Goal: Task Accomplishment & Management: Manage account settings

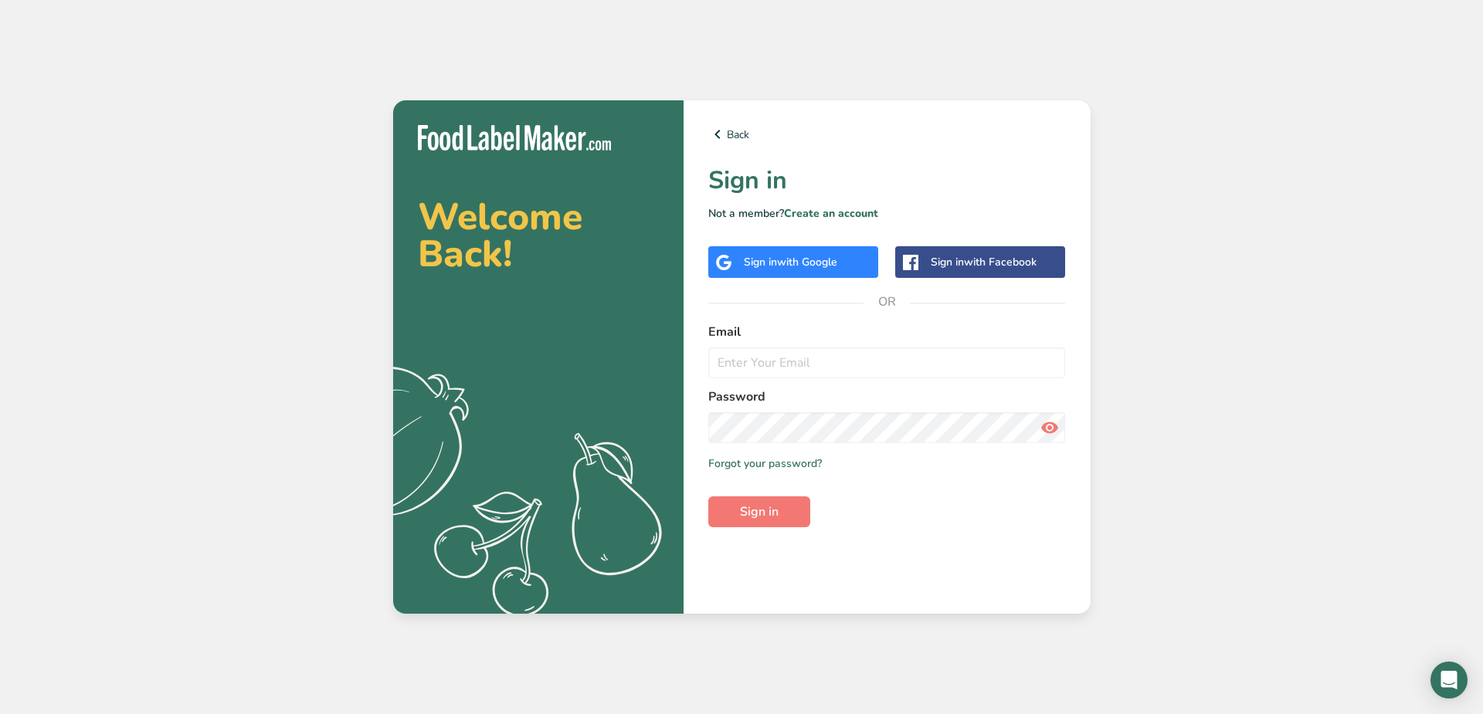
click at [821, 260] on span "with Google" at bounding box center [807, 262] width 60 height 15
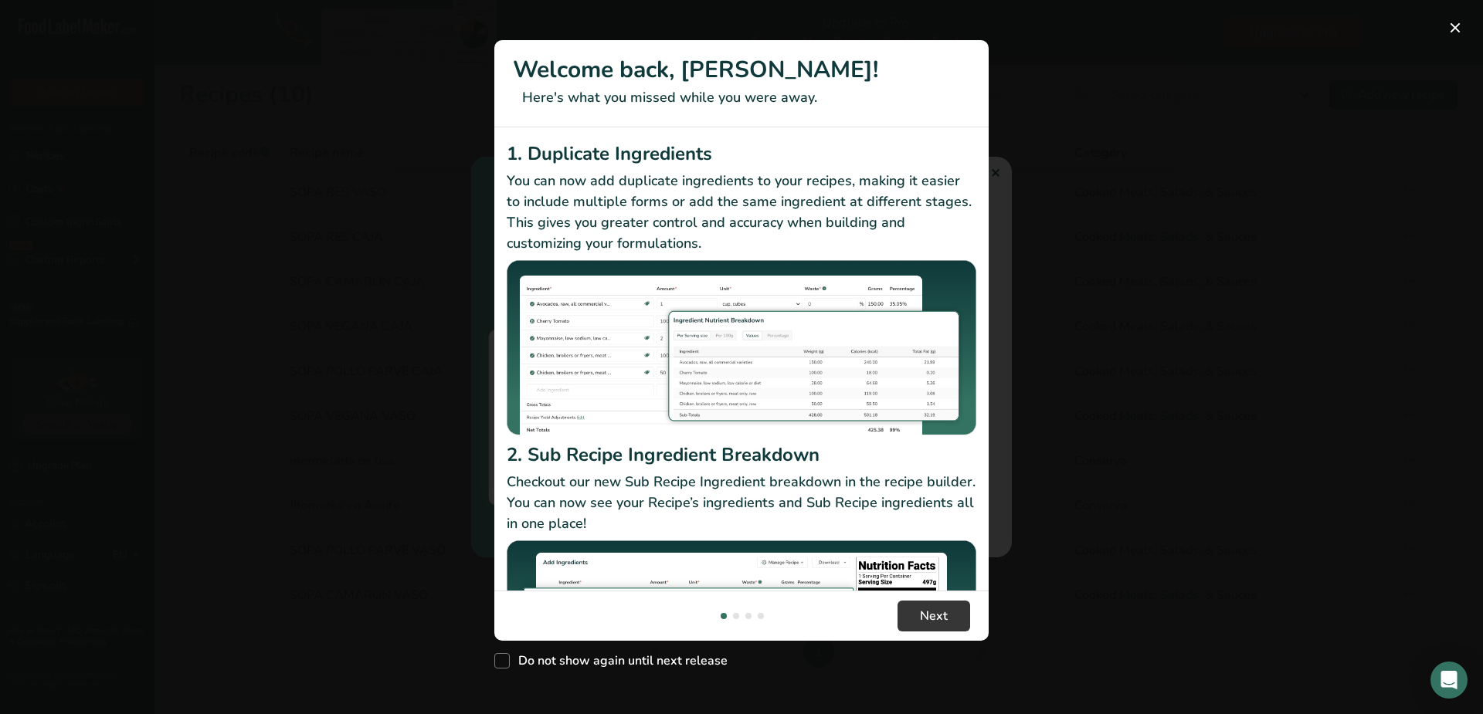
click at [901, 110] on header "Welcome back, Paola! Here's what you missed while you were away." at bounding box center [741, 83] width 494 height 87
click at [1452, 26] on button "New Features" at bounding box center [1455, 27] width 25 height 25
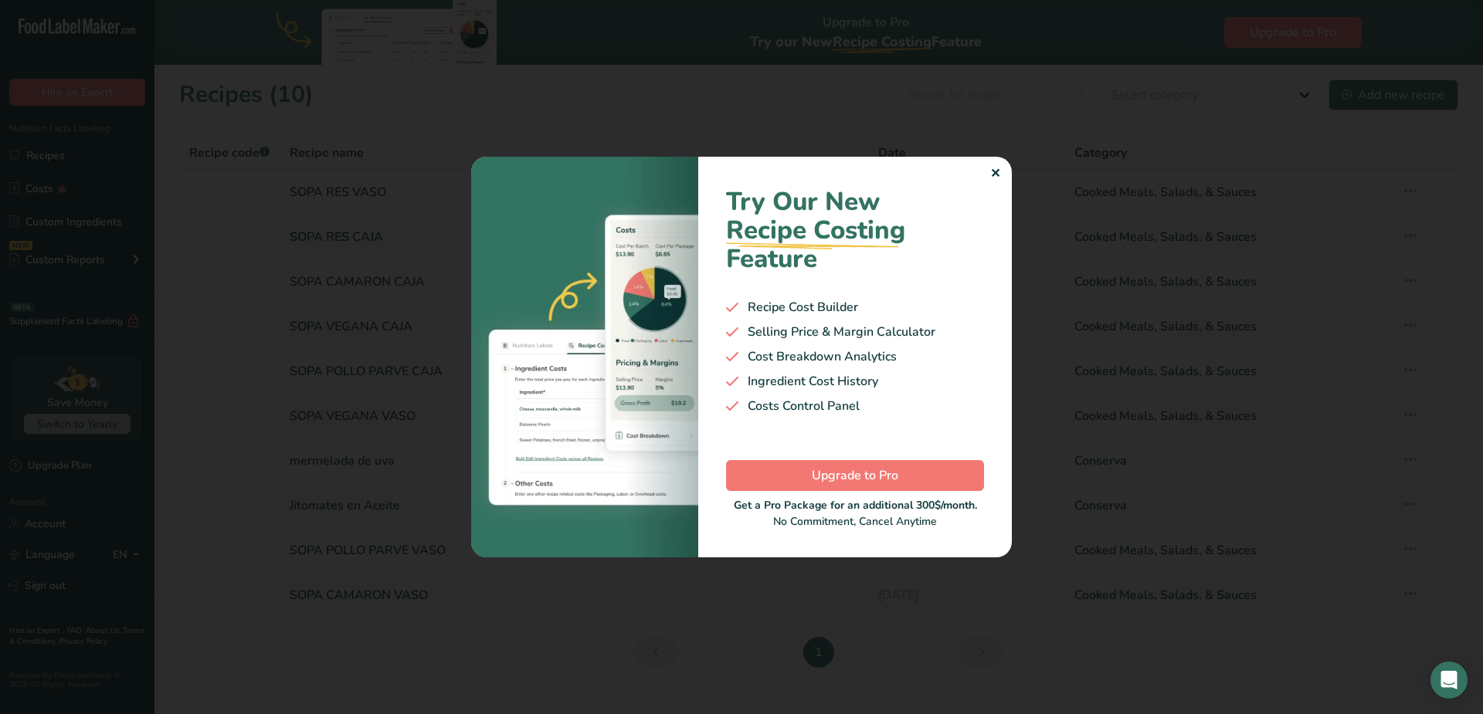
click at [994, 169] on div "✕" at bounding box center [995, 174] width 10 height 19
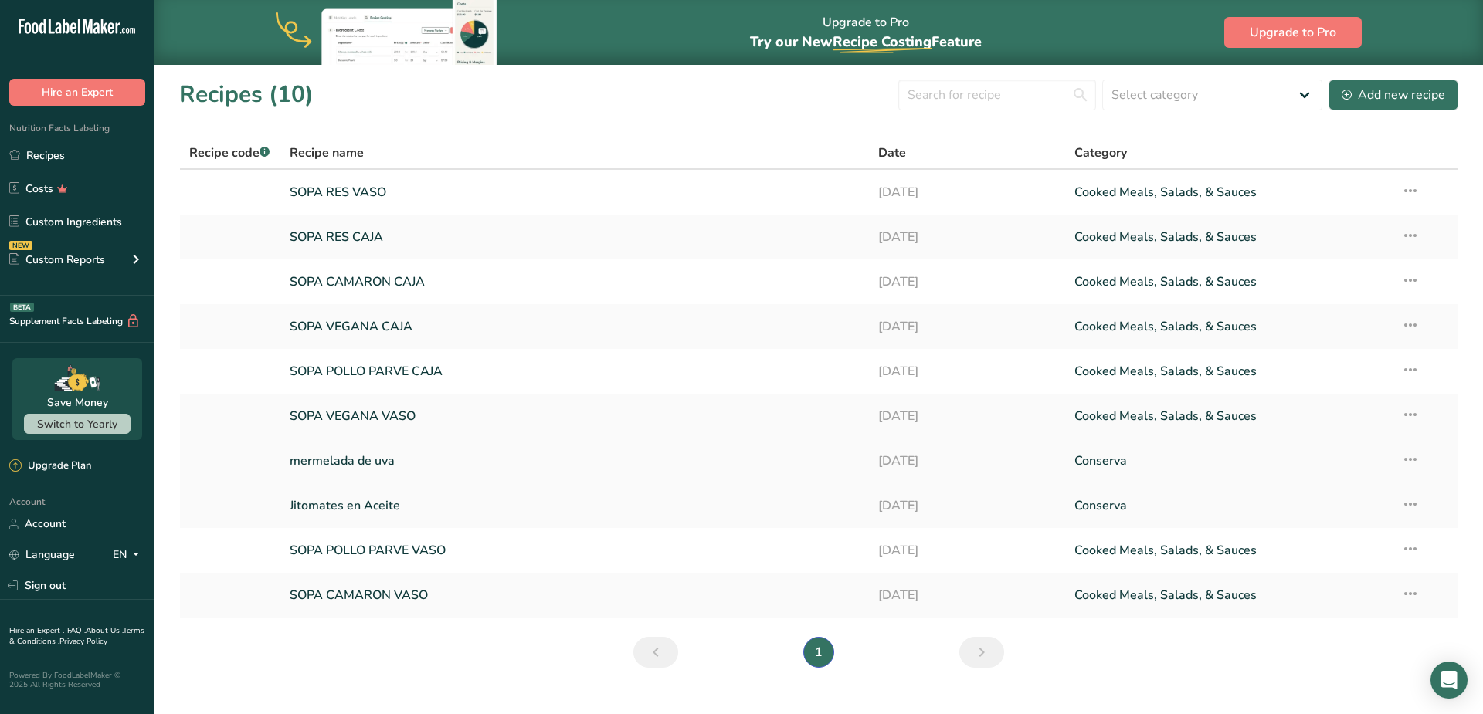
click at [1413, 456] on icon at bounding box center [1410, 460] width 19 height 28
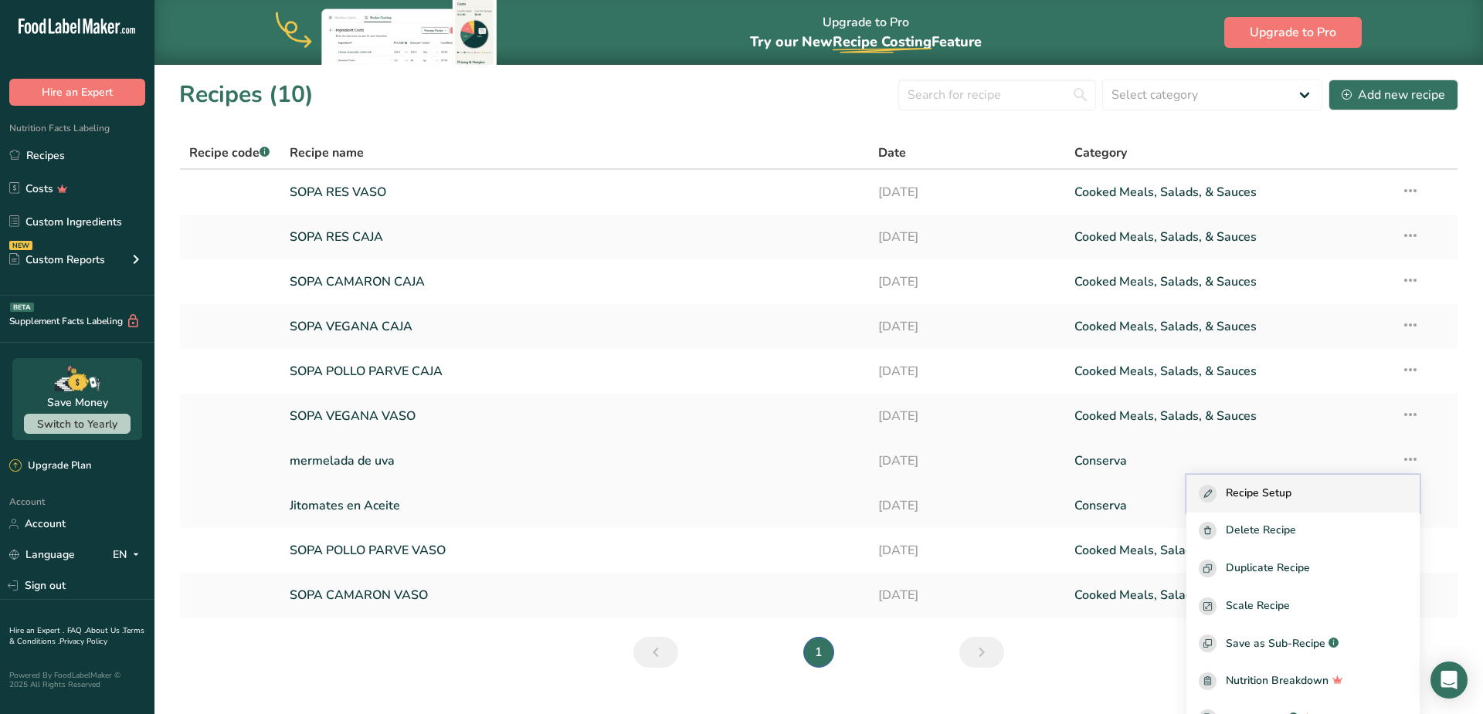
click at [1328, 492] on div "Recipe Setup" at bounding box center [1303, 494] width 209 height 18
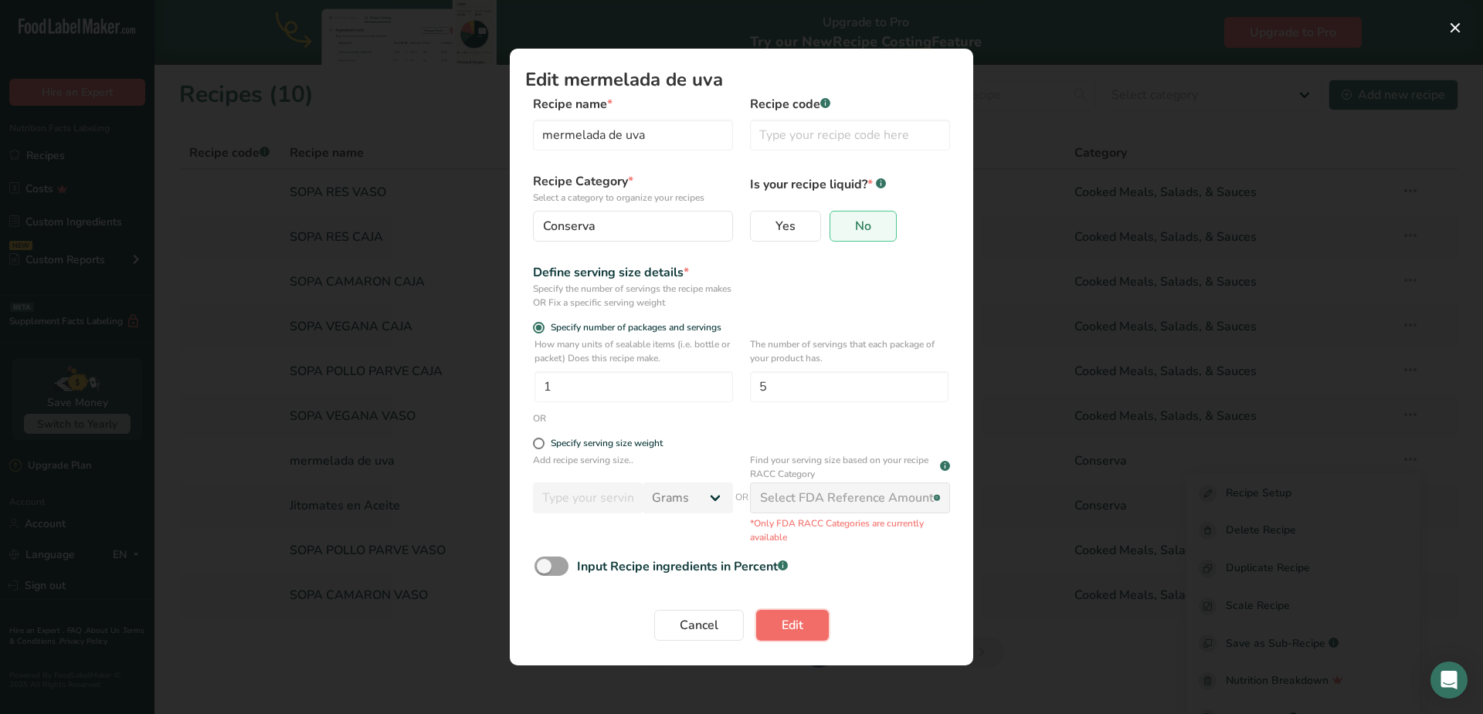
click at [791, 623] on span "Edit" at bounding box center [793, 625] width 22 height 19
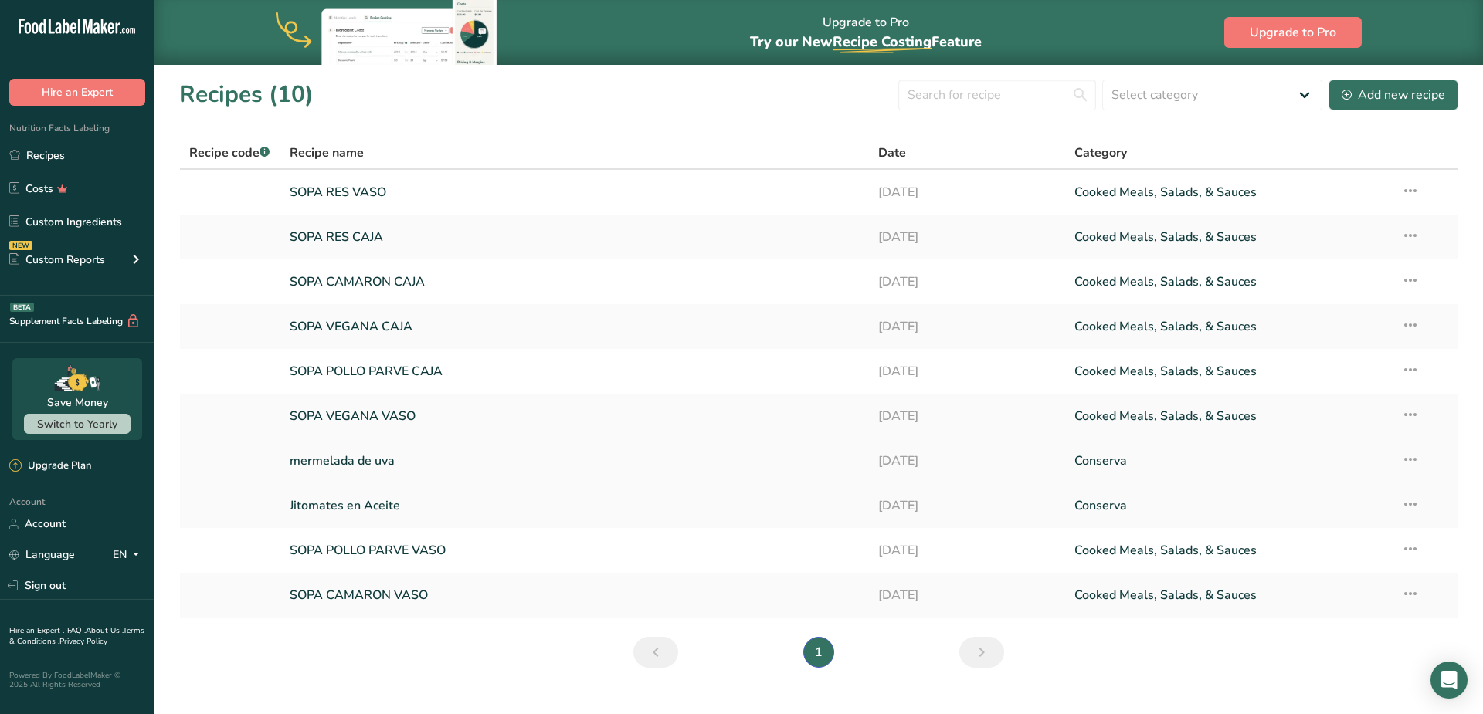
click at [361, 459] on link "mermelada de uva" at bounding box center [575, 461] width 570 height 32
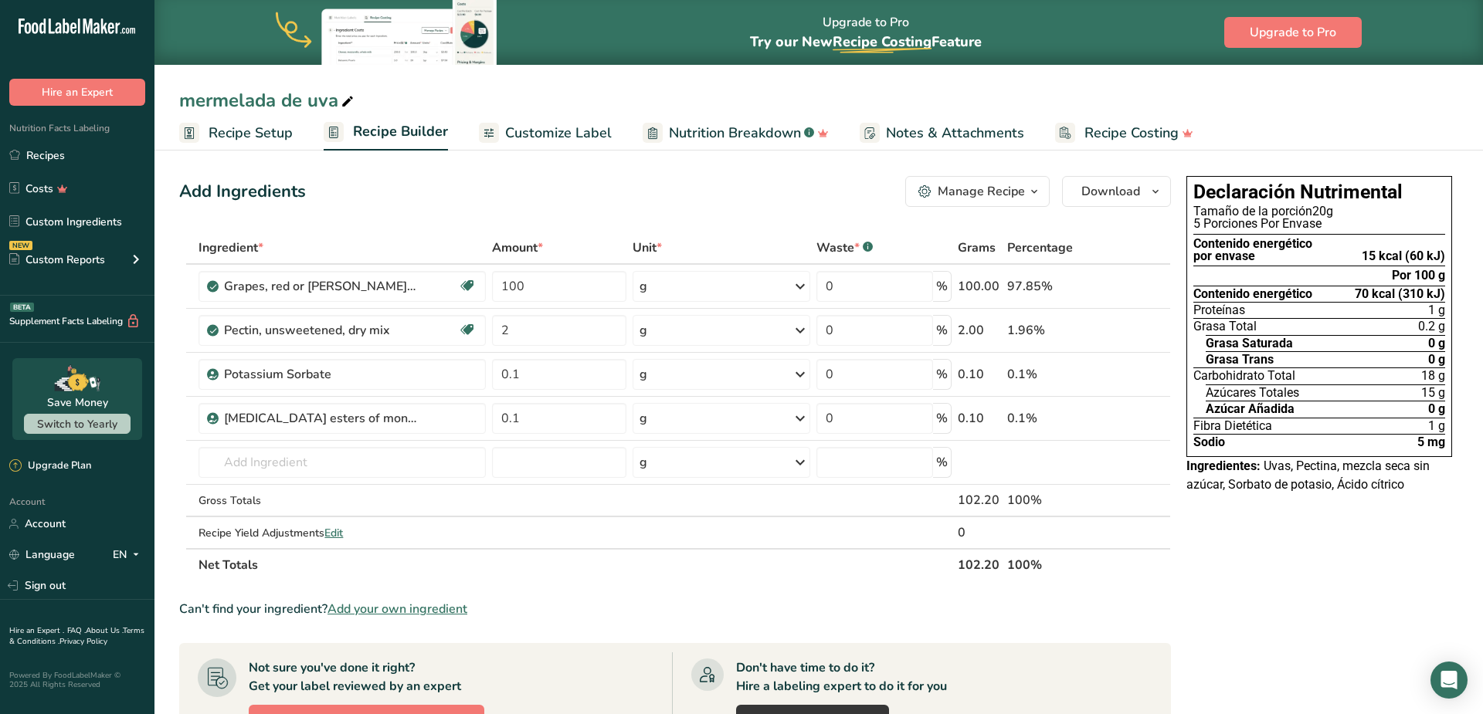
click at [226, 134] on span "Recipe Setup" at bounding box center [251, 133] width 84 height 21
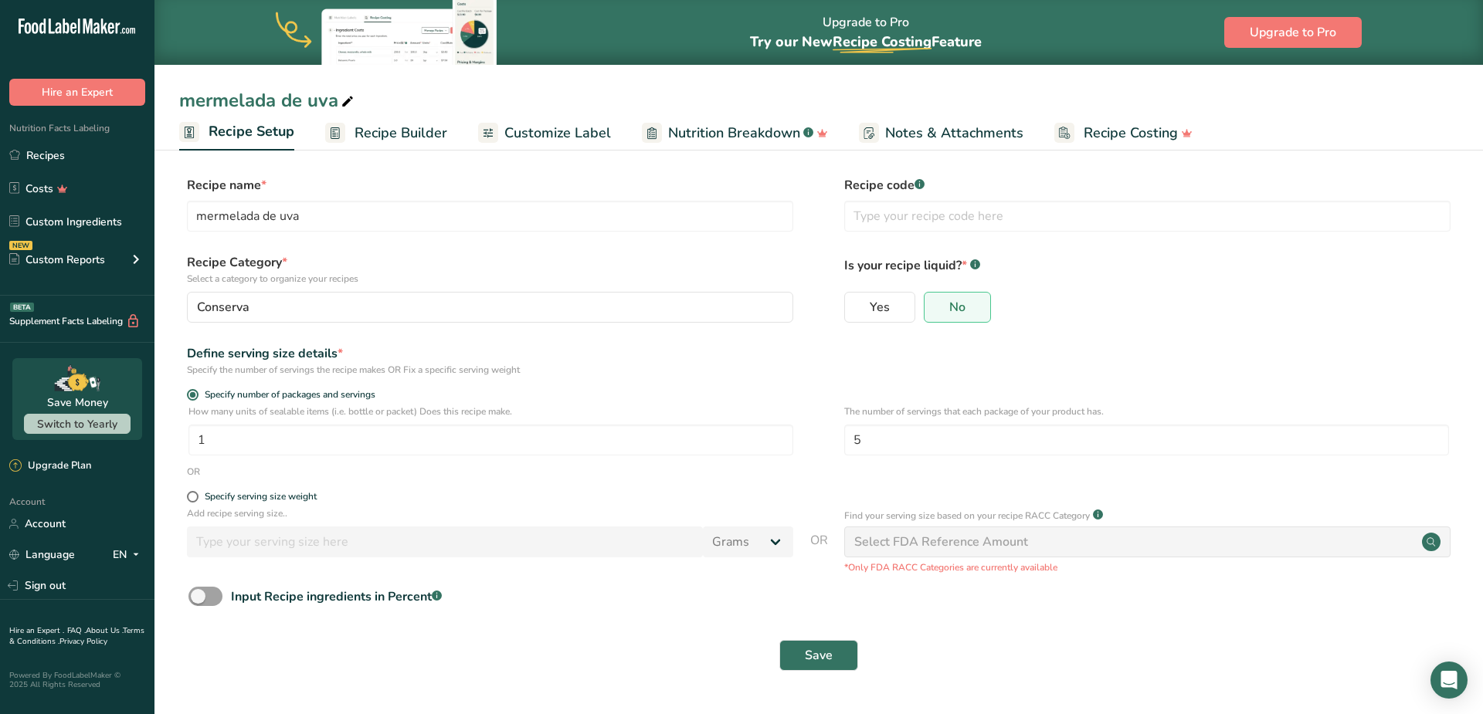
click at [349, 102] on icon at bounding box center [348, 102] width 14 height 22
drag, startPoint x: 349, startPoint y: 102, endPoint x: 160, endPoint y: 95, distance: 189.4
click at [179, 95] on input "mermelada de uva" at bounding box center [818, 101] width 1279 height 28
type input "Peras en almibar"
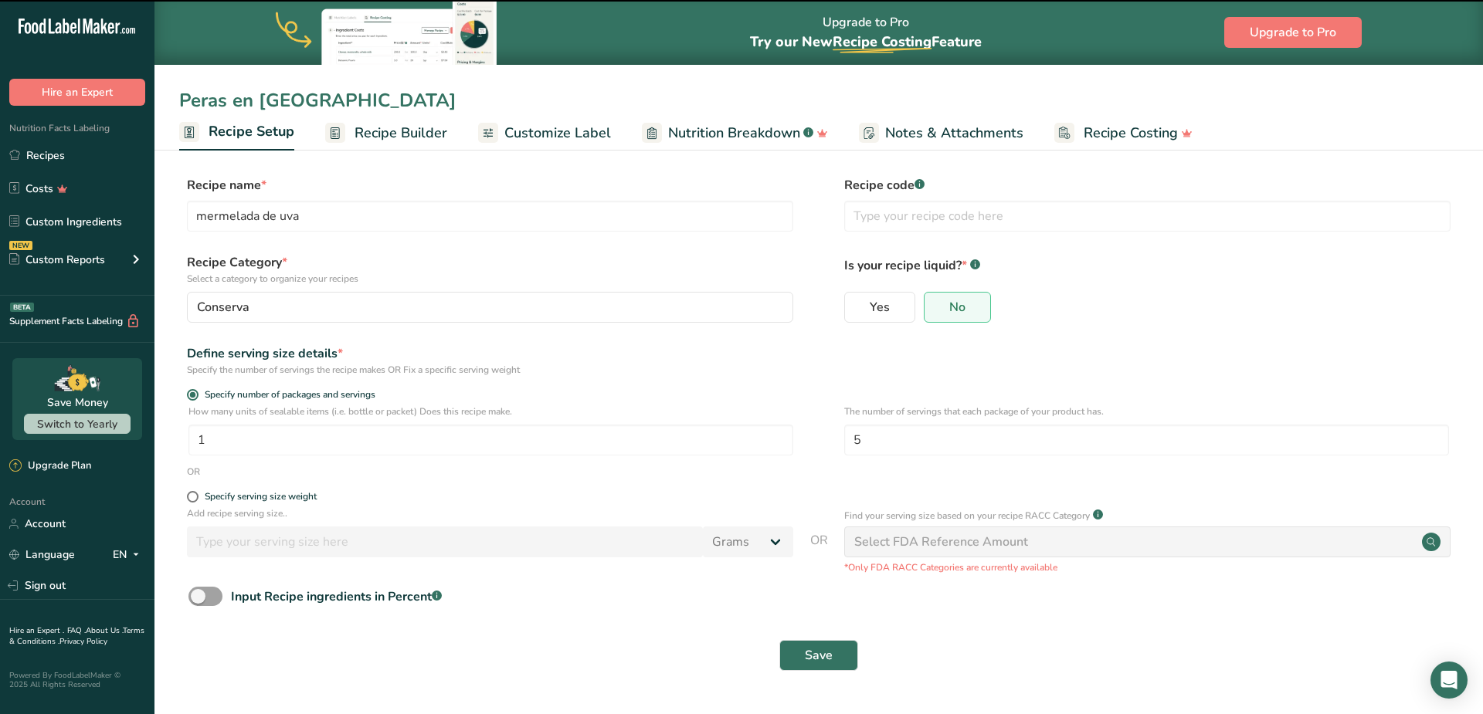
type input "Peras en almibar"
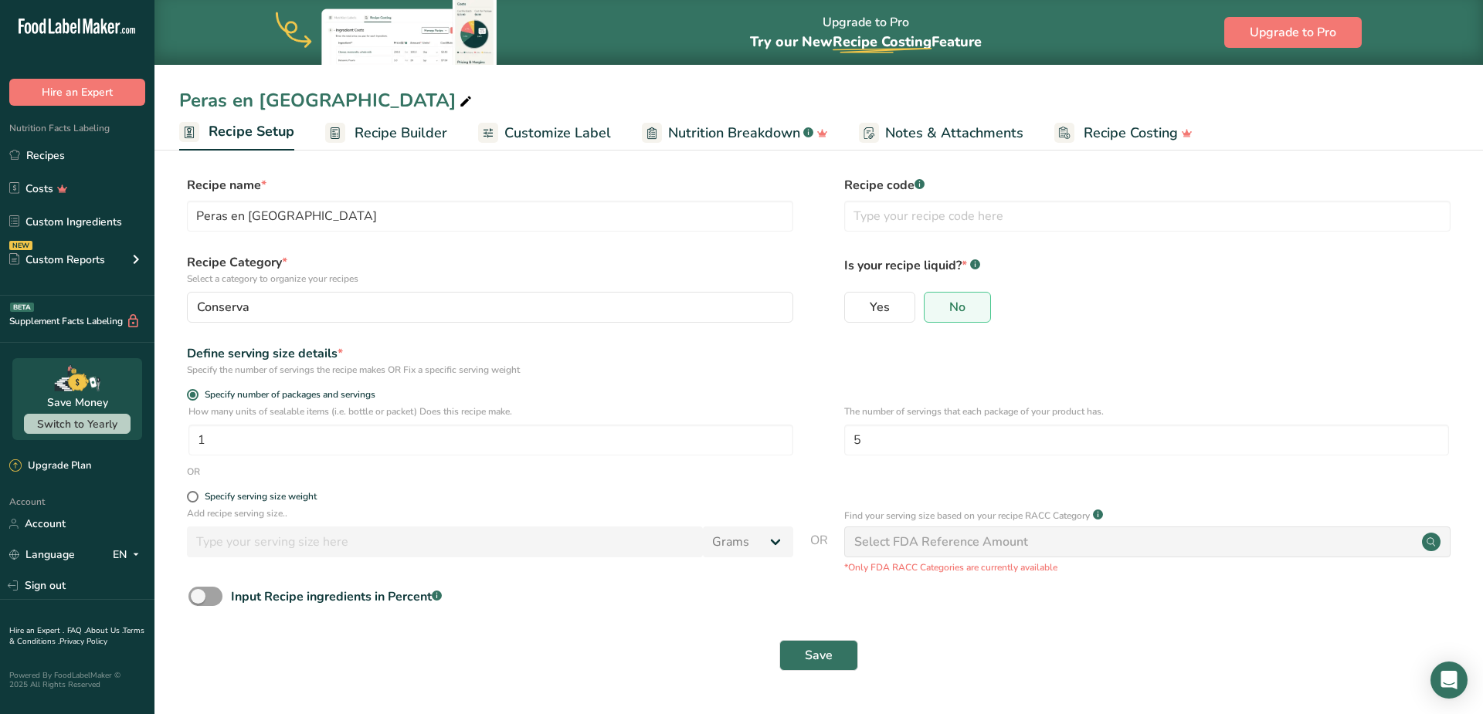
drag, startPoint x: 1016, startPoint y: 319, endPoint x: 1148, endPoint y: 277, distance: 139.2
click at [927, 443] on input "5" at bounding box center [1146, 440] width 605 height 31
click at [142, 550] on span at bounding box center [136, 555] width 19 height 19
click at [70, 609] on div "Spanish" at bounding box center [79, 612] width 108 height 29
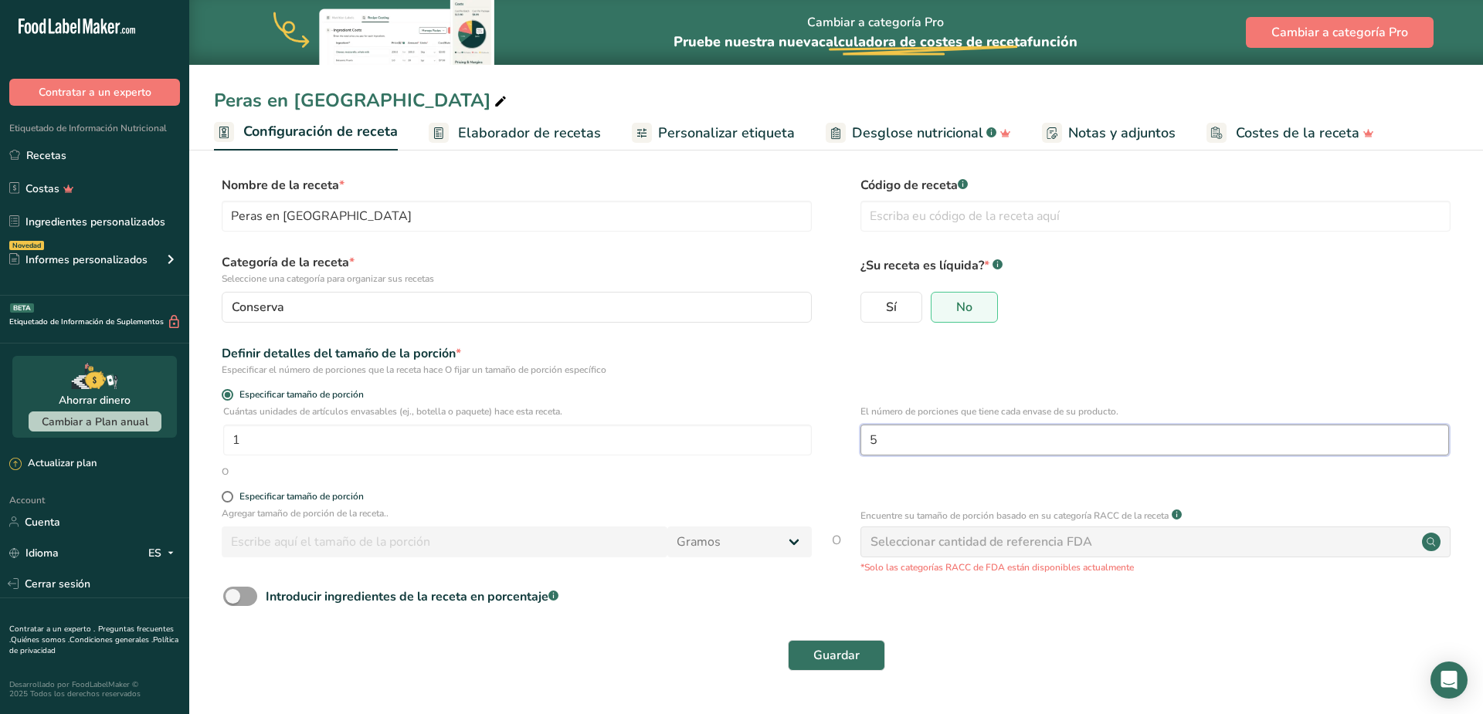
click at [1033, 438] on input "5" at bounding box center [1154, 440] width 589 height 31
type input "6"
click at [832, 651] on span "Guardar" at bounding box center [836, 655] width 46 height 19
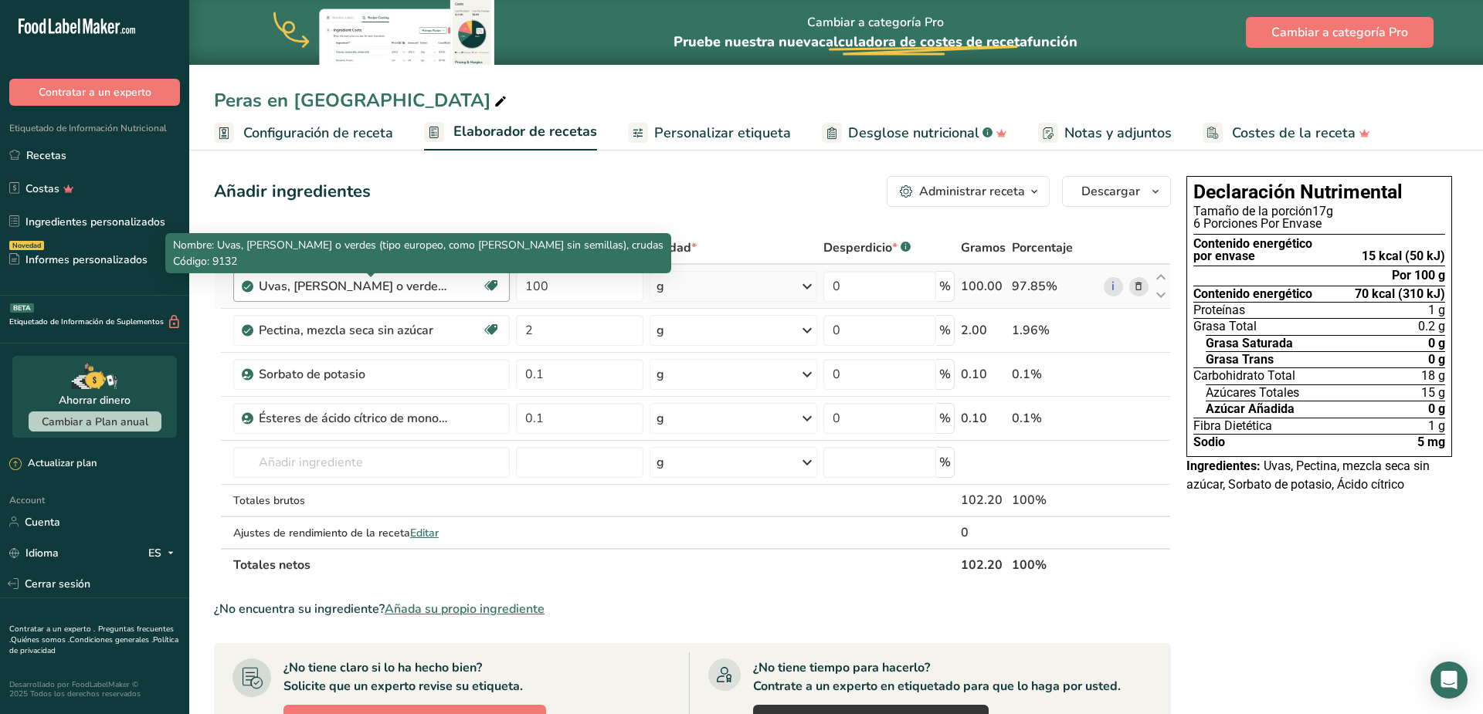
click at [399, 281] on div "Uvas, rojas o verdes (tipo europeo, como Thompson sin semillas), crudas" at bounding box center [355, 286] width 193 height 19
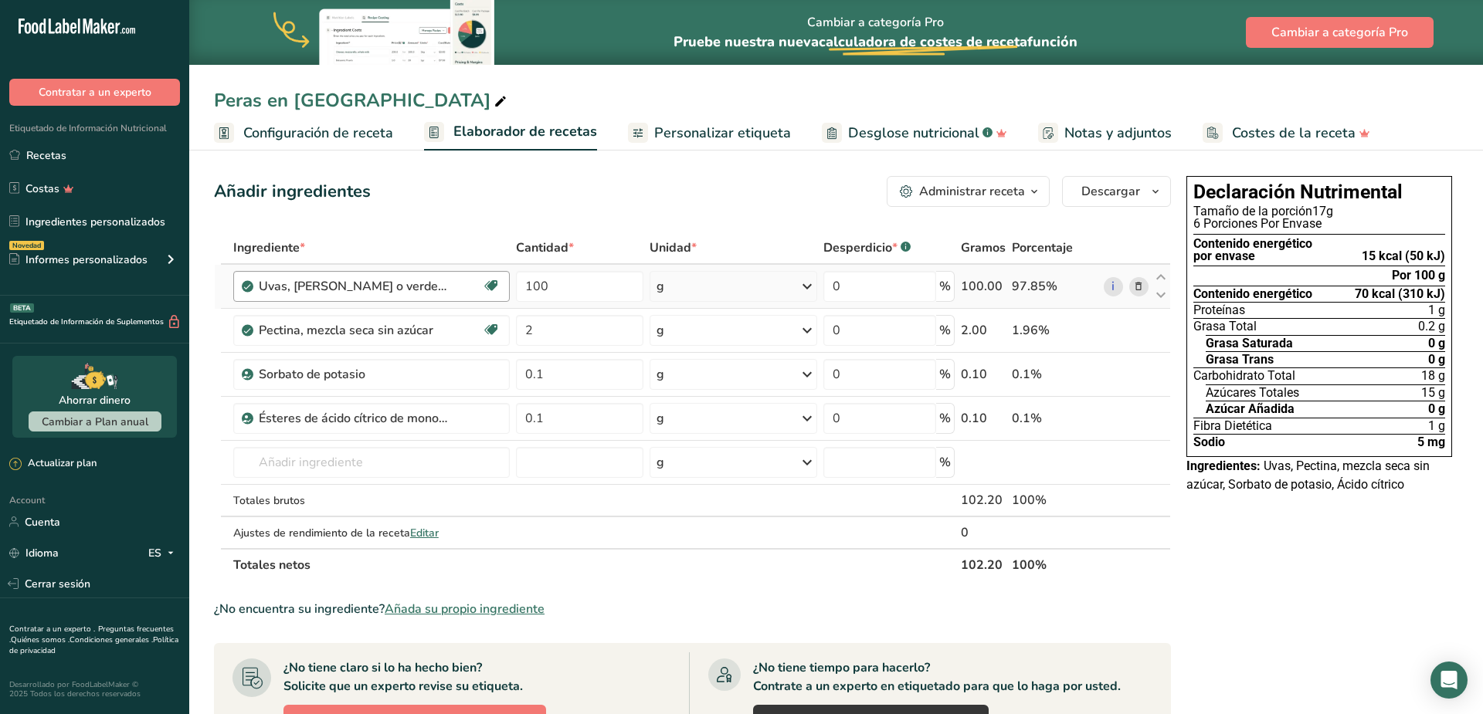
click at [455, 287] on div "Uvas, rojas o verdes (tipo europeo, como Thompson sin semillas), crudas" at bounding box center [370, 286] width 223 height 19
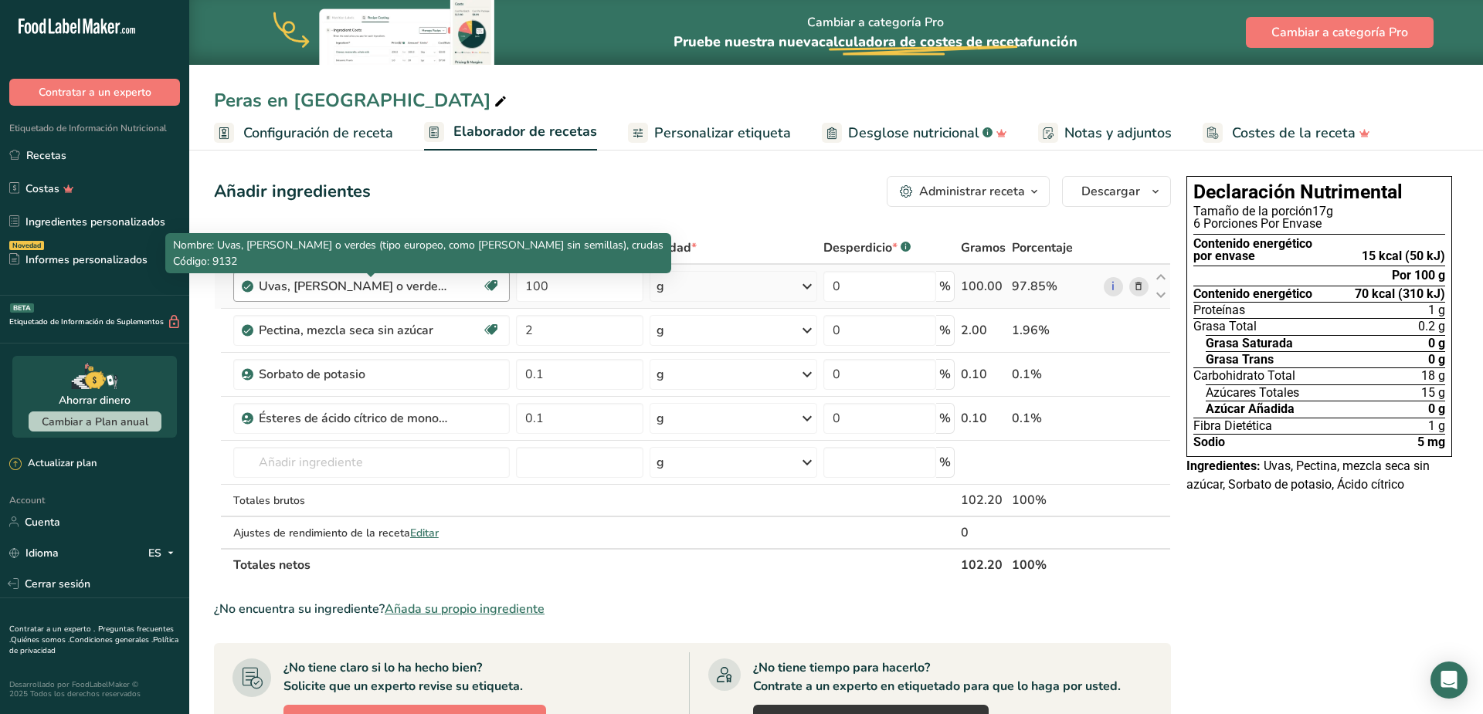
click at [372, 288] on div "Uvas, rojas o verdes (tipo europeo, como Thompson sin semillas), crudas" at bounding box center [355, 286] width 193 height 19
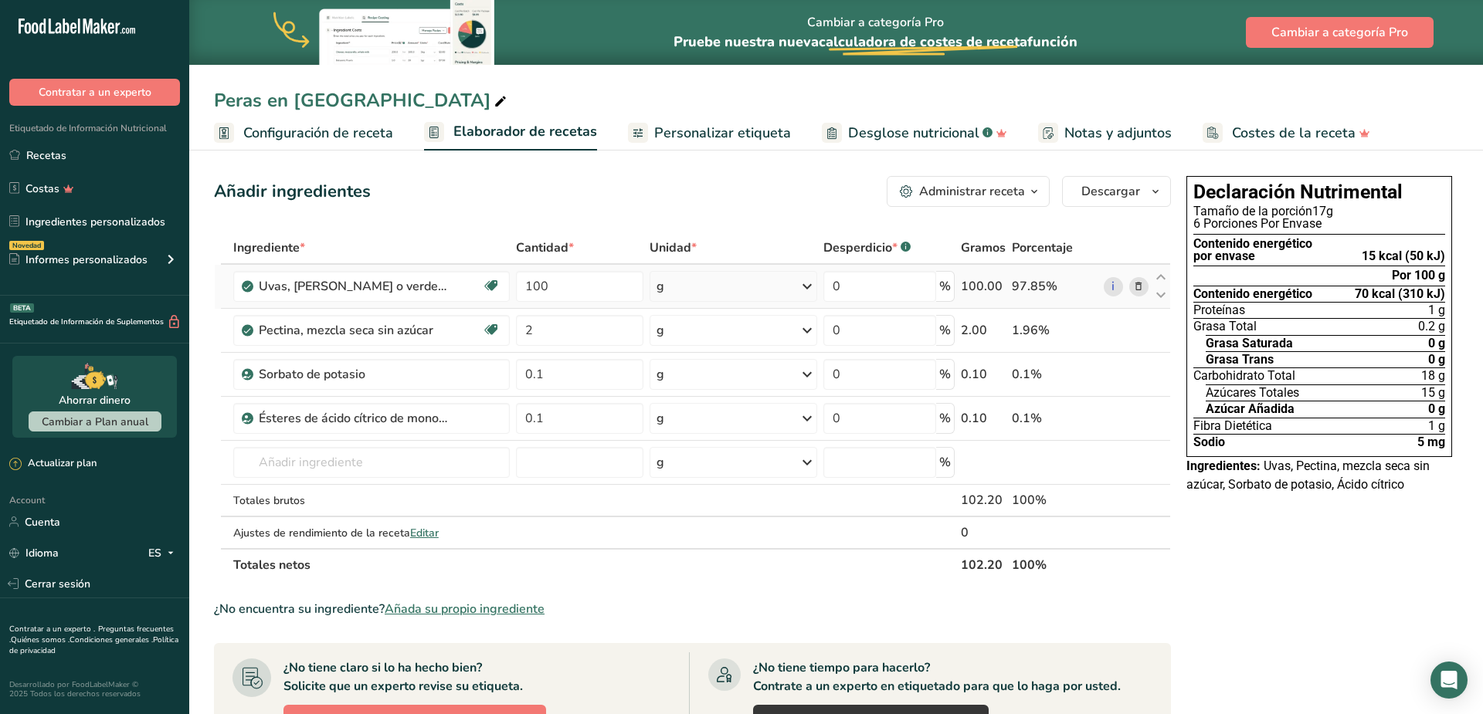
click at [1140, 290] on icon at bounding box center [1138, 287] width 11 height 16
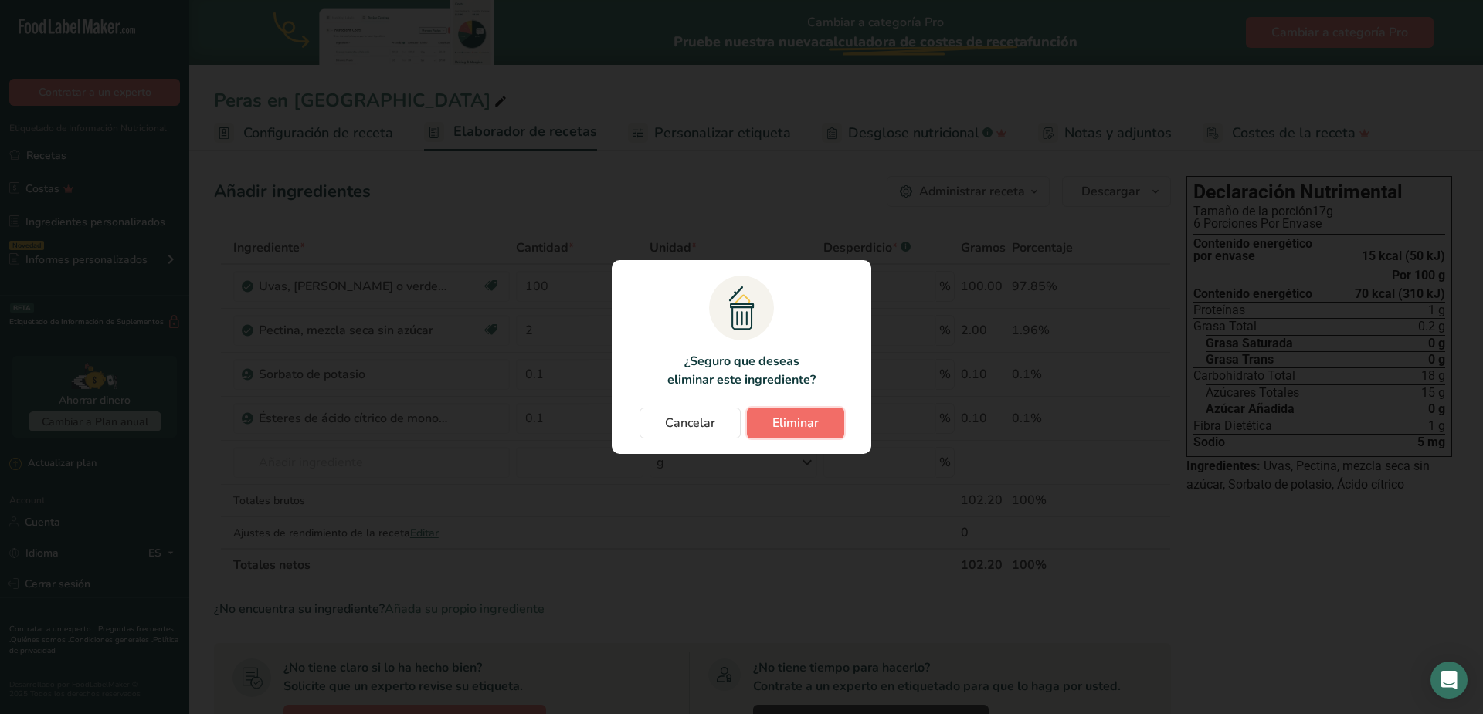
click at [813, 416] on span "Eliminar" at bounding box center [795, 423] width 46 height 19
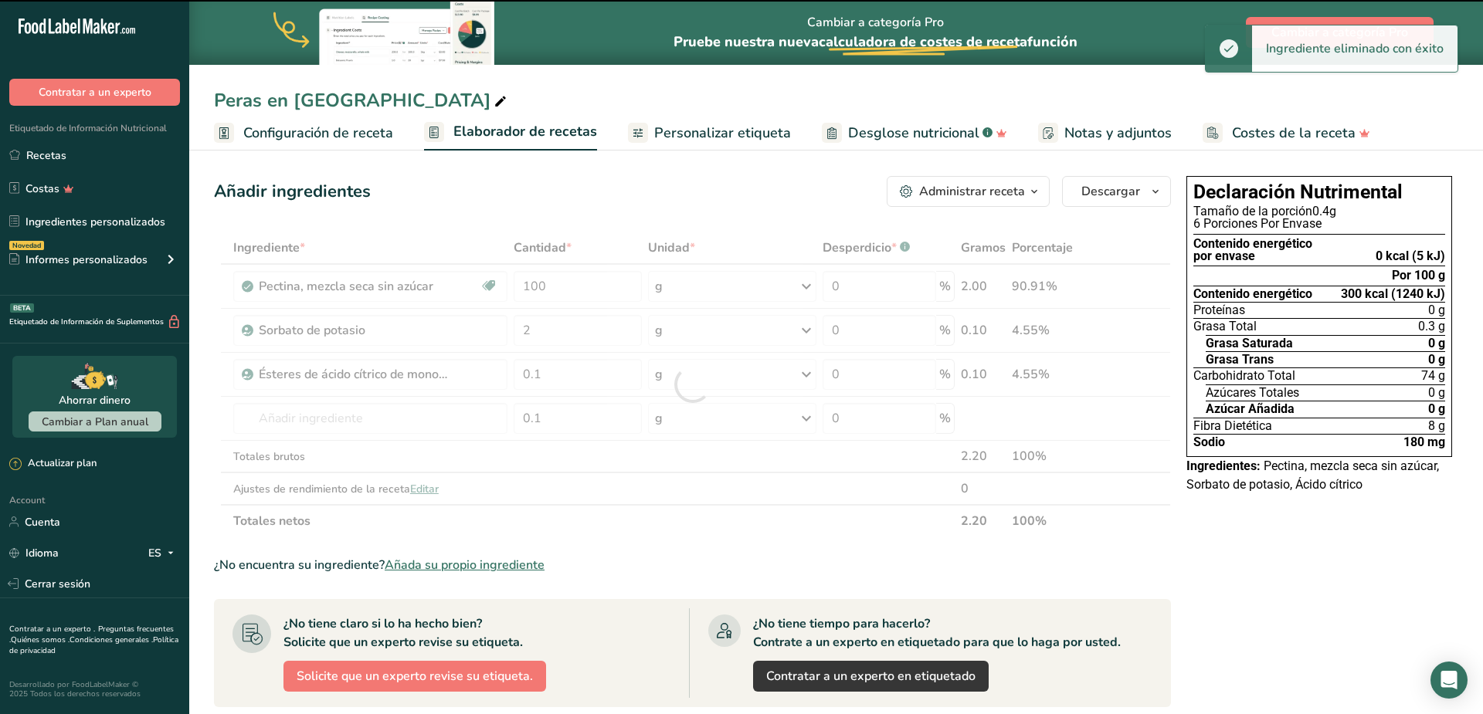
type input "2"
type input "0.1"
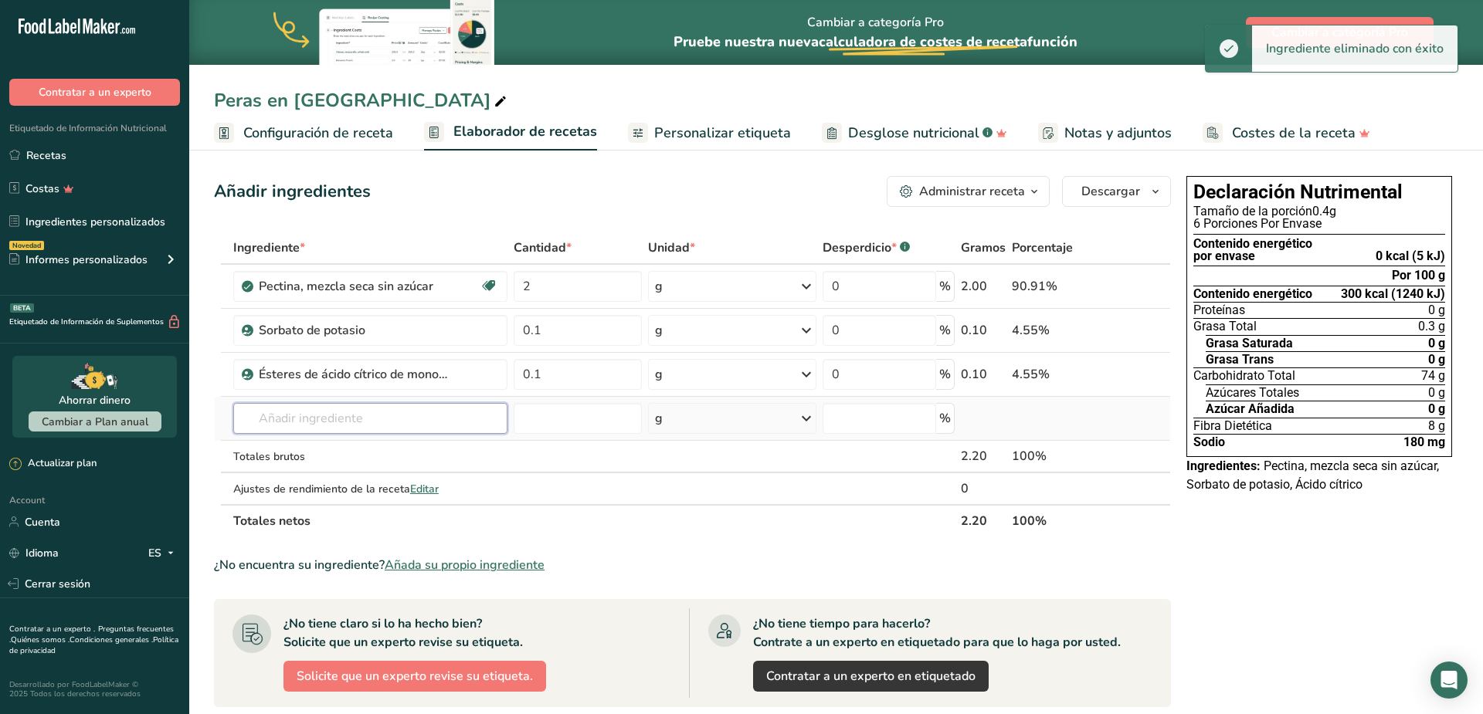
click at [298, 423] on input "text" at bounding box center [370, 418] width 274 height 31
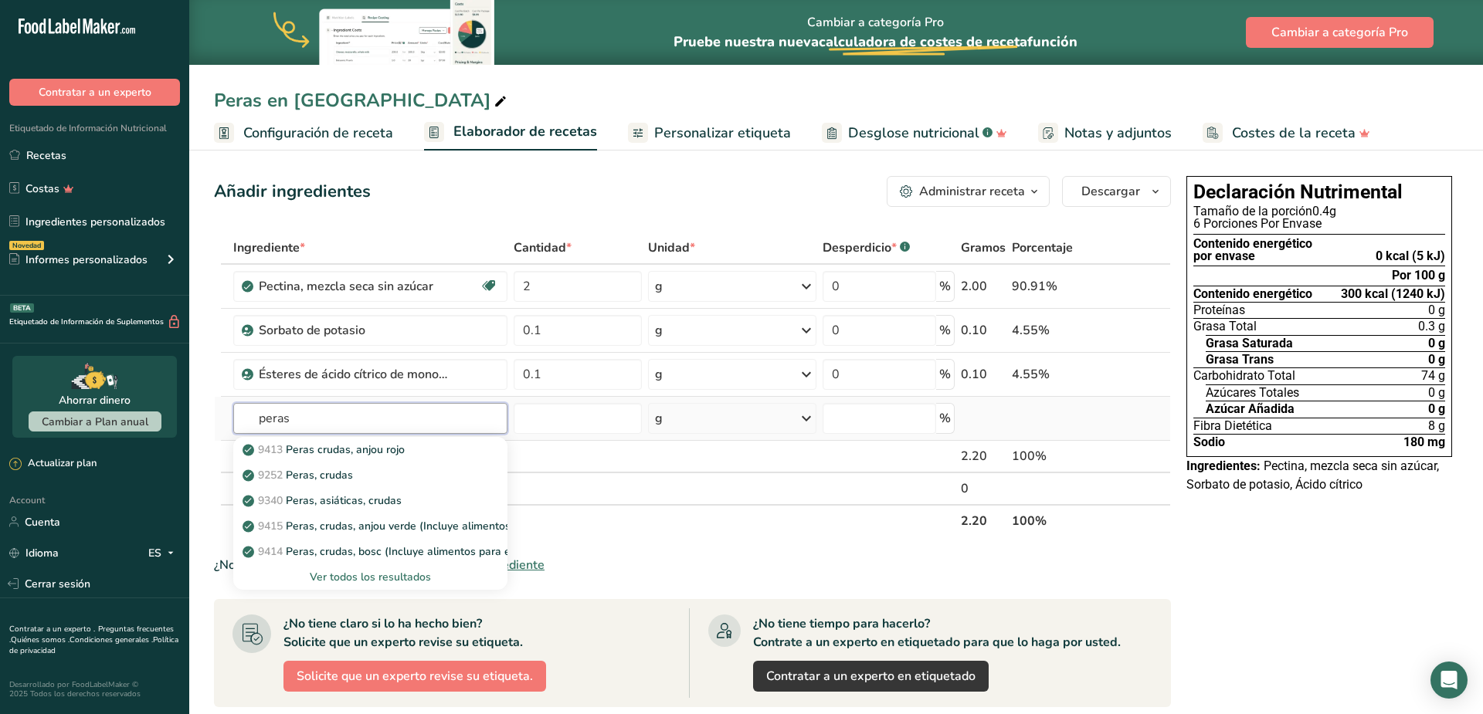
type input "peras"
click at [422, 580] on div "Ver todos los resultados" at bounding box center [370, 577] width 249 height 16
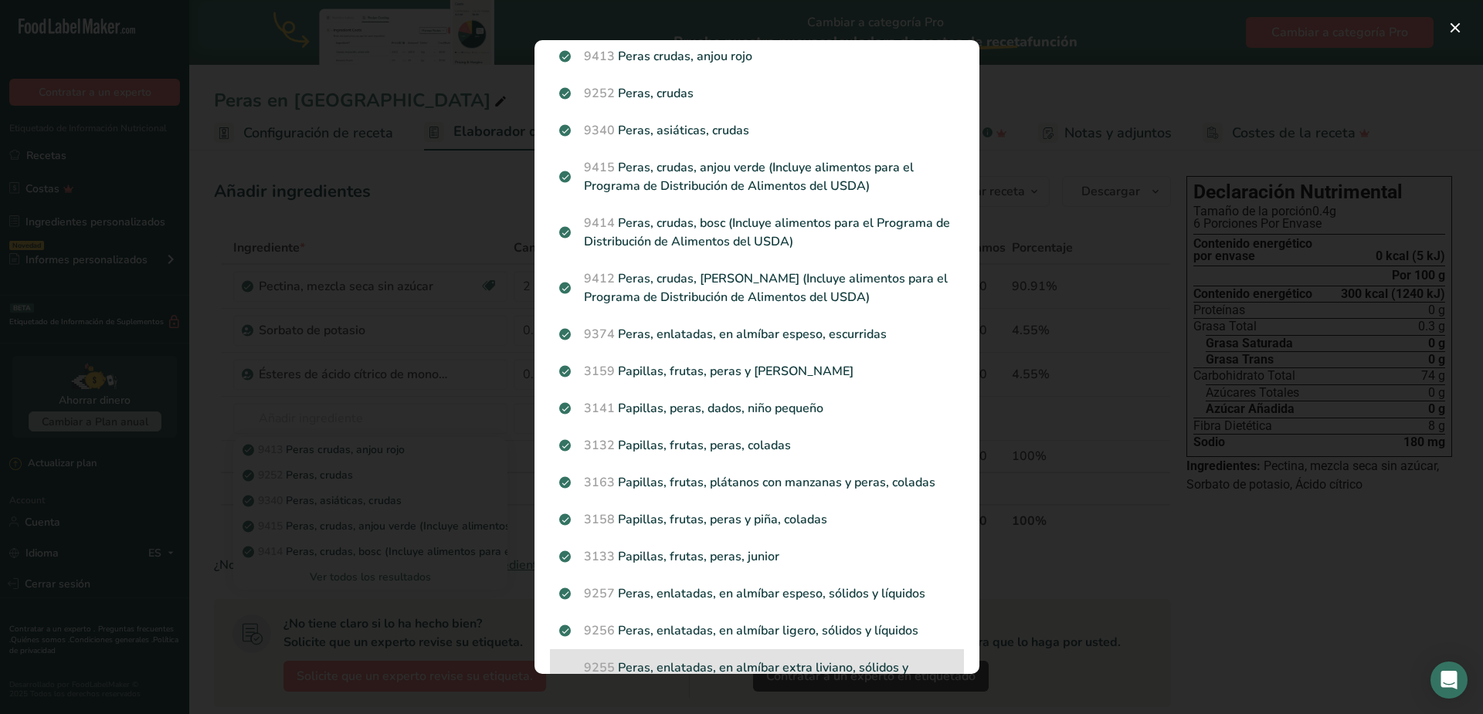
scroll to position [102, 0]
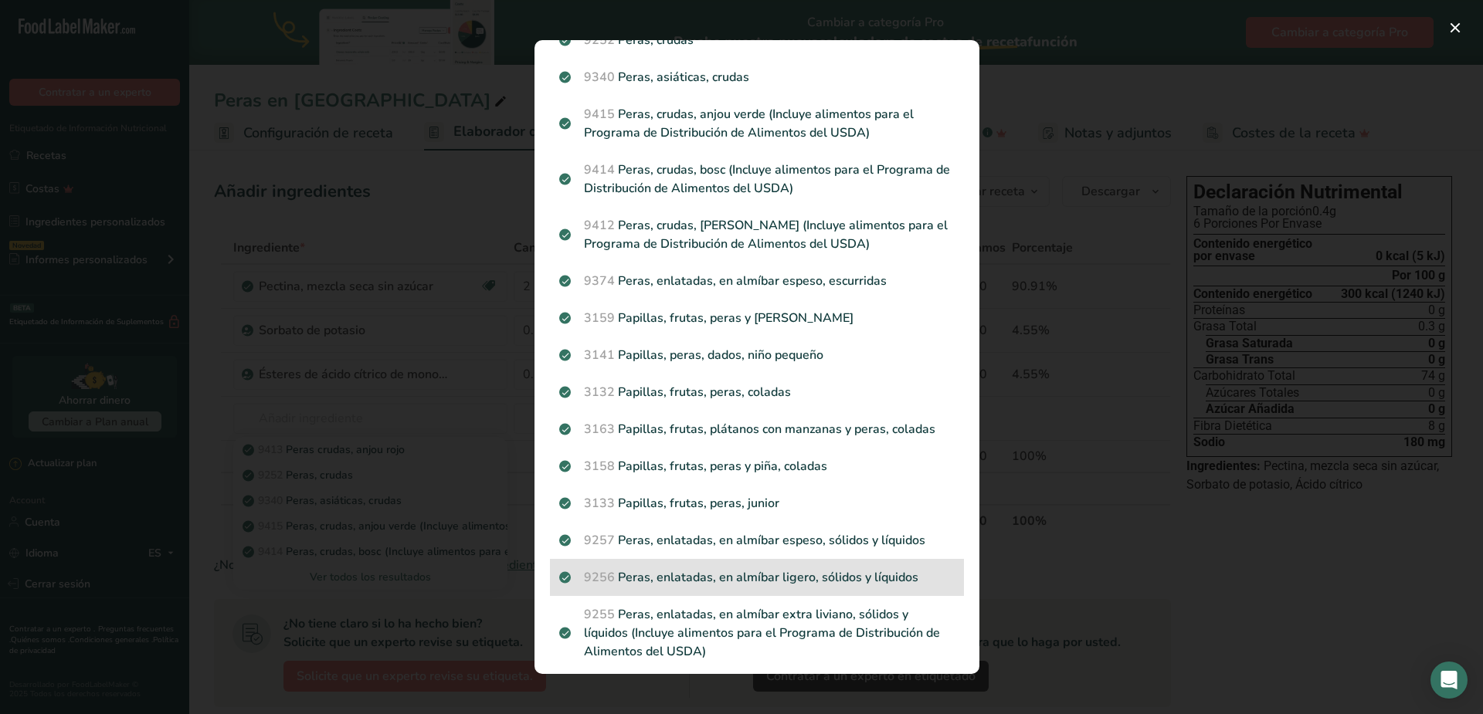
click at [899, 575] on p "9256 Peras, enlatadas, en almíbar ligero, sólidos y líquidos" at bounding box center [756, 577] width 395 height 19
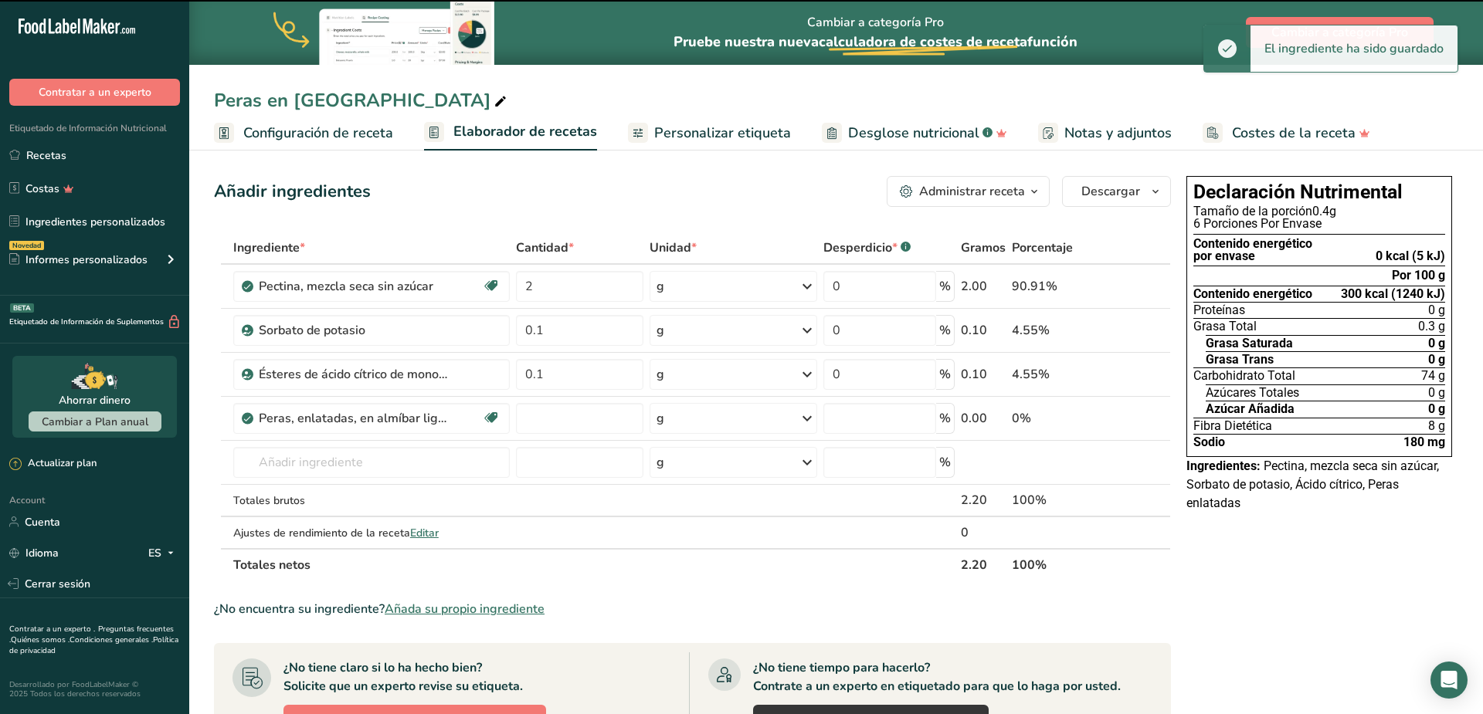
type input "0"
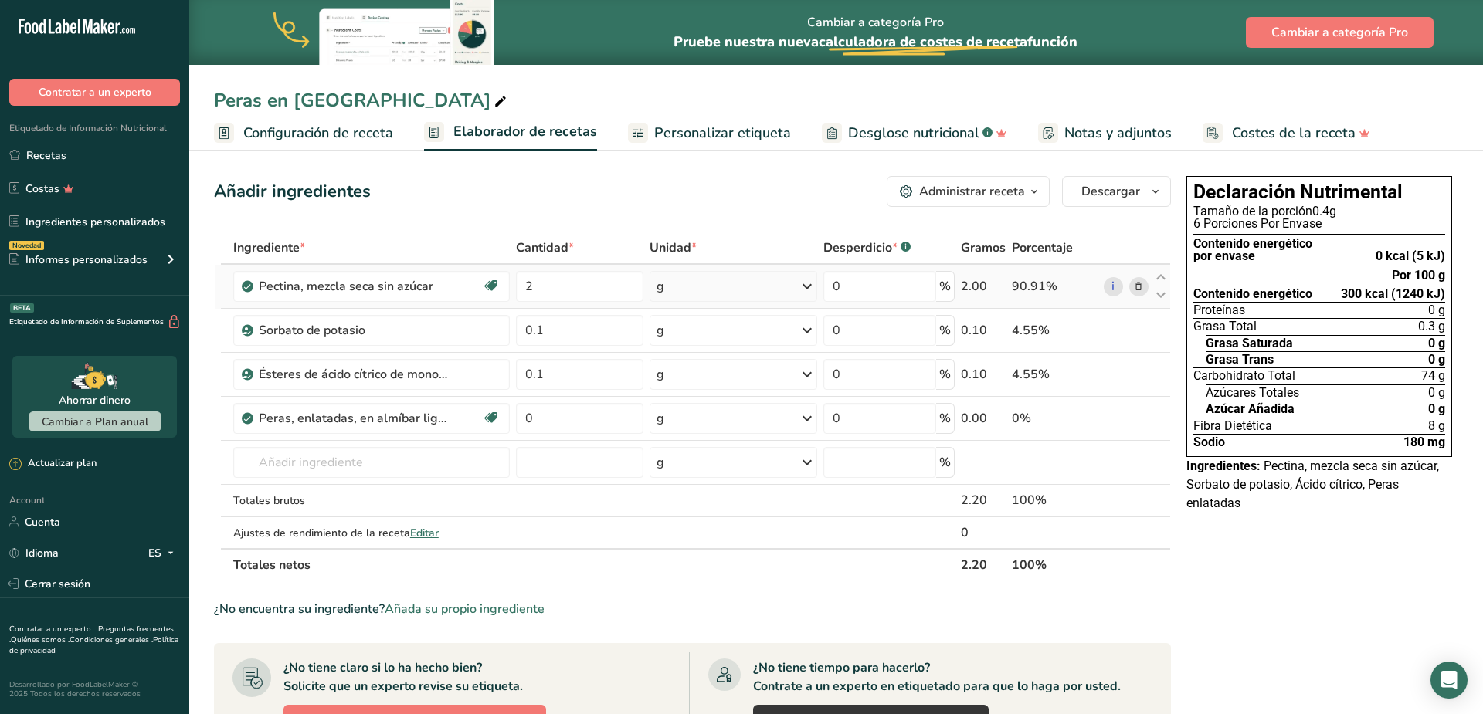
click at [1140, 288] on icon at bounding box center [1138, 287] width 11 height 16
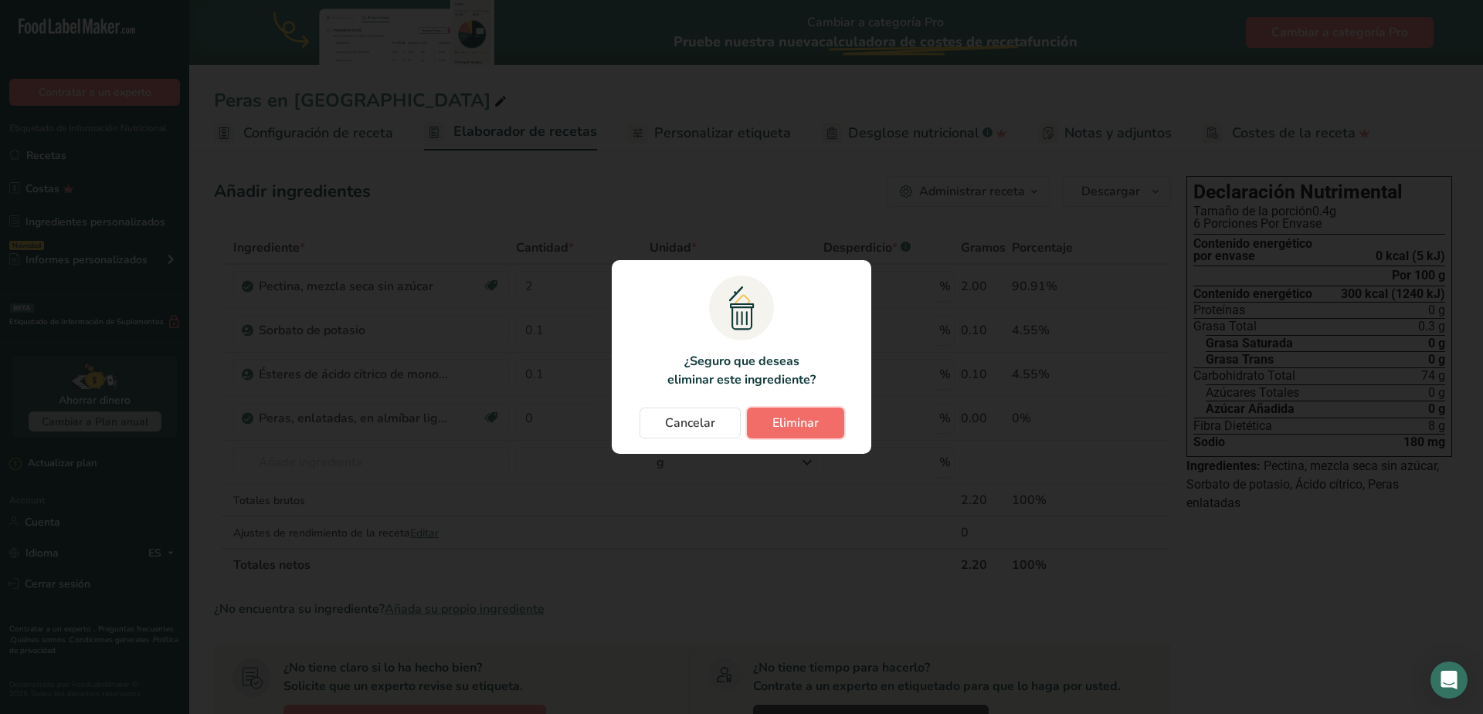
click at [802, 417] on span "Eliminar" at bounding box center [795, 423] width 46 height 19
type input "0.1"
type input "0"
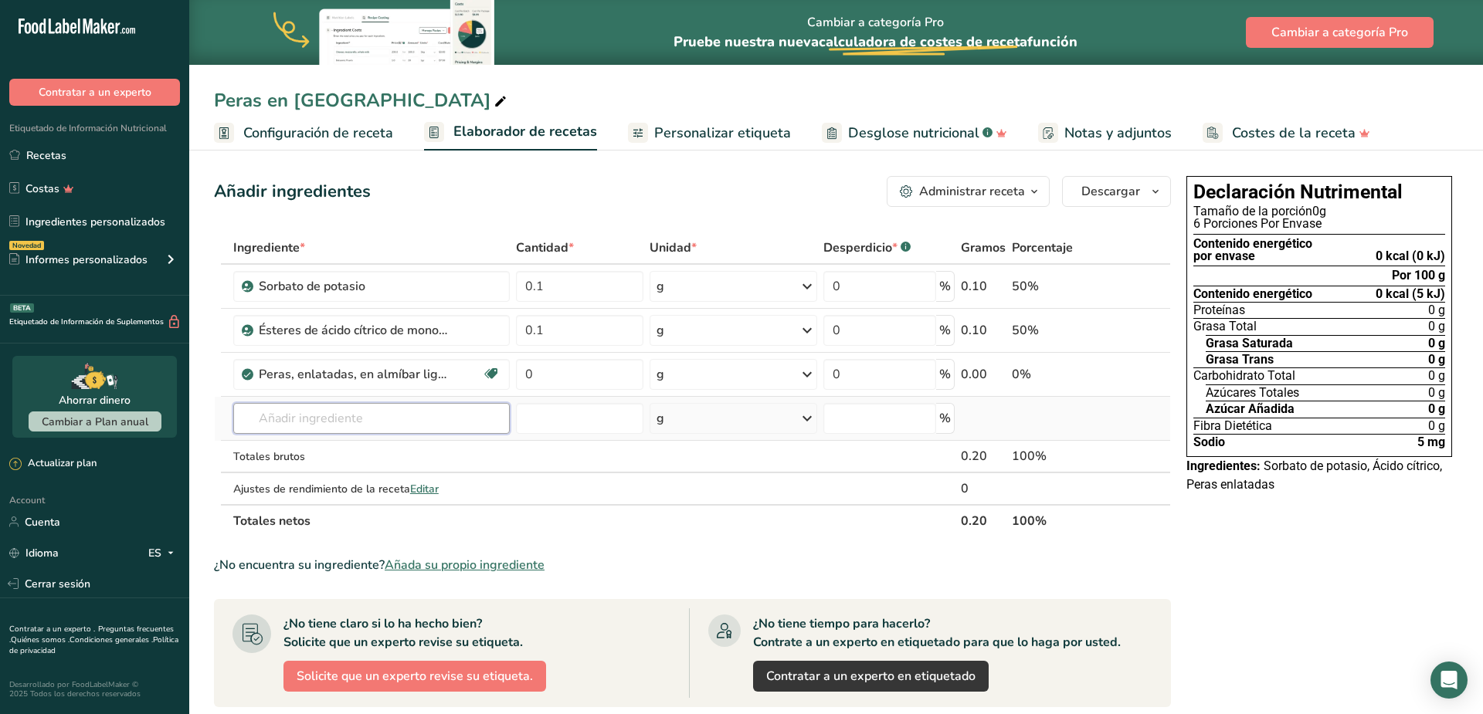
click at [370, 412] on input "text" at bounding box center [371, 418] width 277 height 31
click at [588, 382] on input "0" at bounding box center [579, 374] width 127 height 31
drag, startPoint x: 568, startPoint y: 375, endPoint x: 493, endPoint y: 368, distance: 76.1
click at [516, 368] on input "0" at bounding box center [579, 374] width 127 height 31
type input "300"
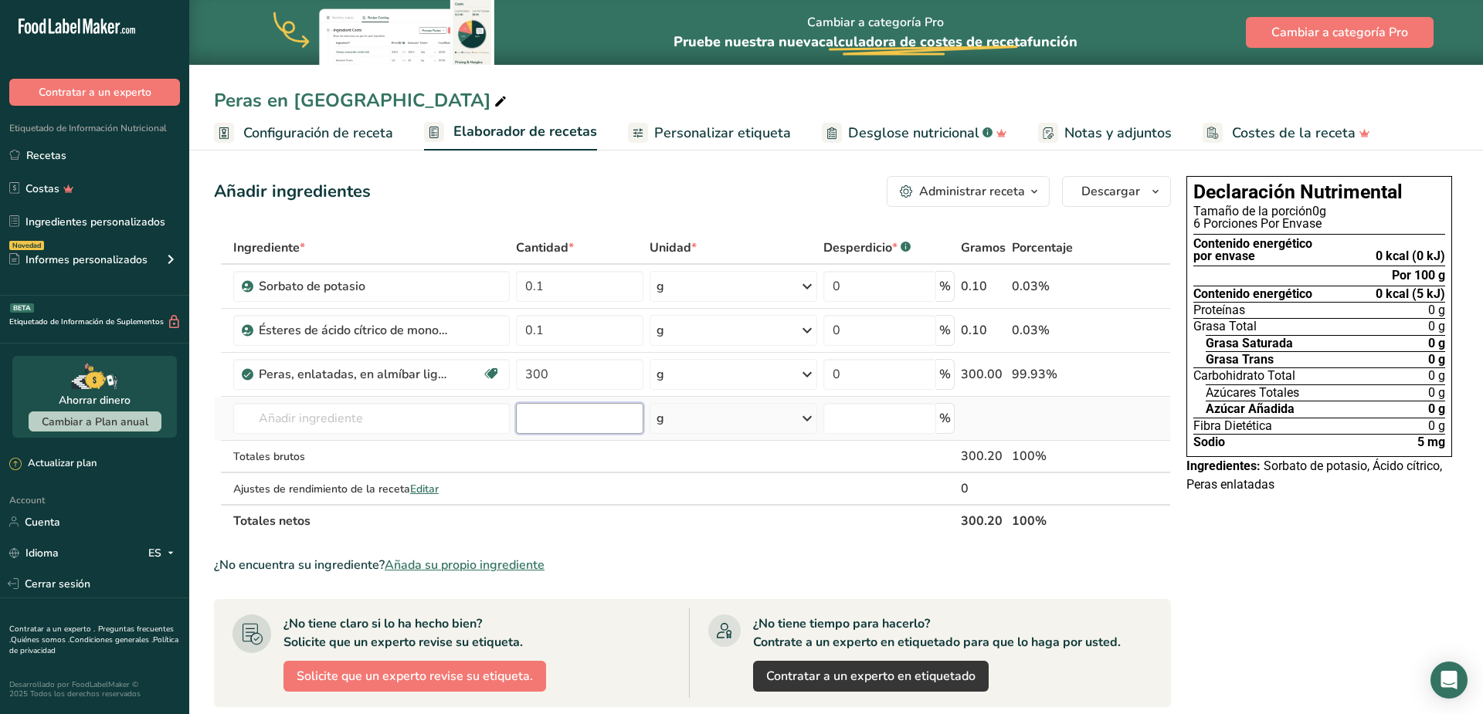
click at [593, 418] on input "number" at bounding box center [579, 418] width 127 height 31
click at [723, 124] on span "Personalizar etiqueta" at bounding box center [722, 133] width 137 height 21
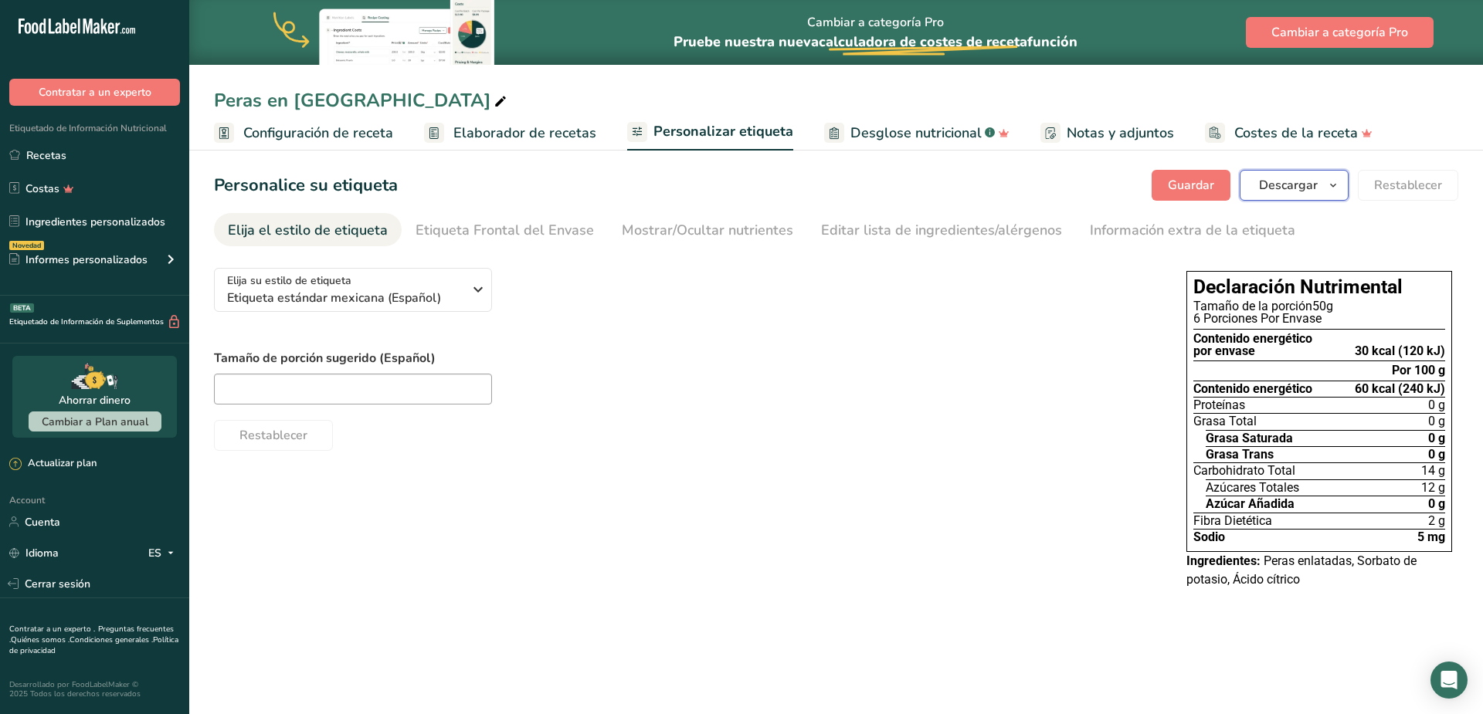
click at [1324, 190] on button "Descargar" at bounding box center [1294, 185] width 109 height 31
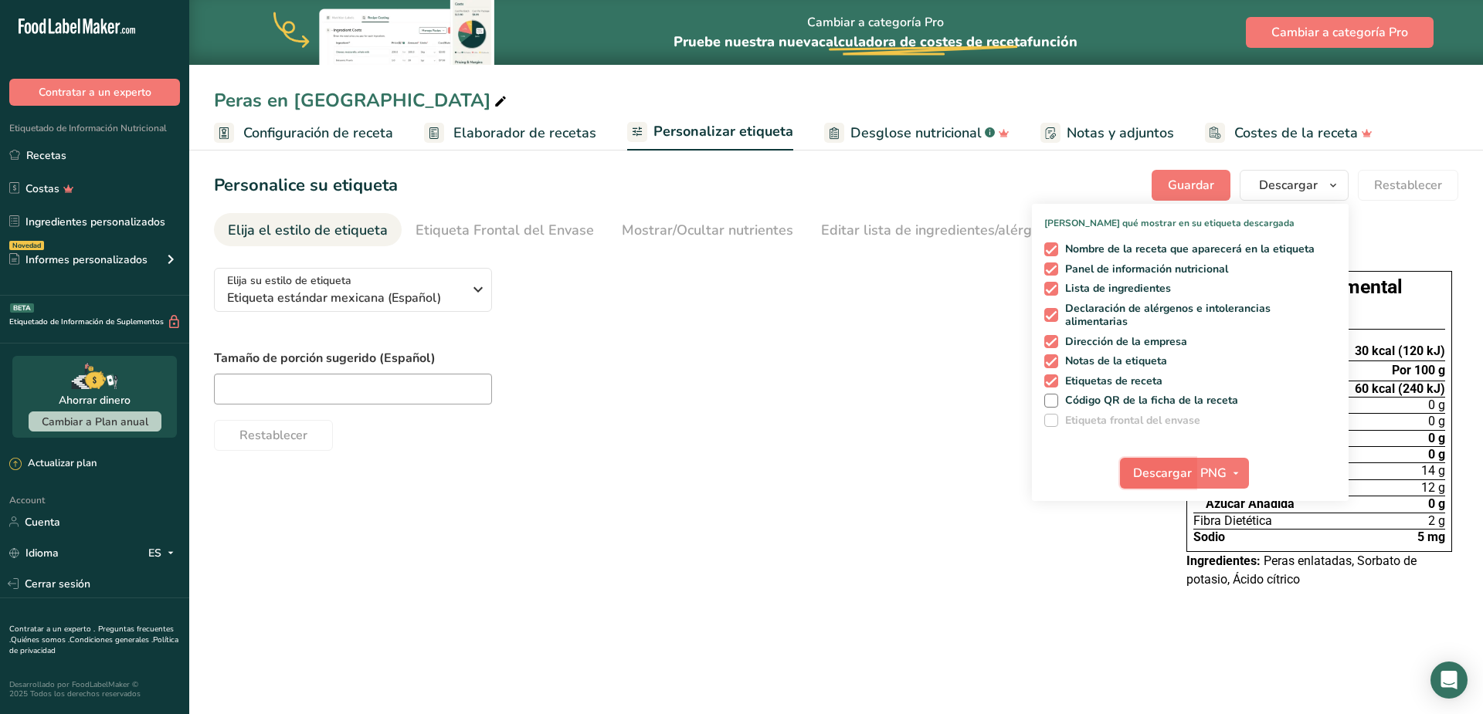
click at [1147, 473] on span "Descargar" at bounding box center [1162, 473] width 59 height 19
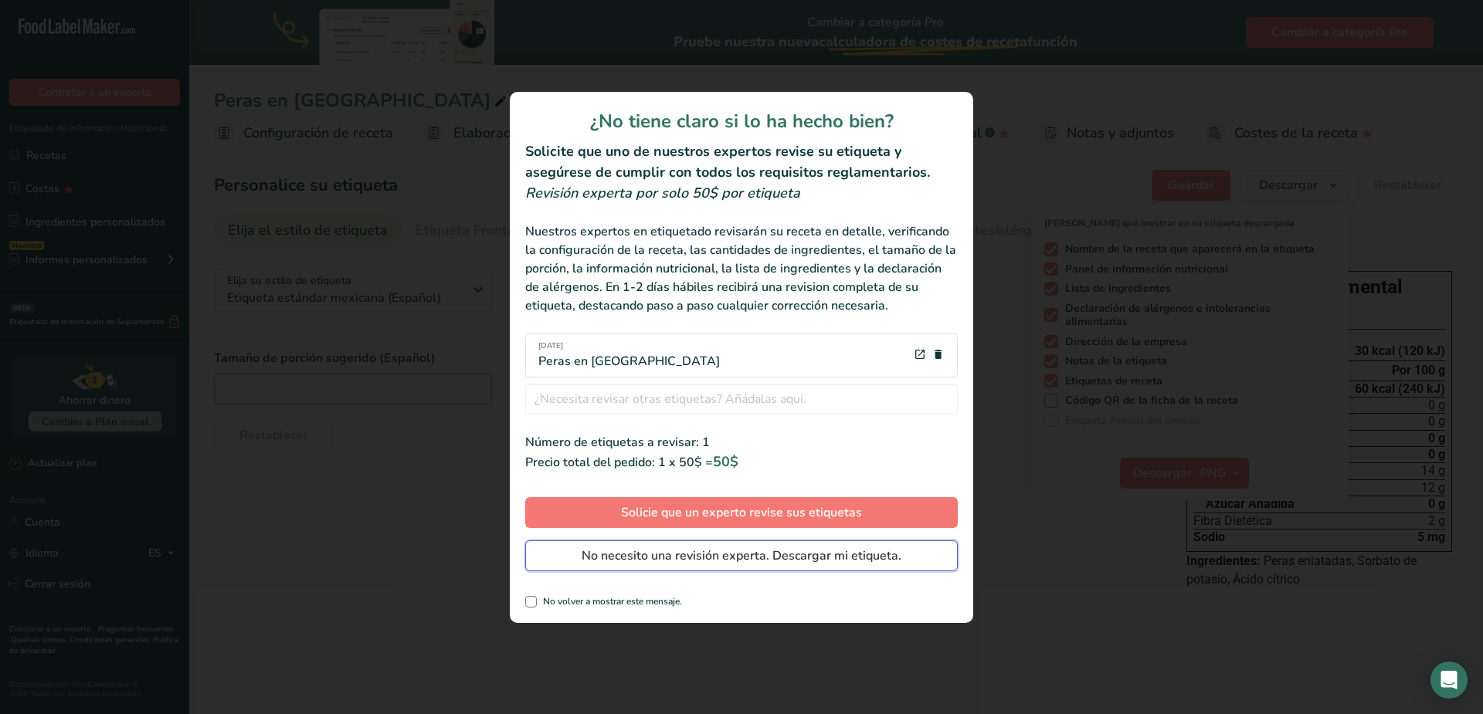
click at [746, 560] on span "No necesito una revisión experta. Descargar mi etiqueta." at bounding box center [742, 556] width 320 height 19
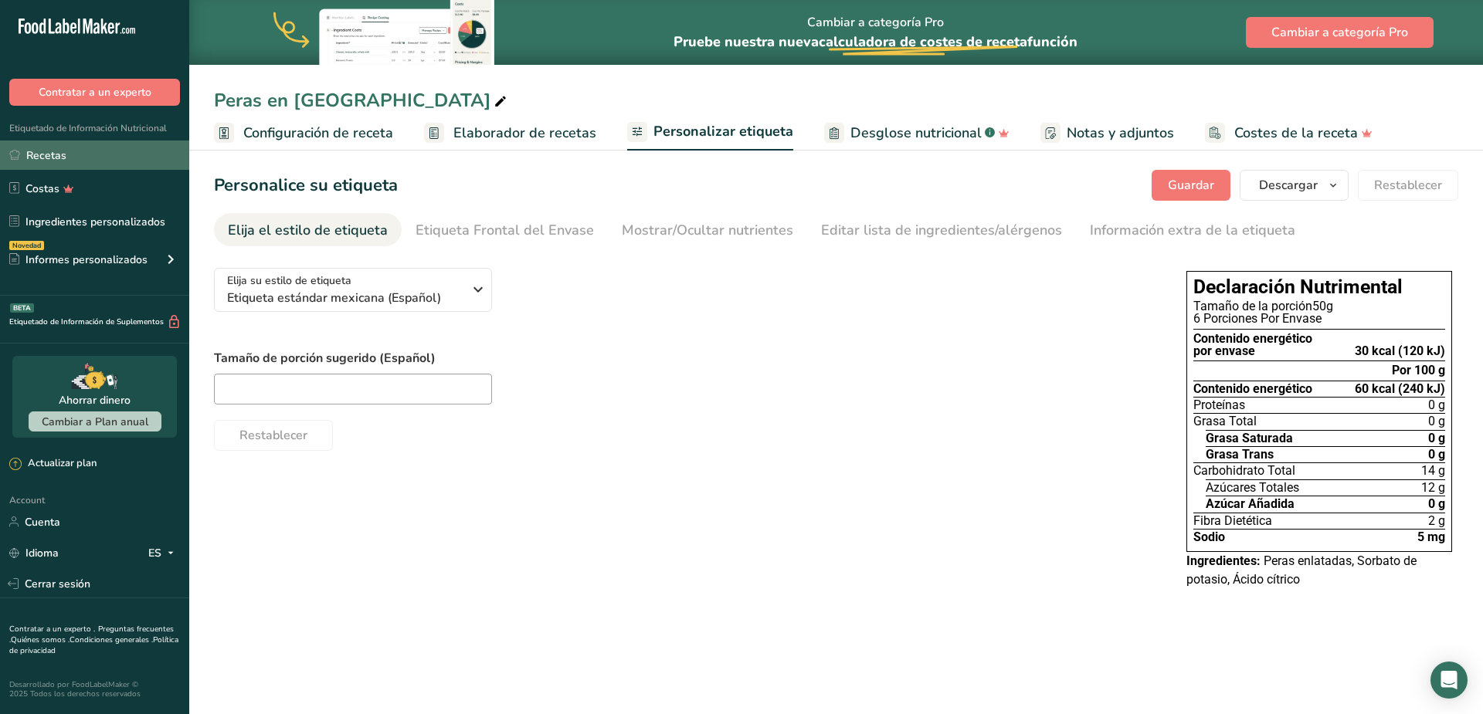
click at [56, 158] on link "Recetas" at bounding box center [94, 155] width 189 height 29
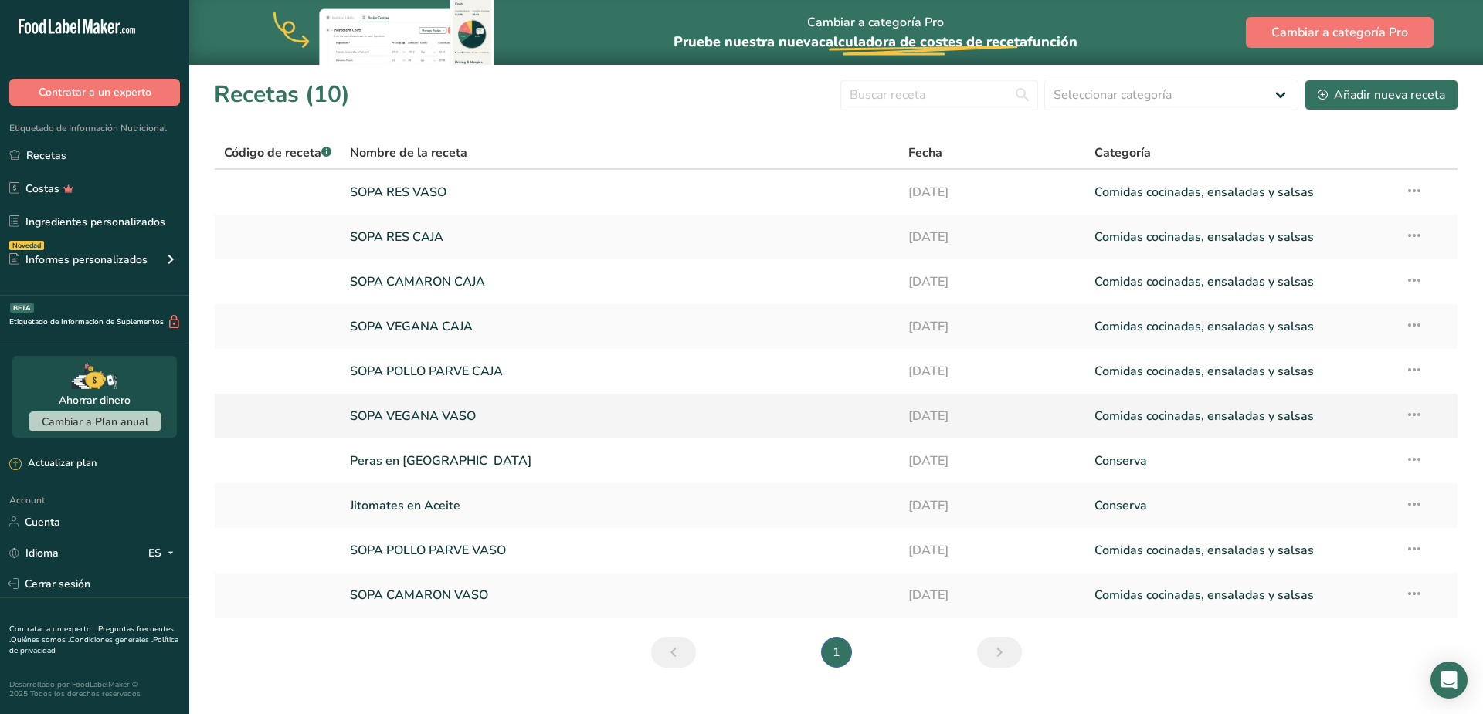
click at [438, 413] on link "SOPA VEGANA VASO" at bounding box center [620, 416] width 540 height 32
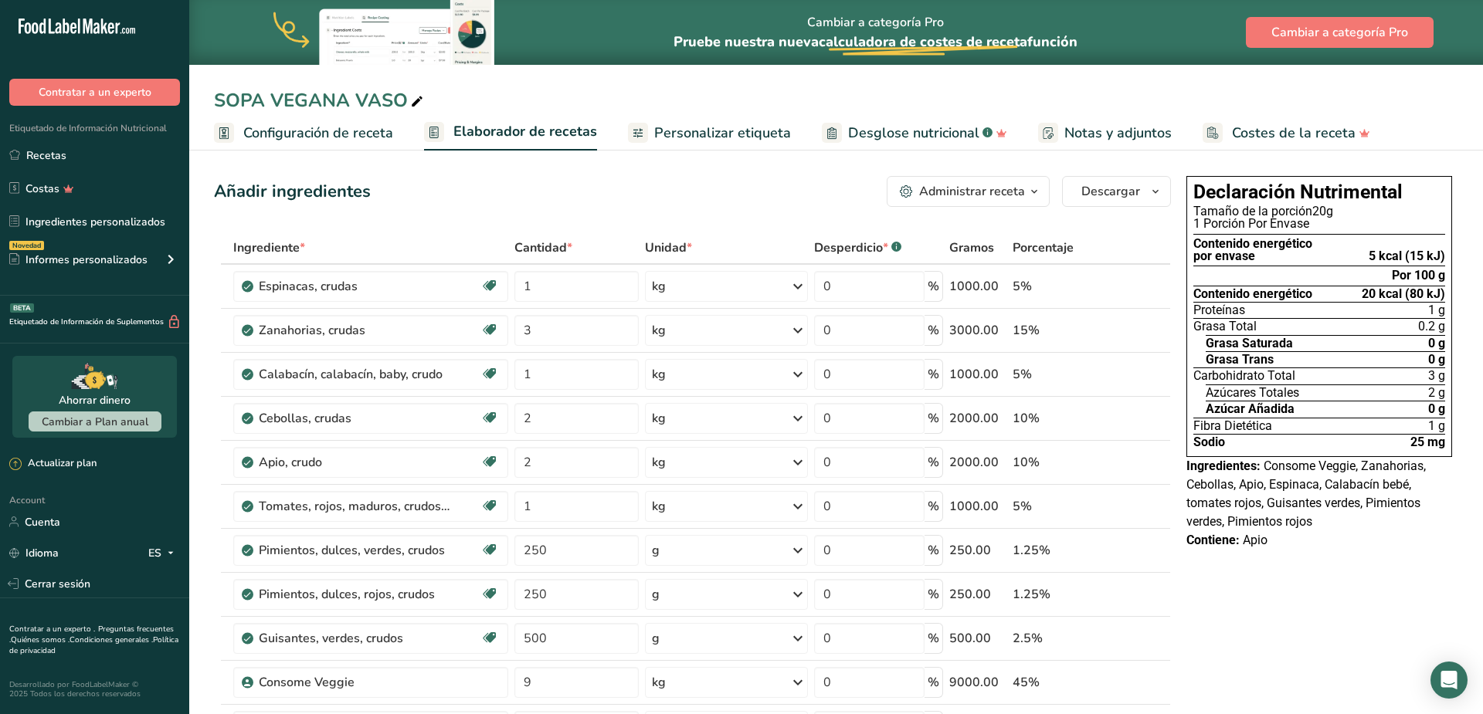
click at [305, 135] on span "Configuración de receta" at bounding box center [318, 133] width 150 height 21
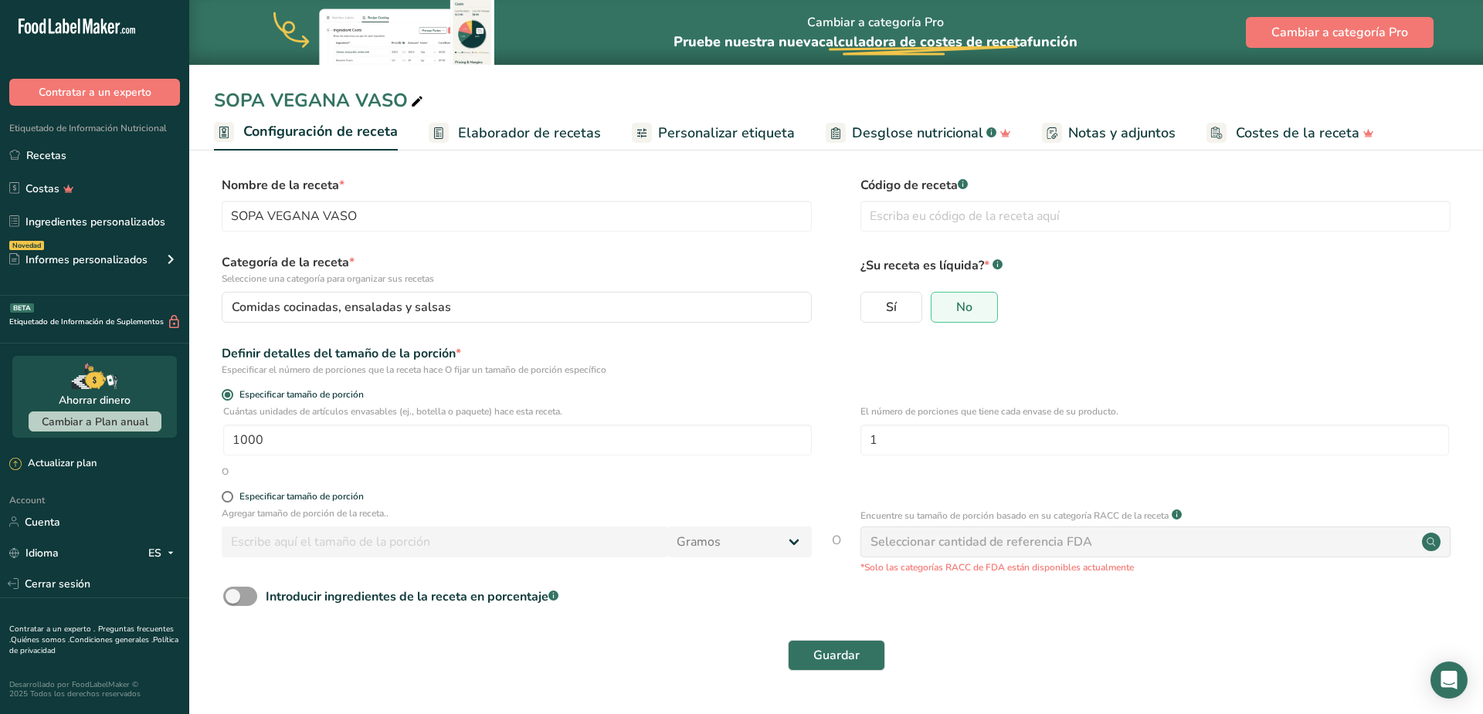
click at [417, 100] on icon at bounding box center [417, 102] width 14 height 22
drag, startPoint x: 303, startPoint y: 90, endPoint x: 218, endPoint y: 77, distance: 86.0
click at [218, 87] on input "SOPA VEGANA VASO" at bounding box center [836, 101] width 1244 height 28
type input "Coctel de Frutas en almibar"
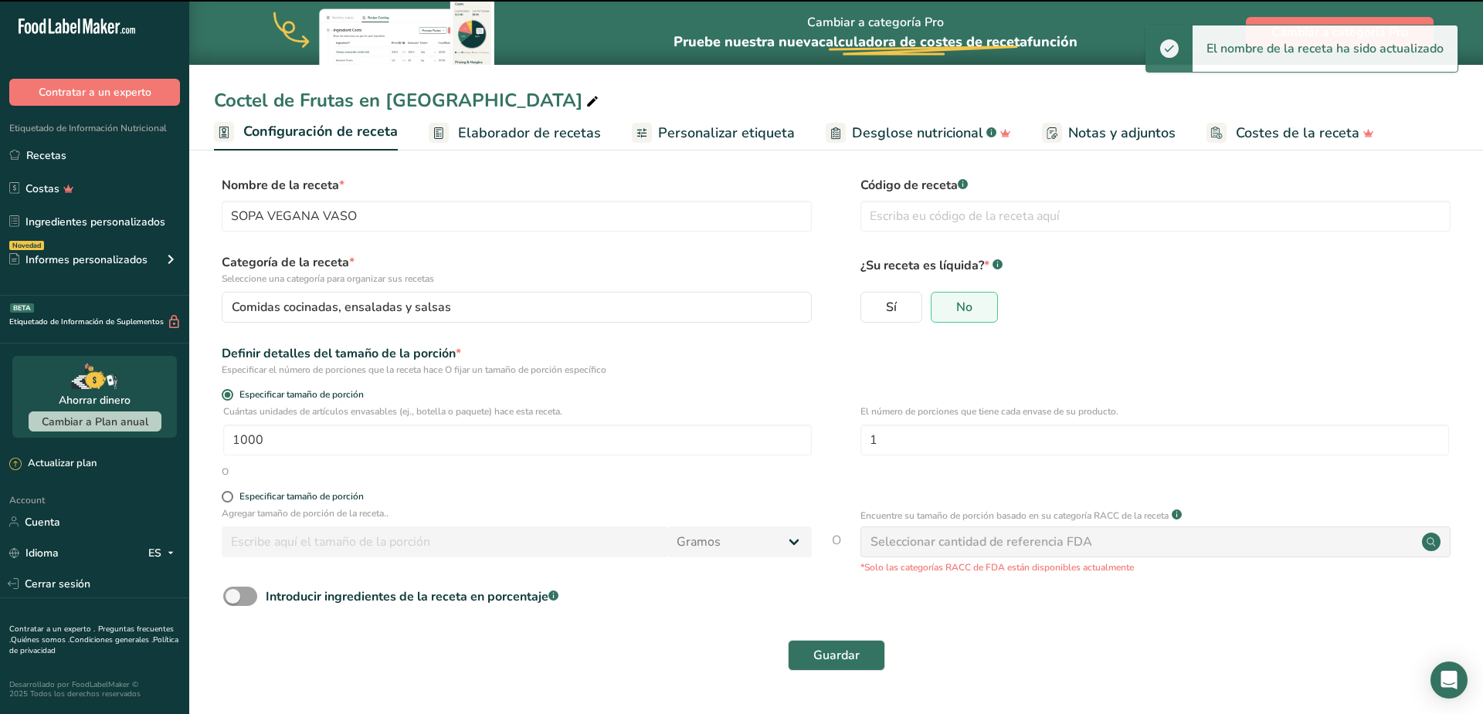
type input "Coctel de Frutas en almibar"
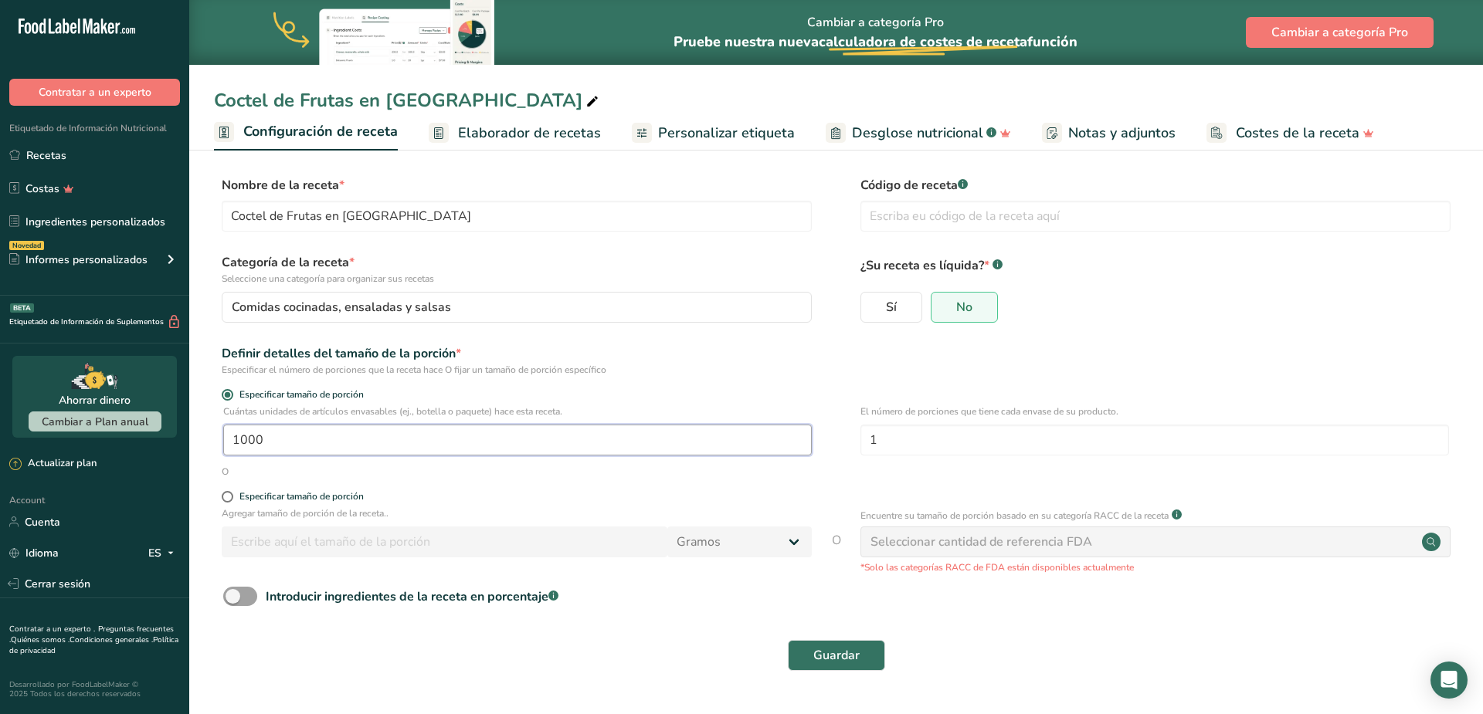
drag, startPoint x: 325, startPoint y: 436, endPoint x: 137, endPoint y: 436, distance: 187.7
click at [223, 436] on input "1000" at bounding box center [517, 440] width 589 height 31
type input "1"
click at [904, 448] on input "1" at bounding box center [1154, 440] width 589 height 31
drag, startPoint x: 882, startPoint y: 447, endPoint x: 835, endPoint y: 446, distance: 47.1
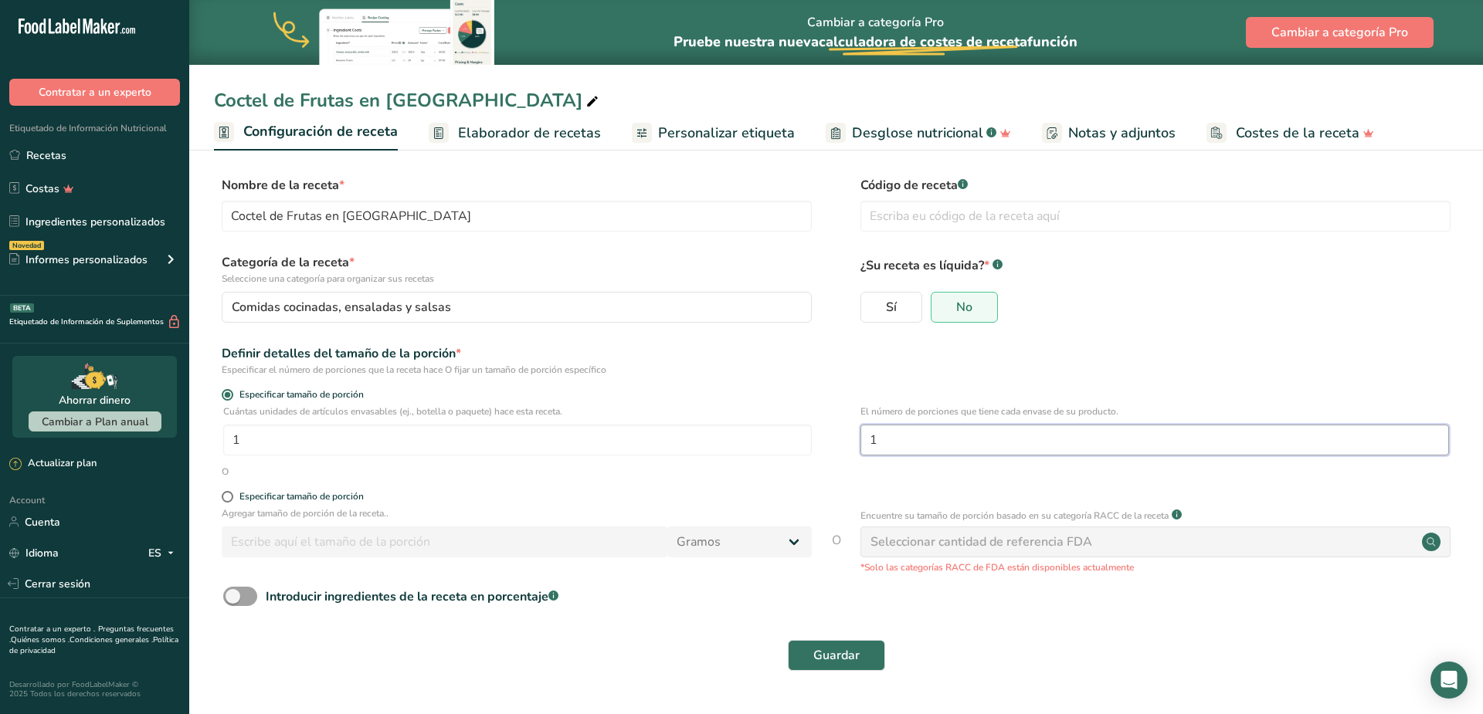
click at [860, 446] on input "1" at bounding box center [1154, 440] width 589 height 31
type input "6"
click at [836, 664] on span "Guardar" at bounding box center [836, 655] width 46 height 19
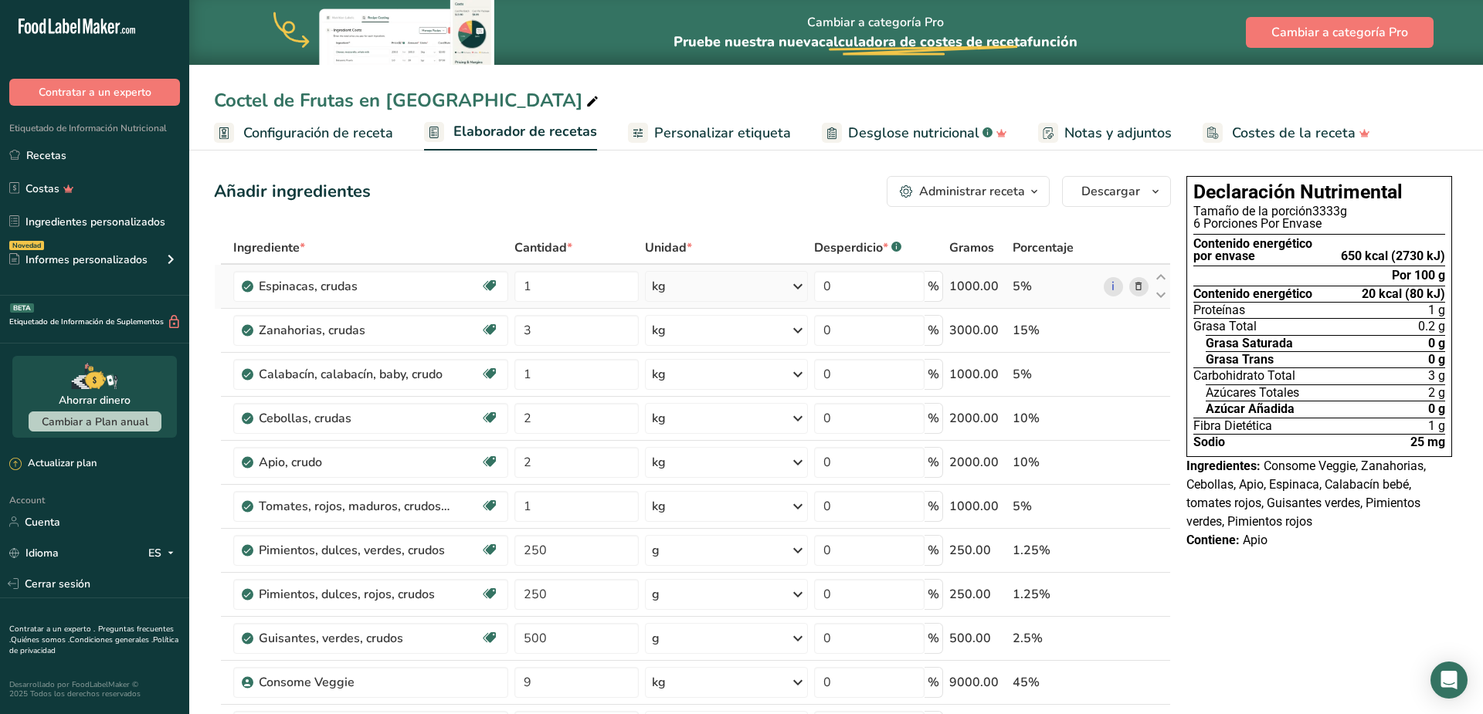
click at [1142, 286] on icon at bounding box center [1138, 287] width 11 height 16
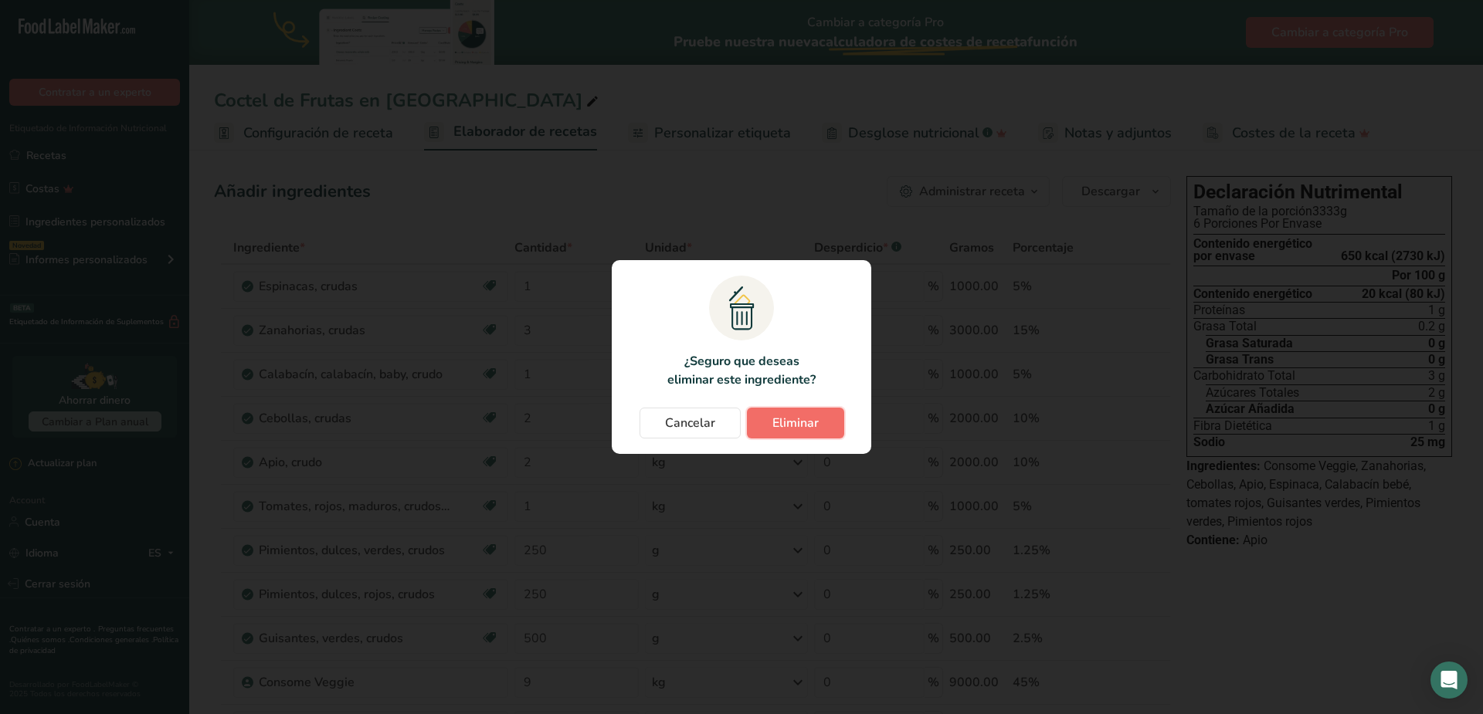
click at [748, 427] on button "Eliminar" at bounding box center [795, 423] width 97 height 31
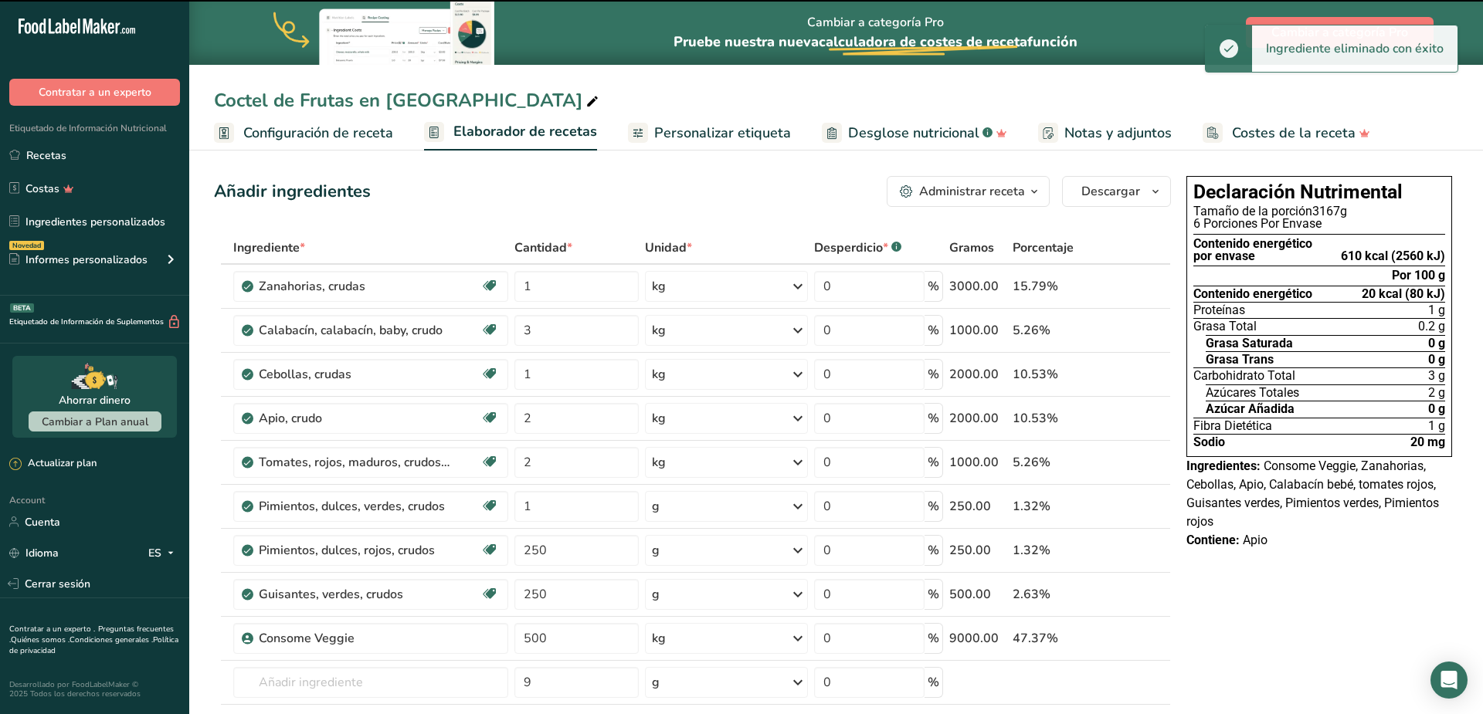
type input "3"
type input "1"
type input "2"
type input "1"
type input "250"
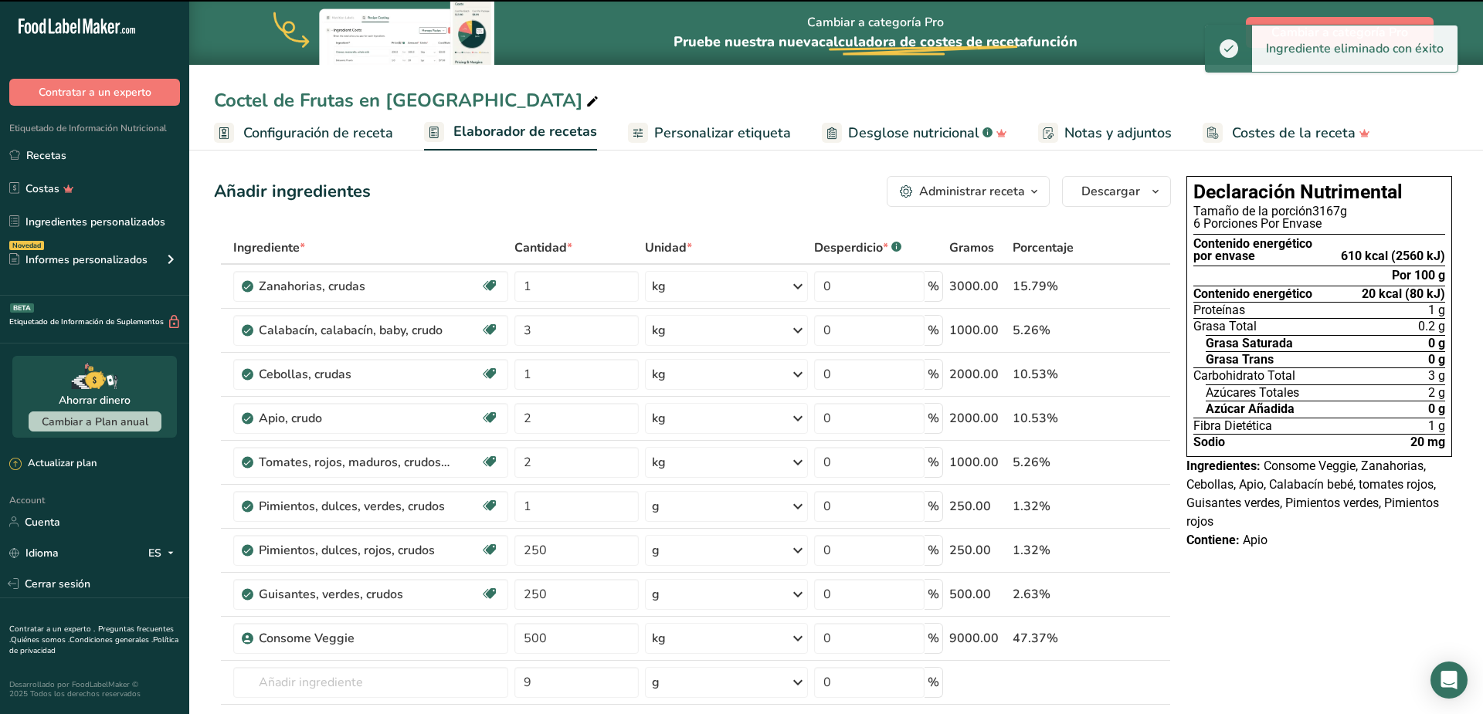
type input "500"
type input "9"
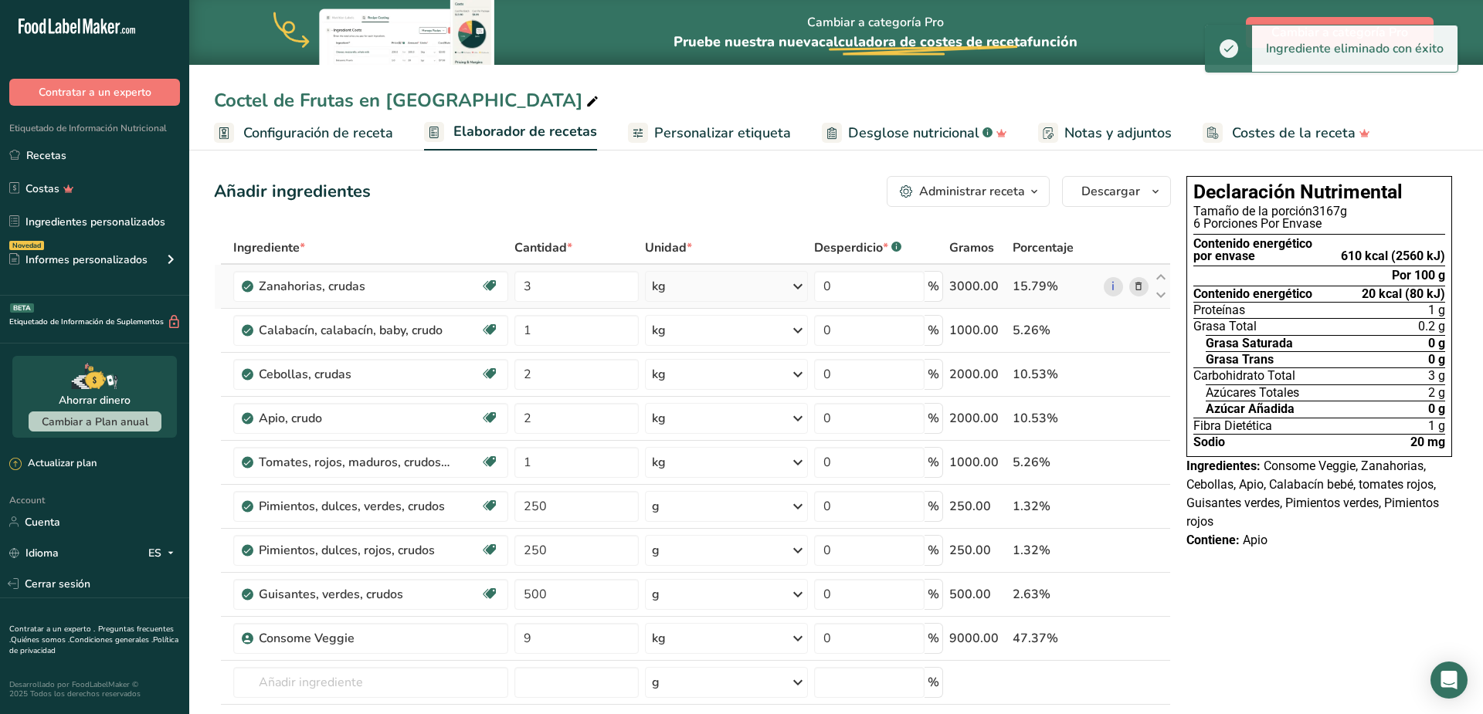
click at [1140, 290] on icon at bounding box center [1138, 287] width 11 height 16
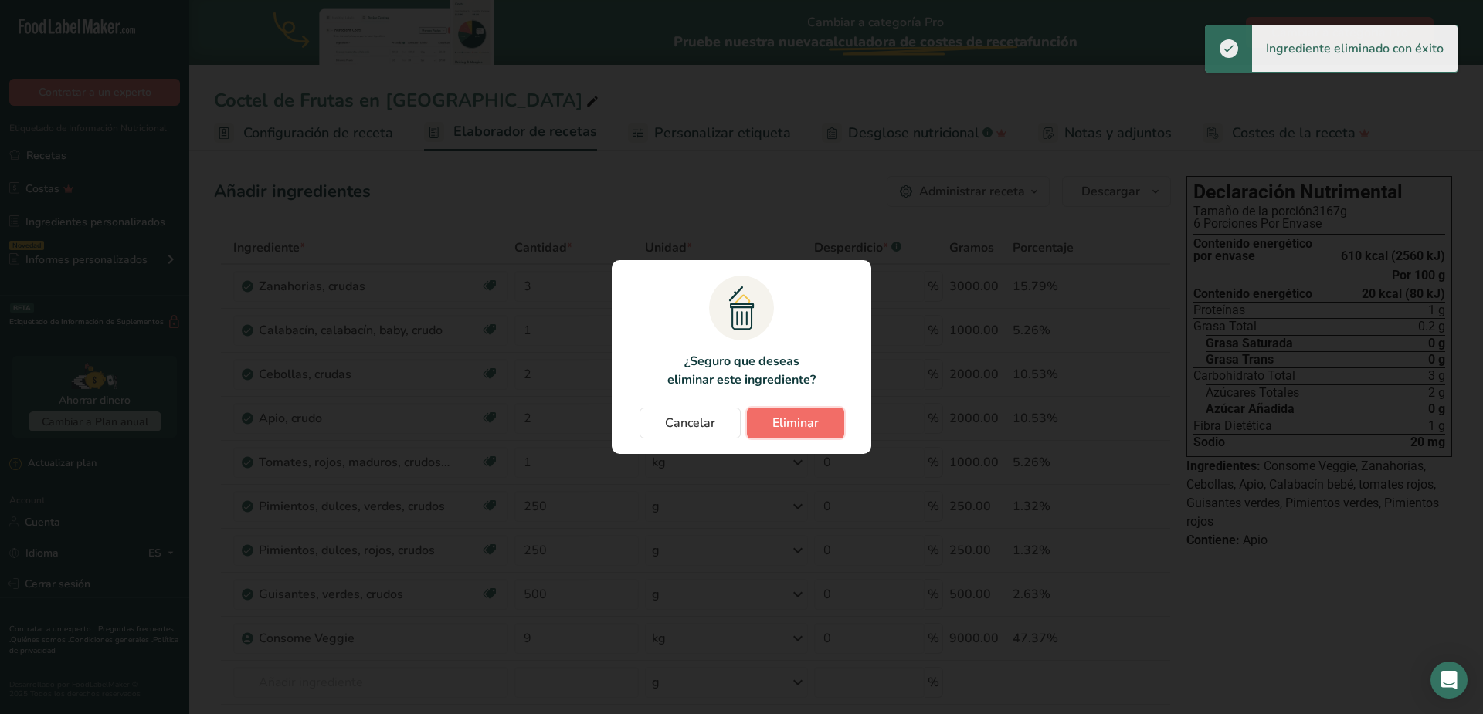
click at [799, 417] on span "Eliminar" at bounding box center [795, 423] width 46 height 19
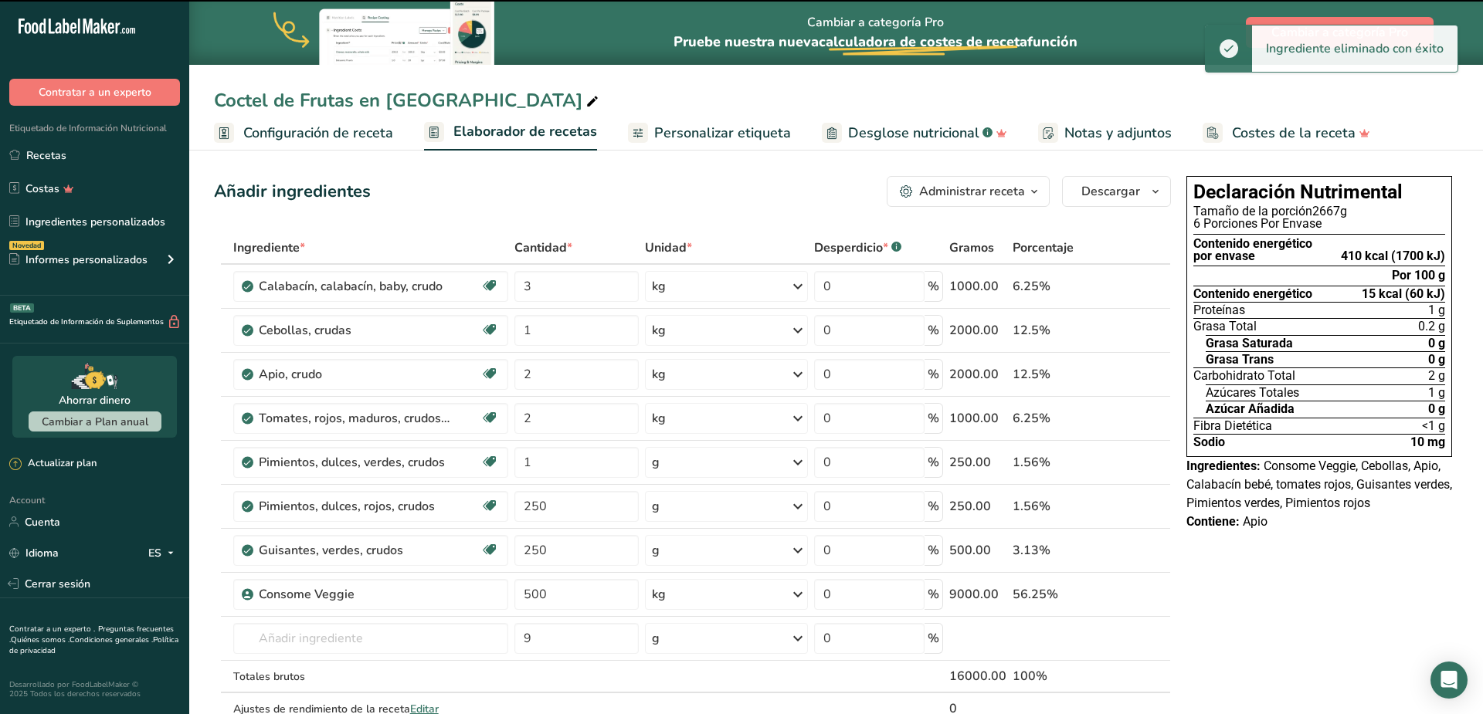
type input "1"
type input "2"
type input "1"
type input "250"
type input "500"
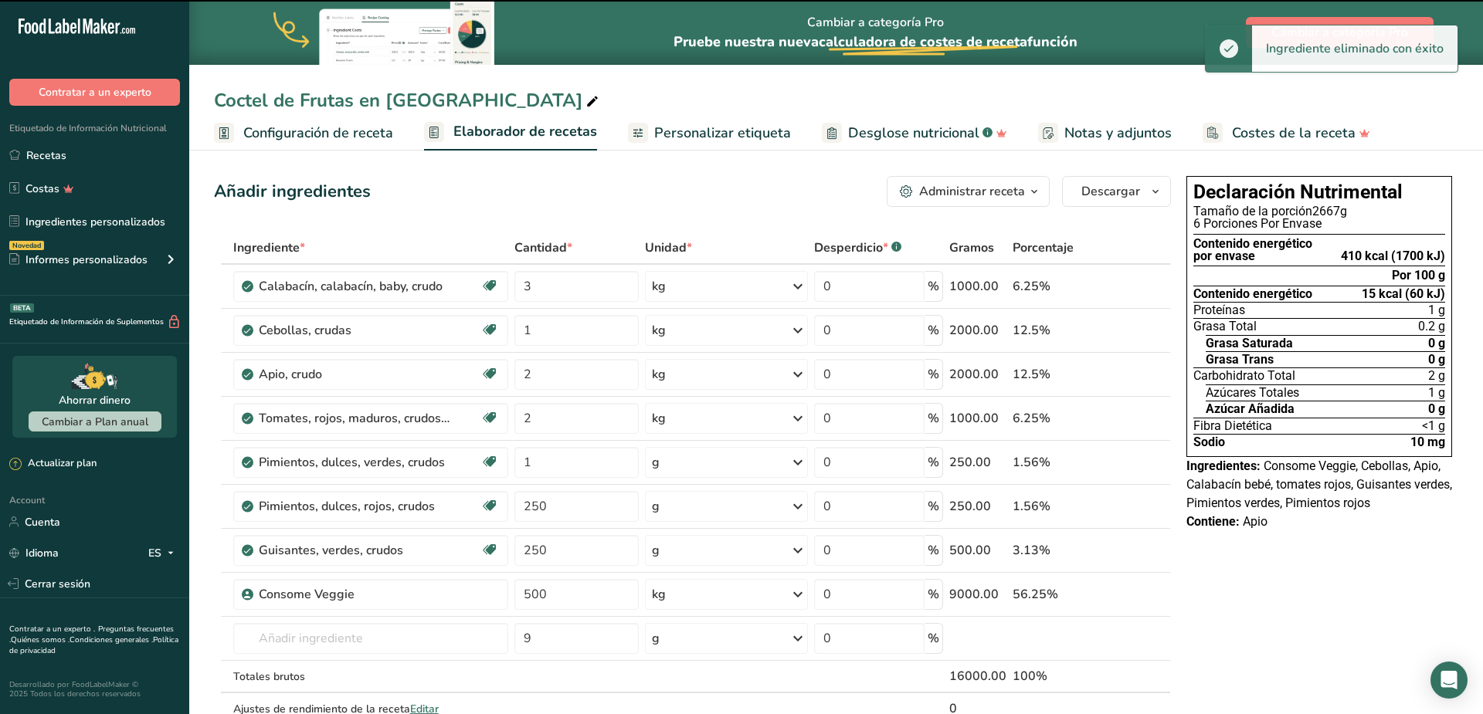
type input "9"
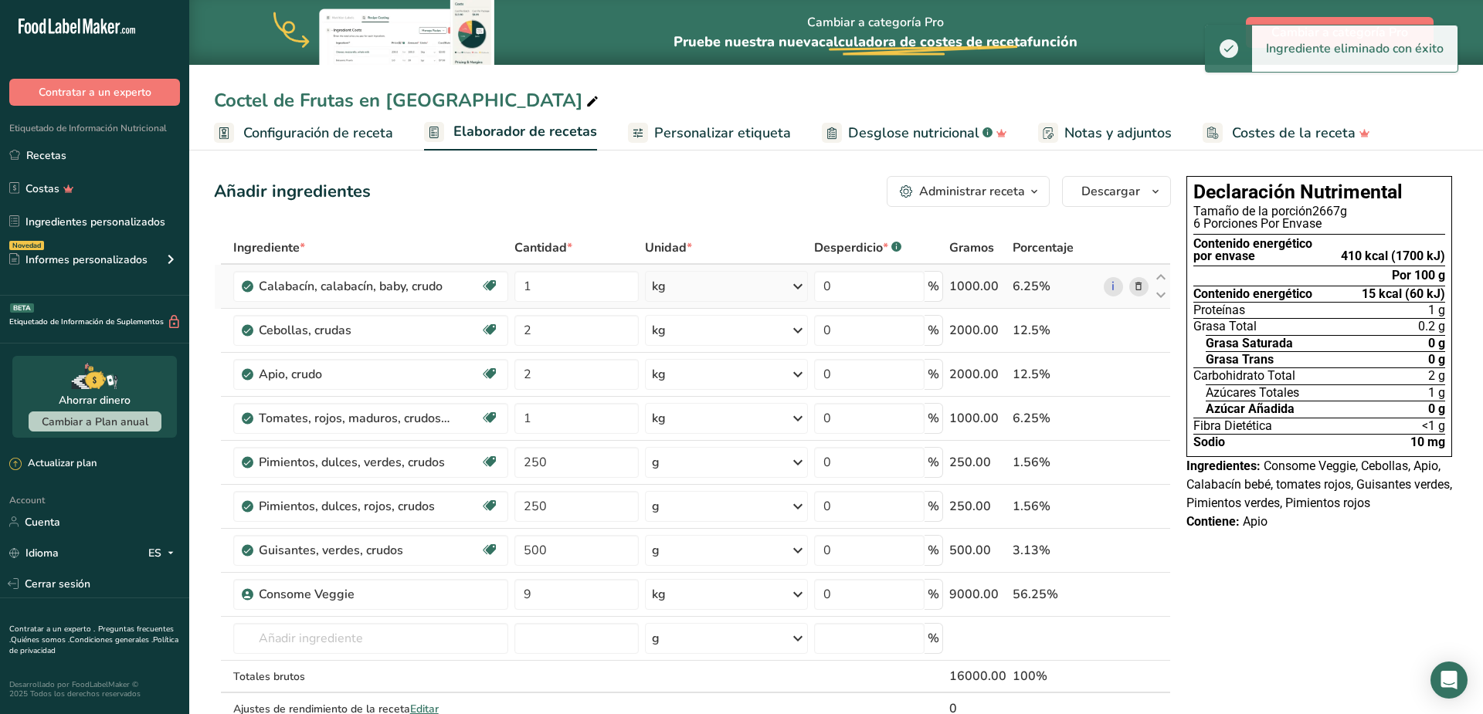
click at [1140, 290] on icon at bounding box center [1138, 287] width 11 height 16
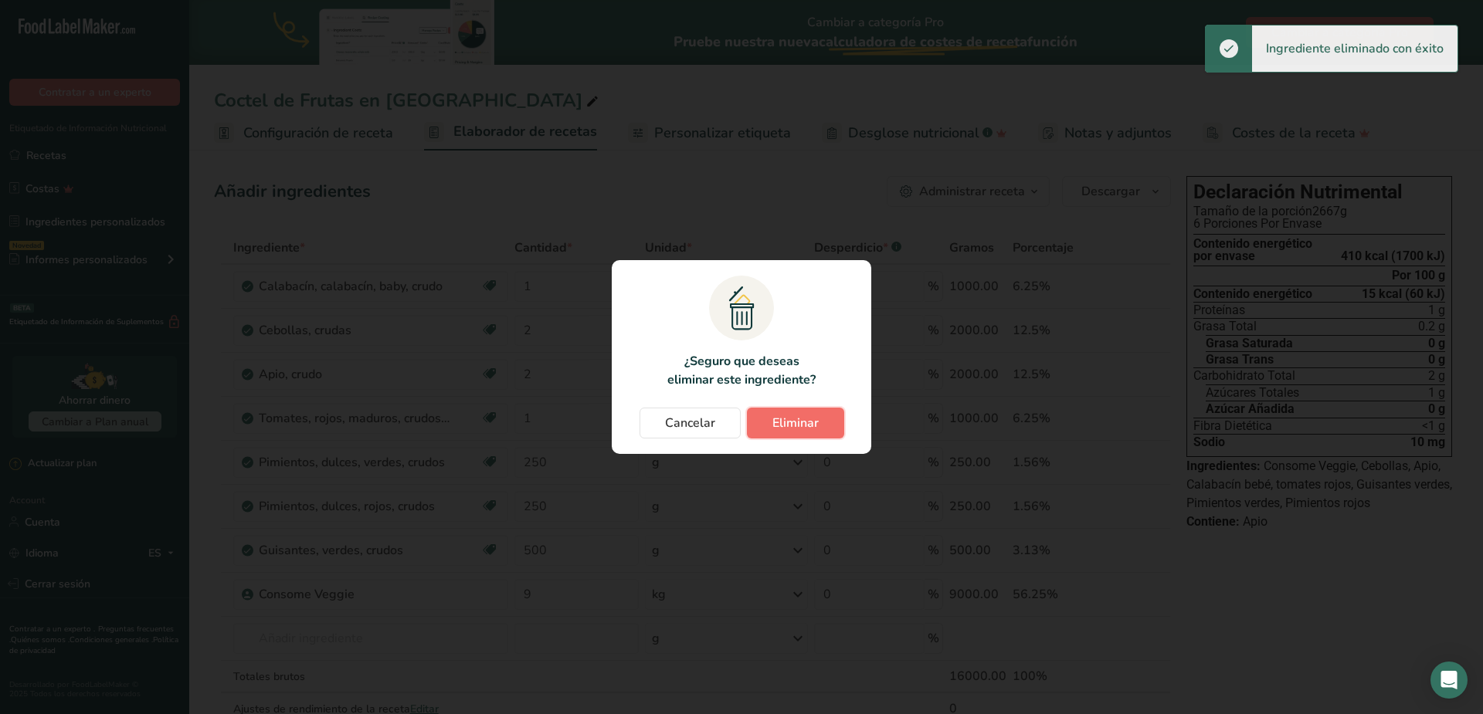
click at [788, 421] on span "Eliminar" at bounding box center [795, 423] width 46 height 19
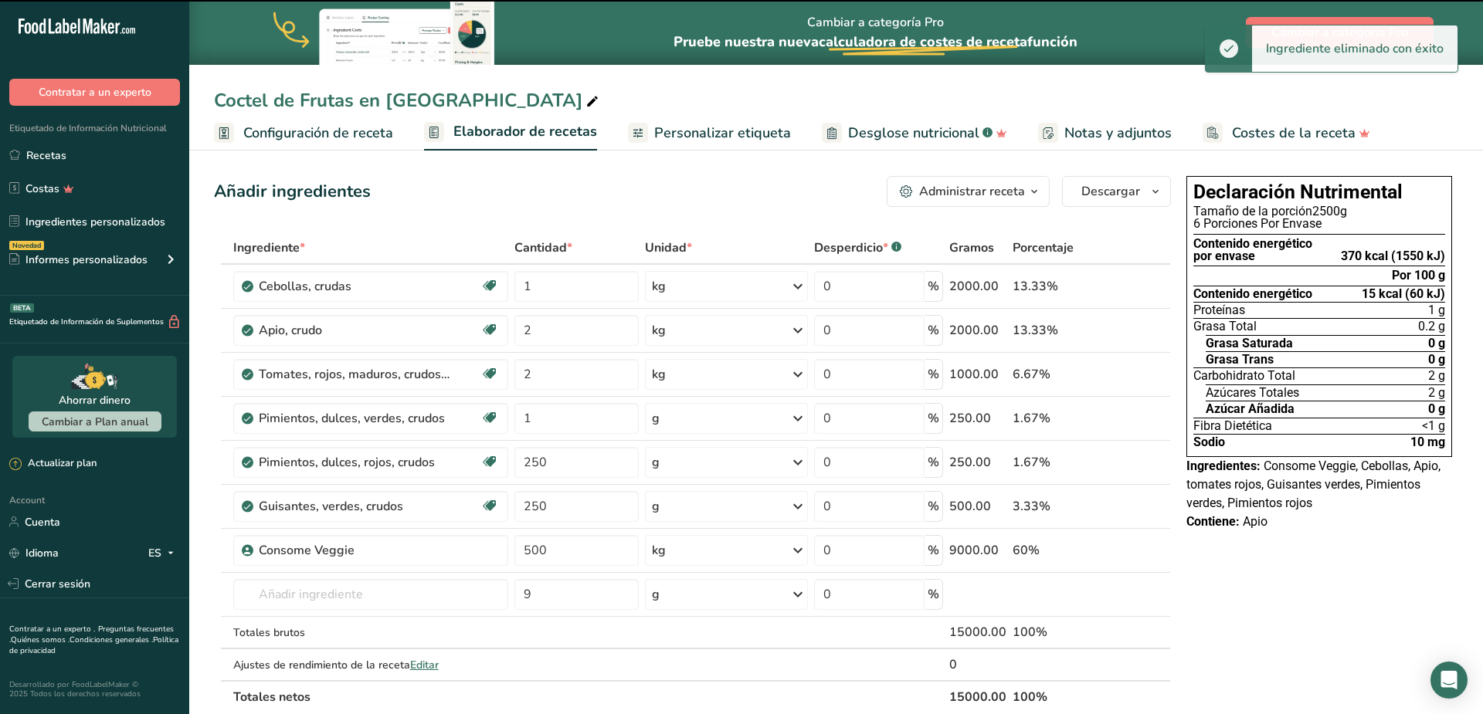
type input "2"
type input "1"
type input "250"
type input "500"
type input "9"
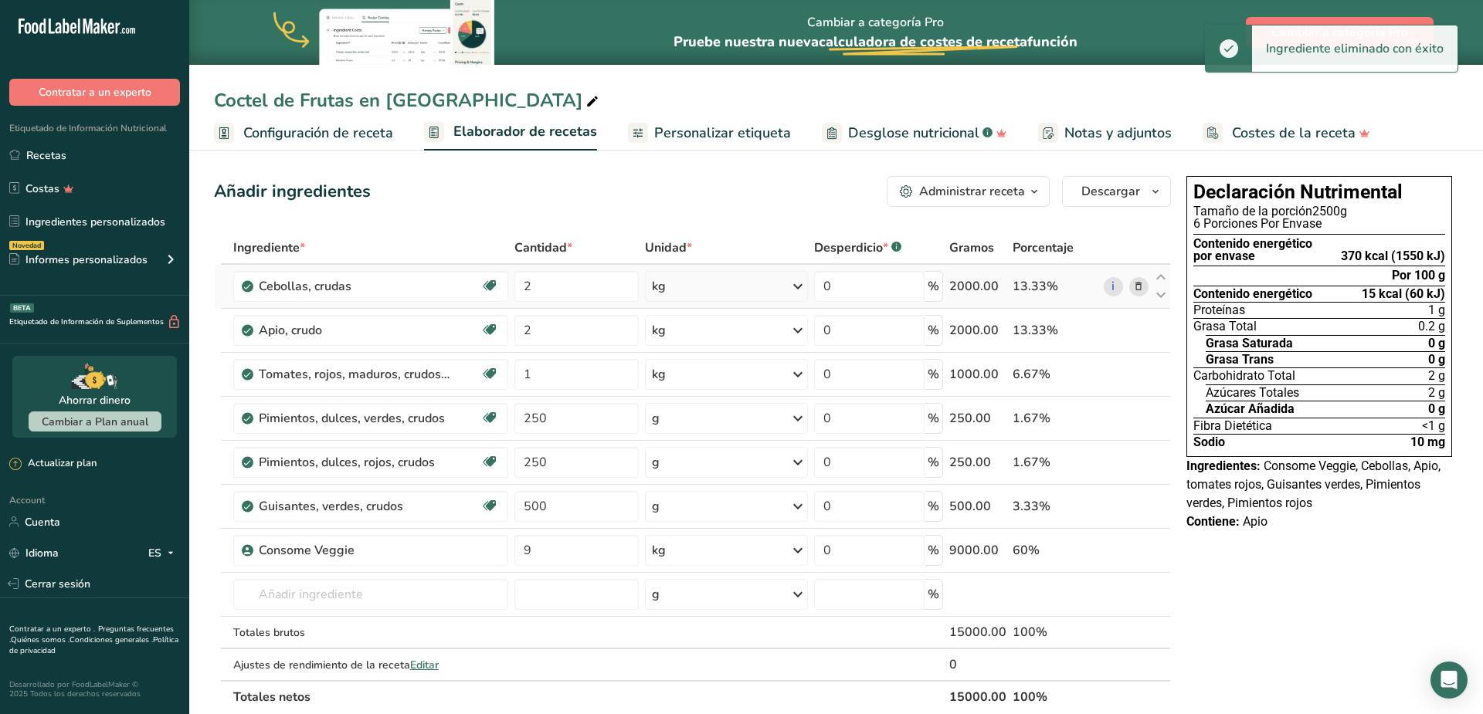
click at [1140, 295] on span at bounding box center [1138, 286] width 19 height 19
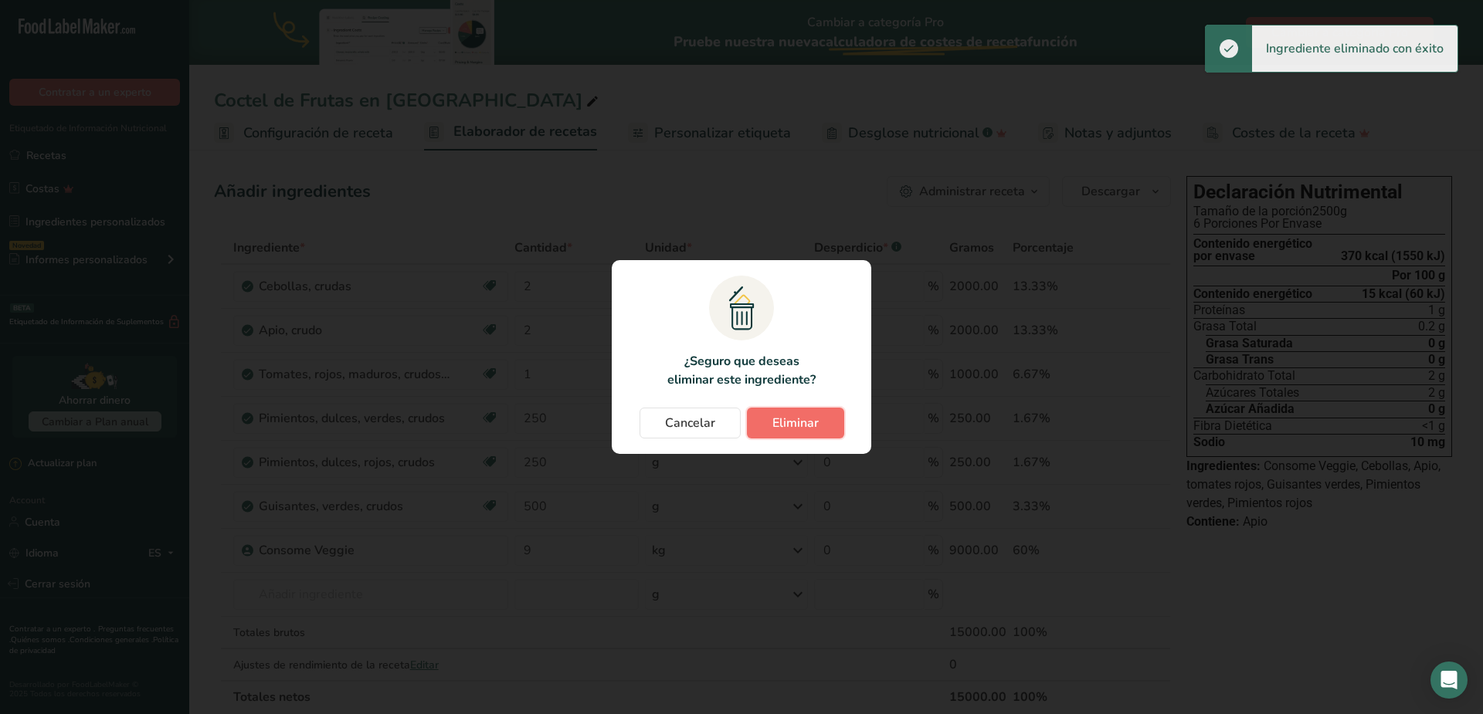
click at [770, 422] on button "Eliminar" at bounding box center [795, 423] width 97 height 31
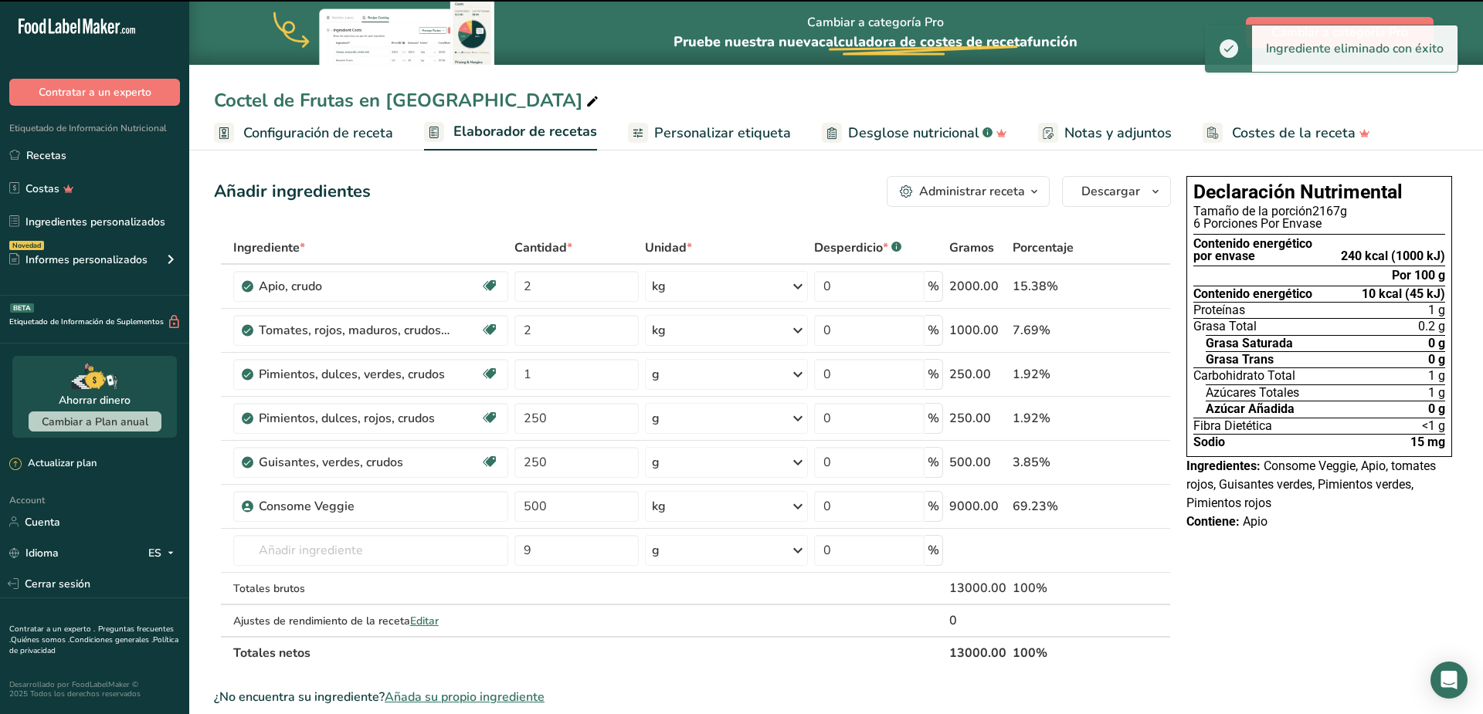
type input "1"
type input "250"
type input "500"
type input "9"
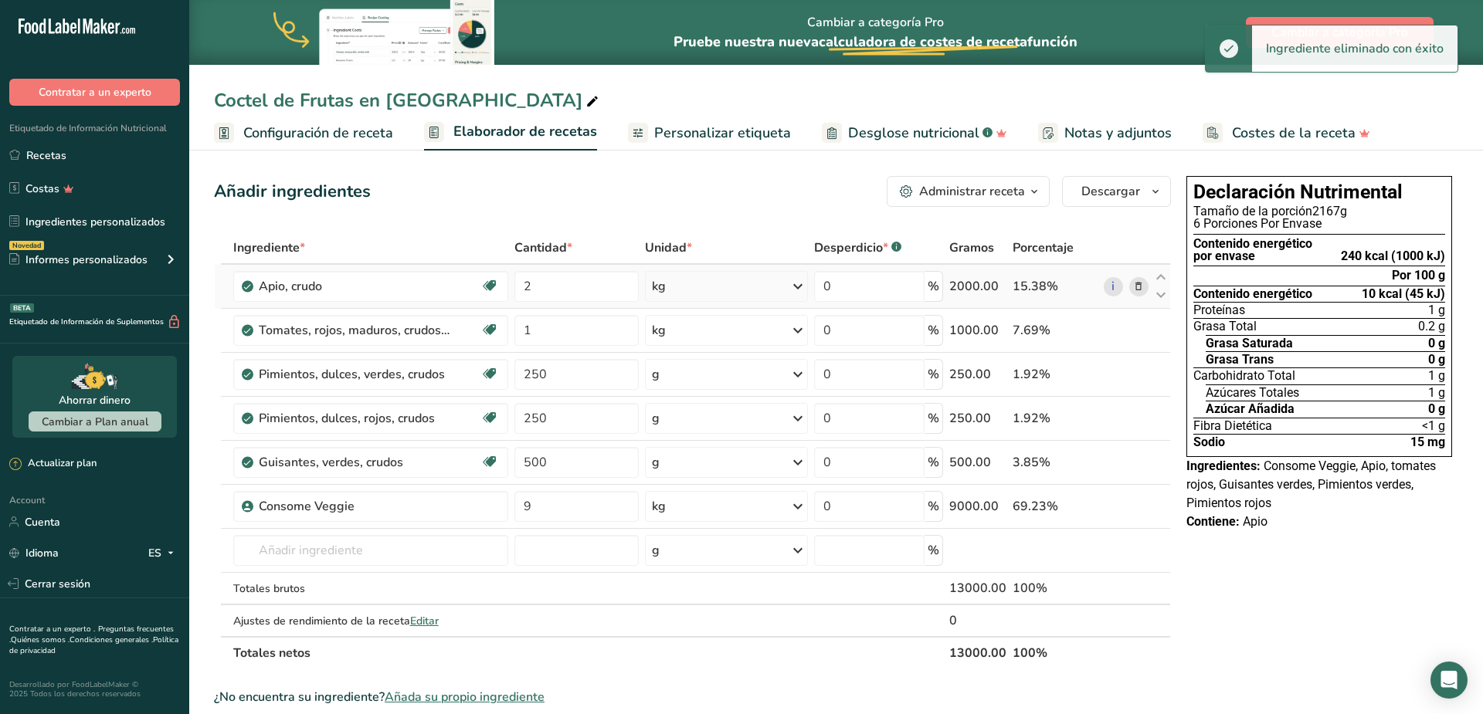
click at [1139, 288] on icon at bounding box center [1138, 287] width 11 height 16
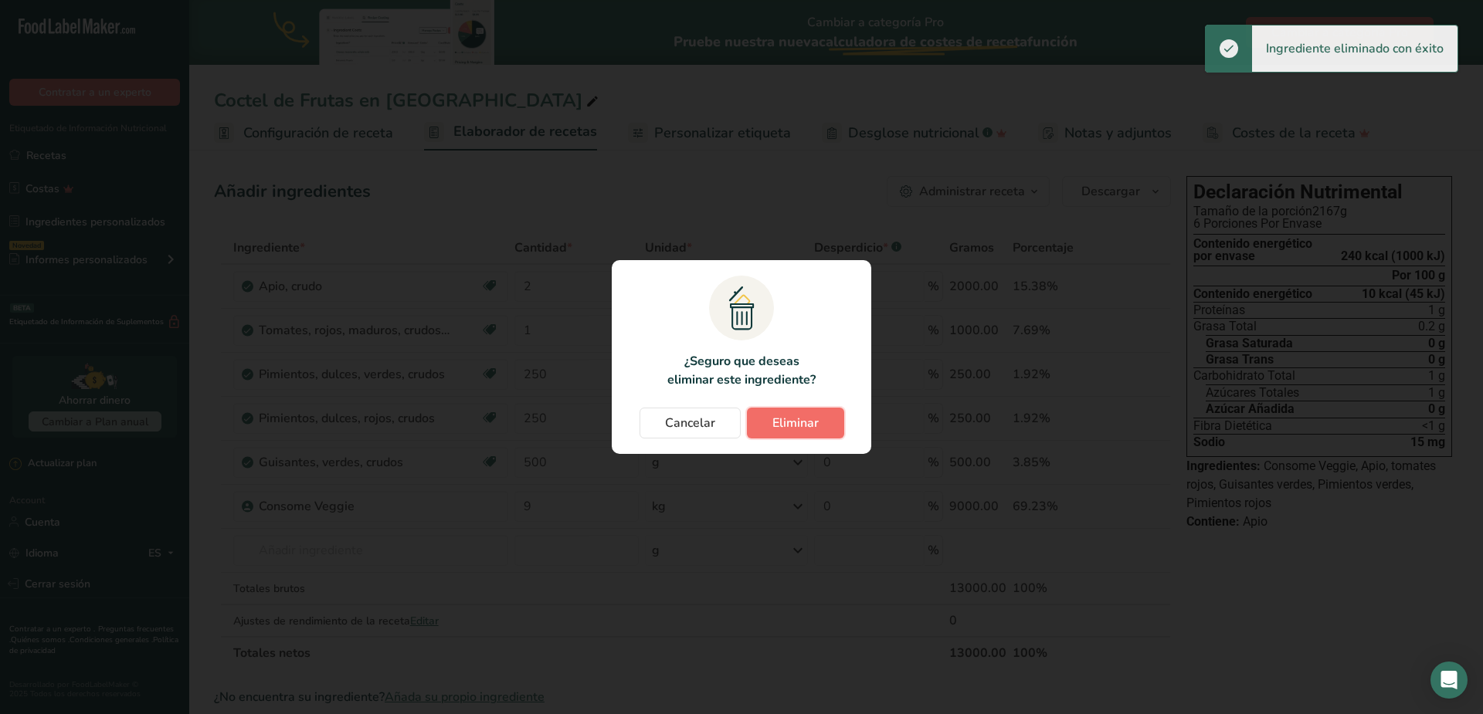
click at [783, 412] on button "Eliminar" at bounding box center [795, 423] width 97 height 31
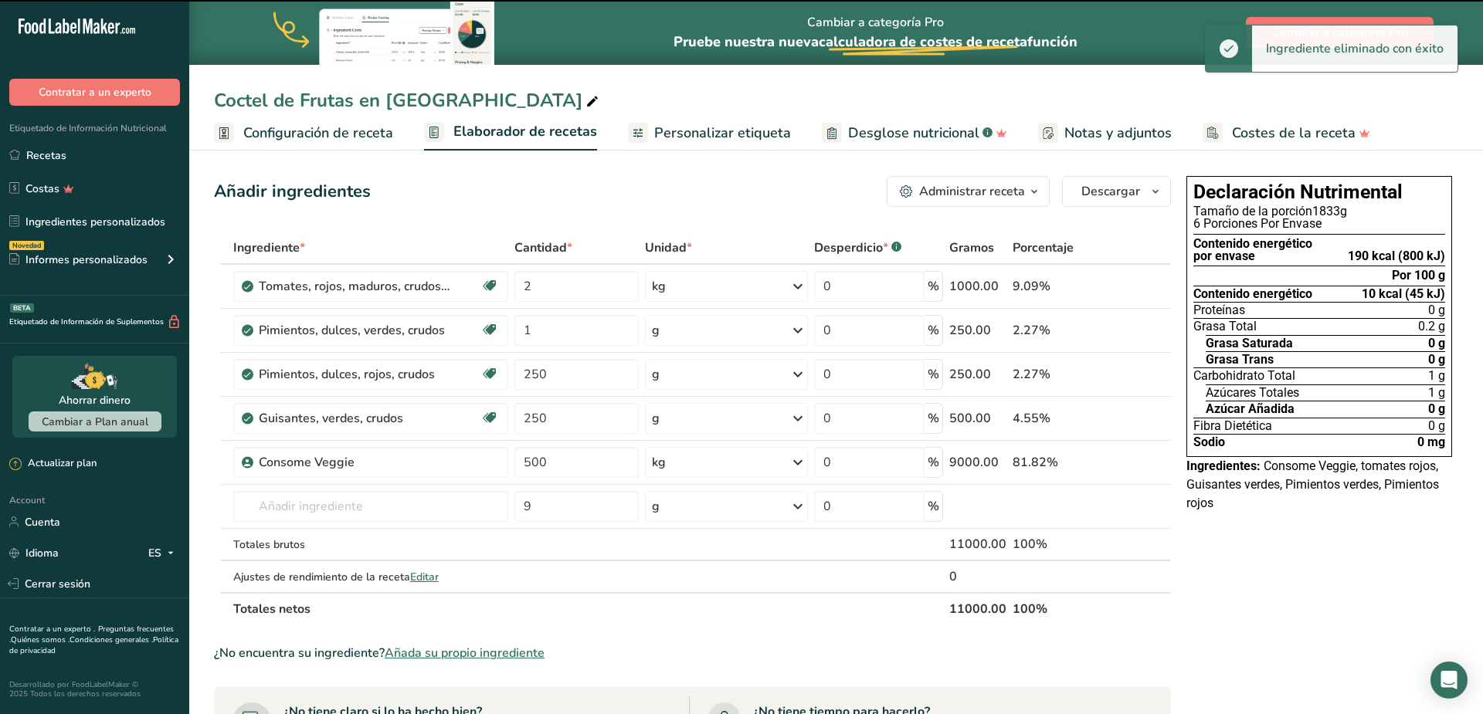
type input "1"
type input "250"
type input "500"
type input "9"
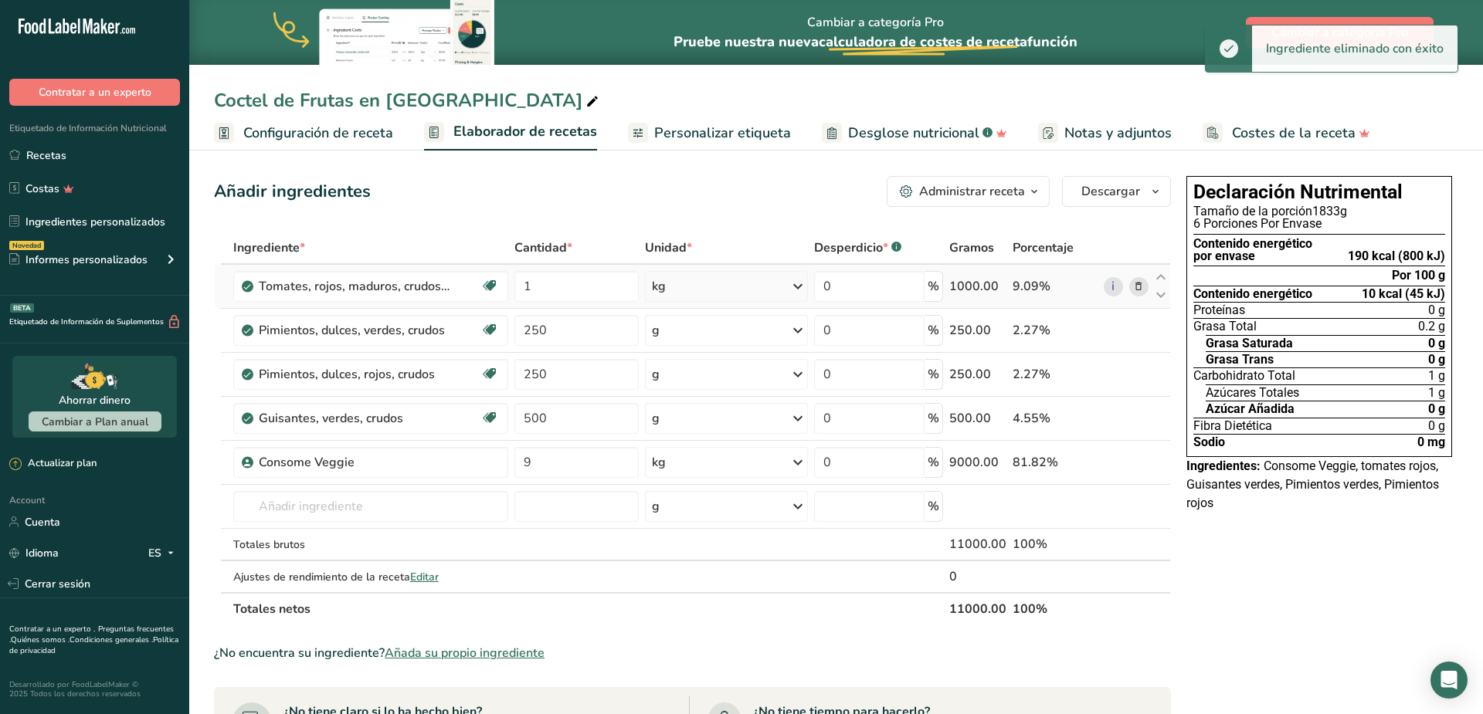
click at [1138, 290] on icon at bounding box center [1138, 287] width 11 height 16
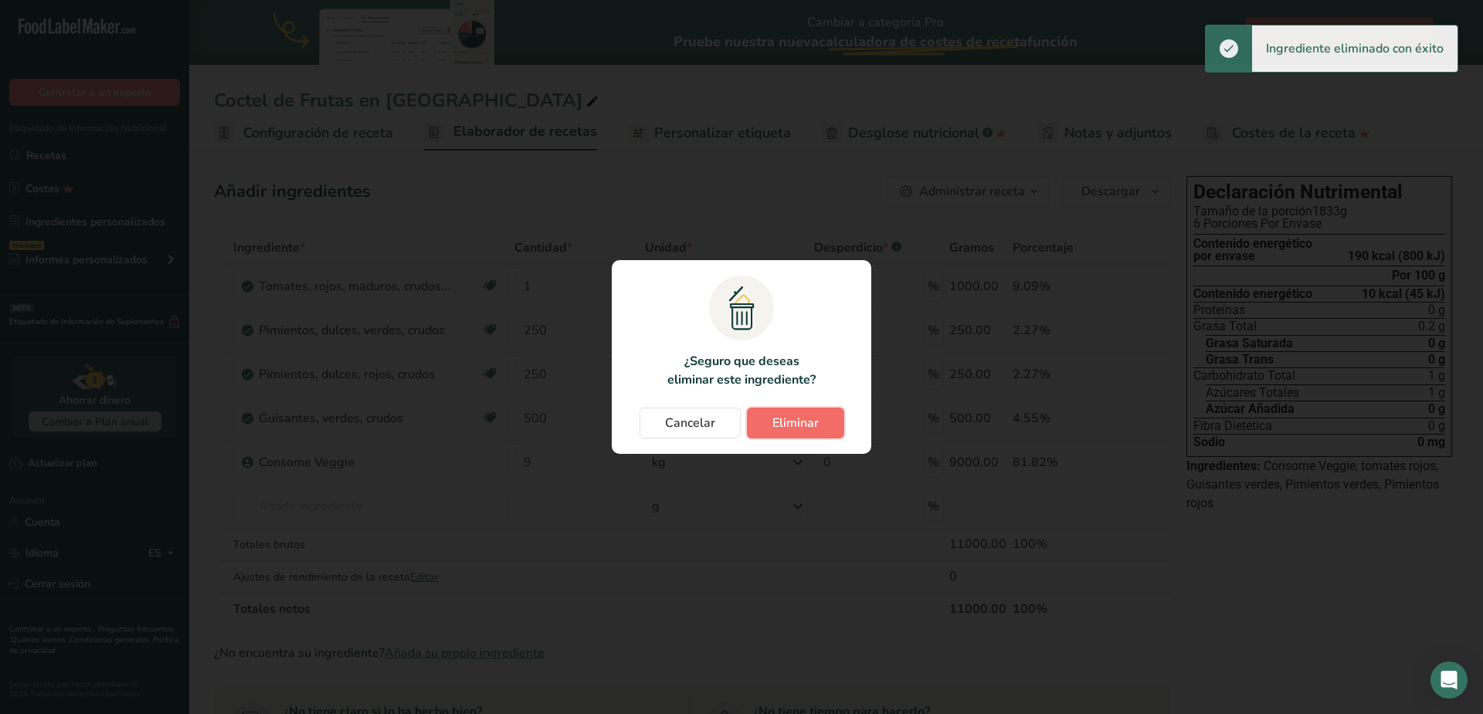
click at [779, 432] on span "Eliminar" at bounding box center [795, 423] width 46 height 19
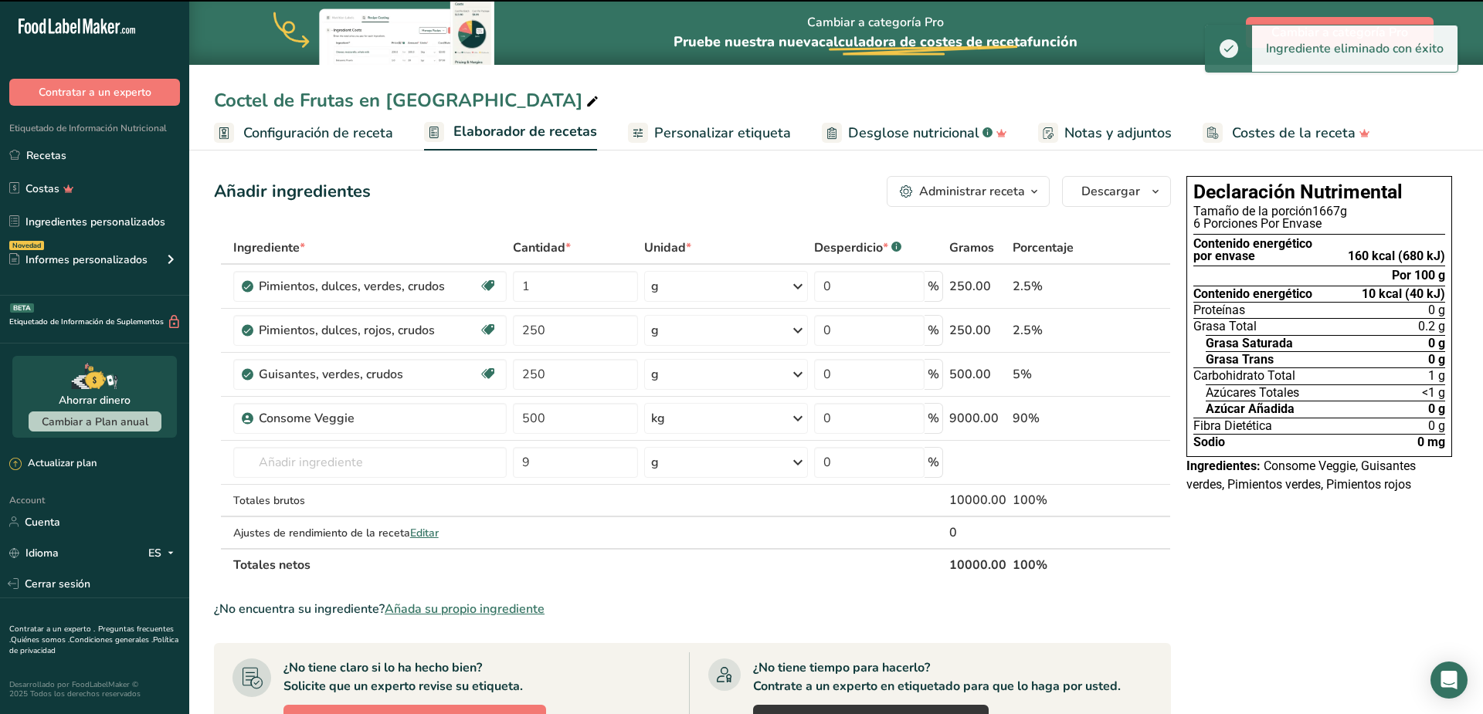
type input "250"
type input "500"
type input "9"
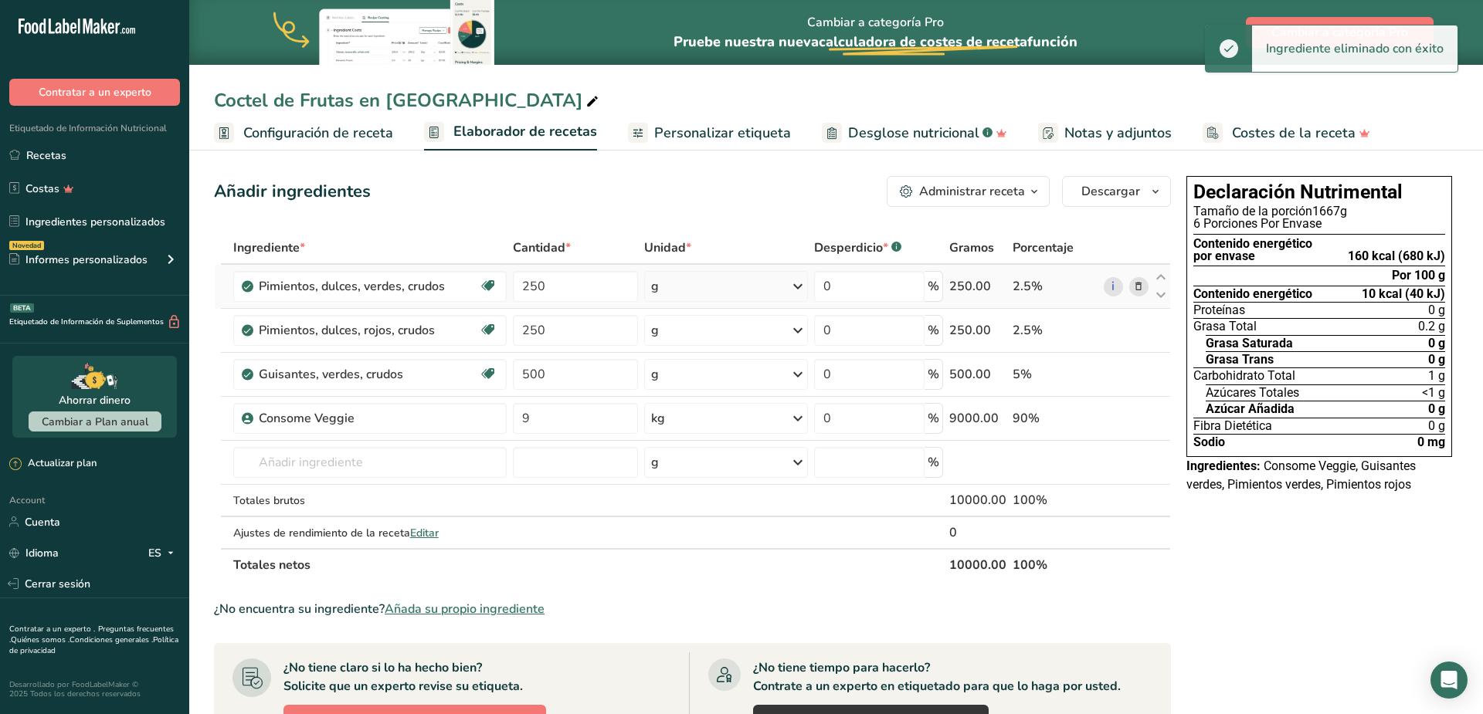
click at [1138, 290] on icon at bounding box center [1138, 287] width 11 height 16
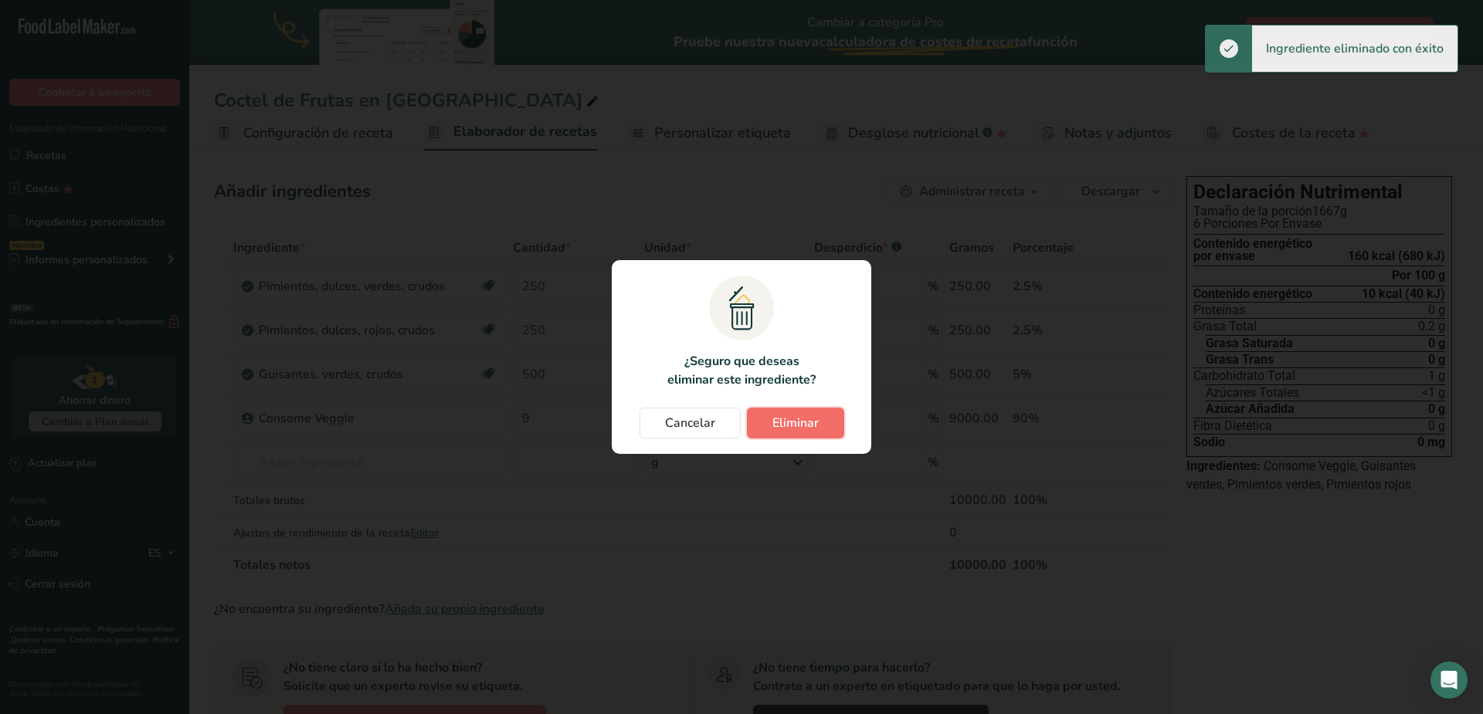
click at [789, 426] on span "Eliminar" at bounding box center [795, 423] width 46 height 19
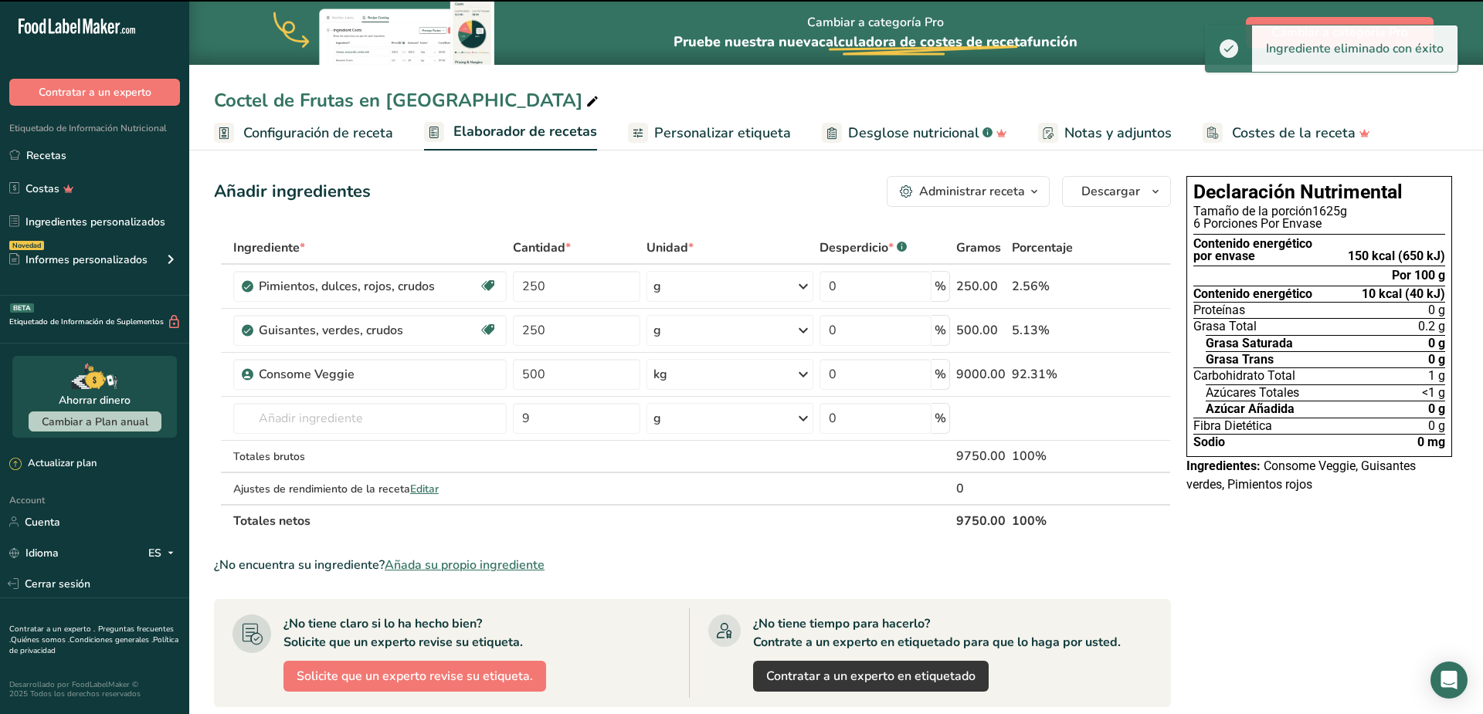
type input "500"
type input "9"
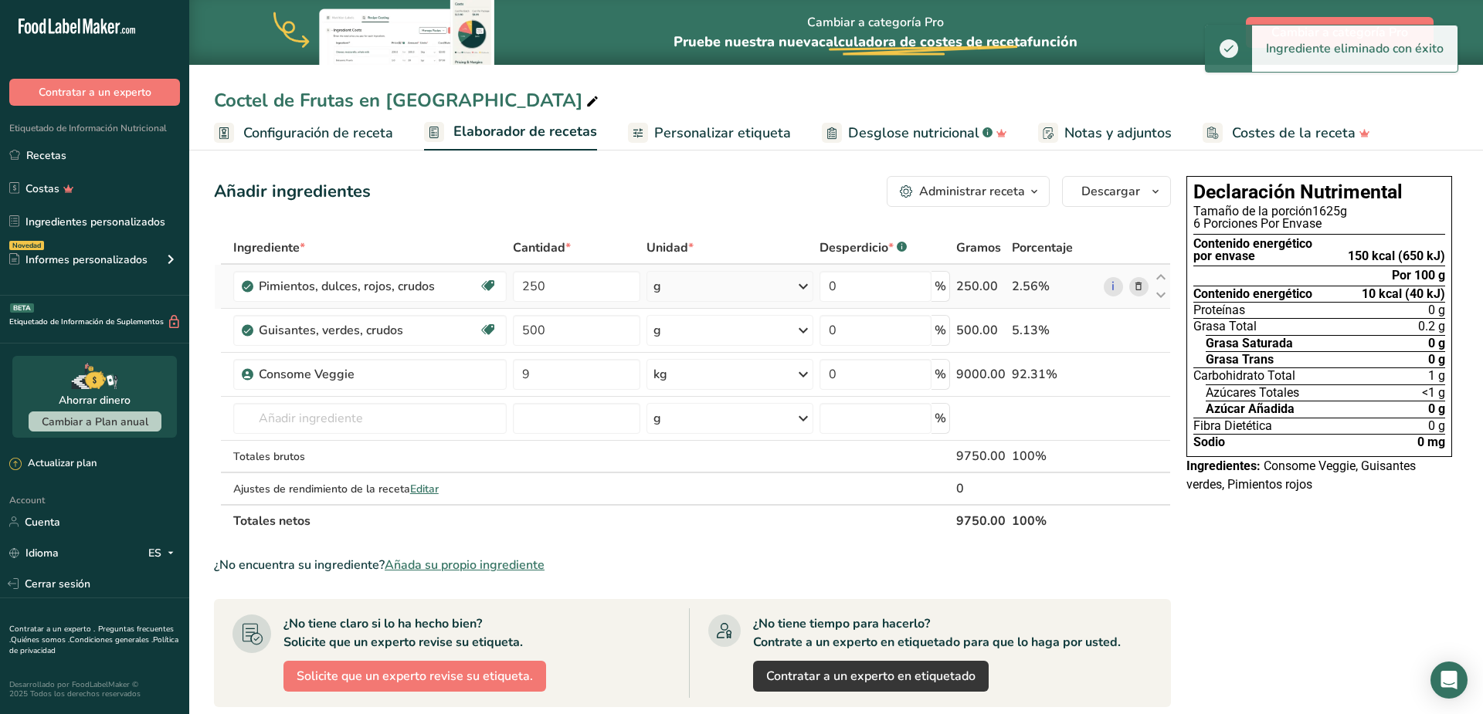
click at [1142, 286] on icon at bounding box center [1138, 287] width 11 height 16
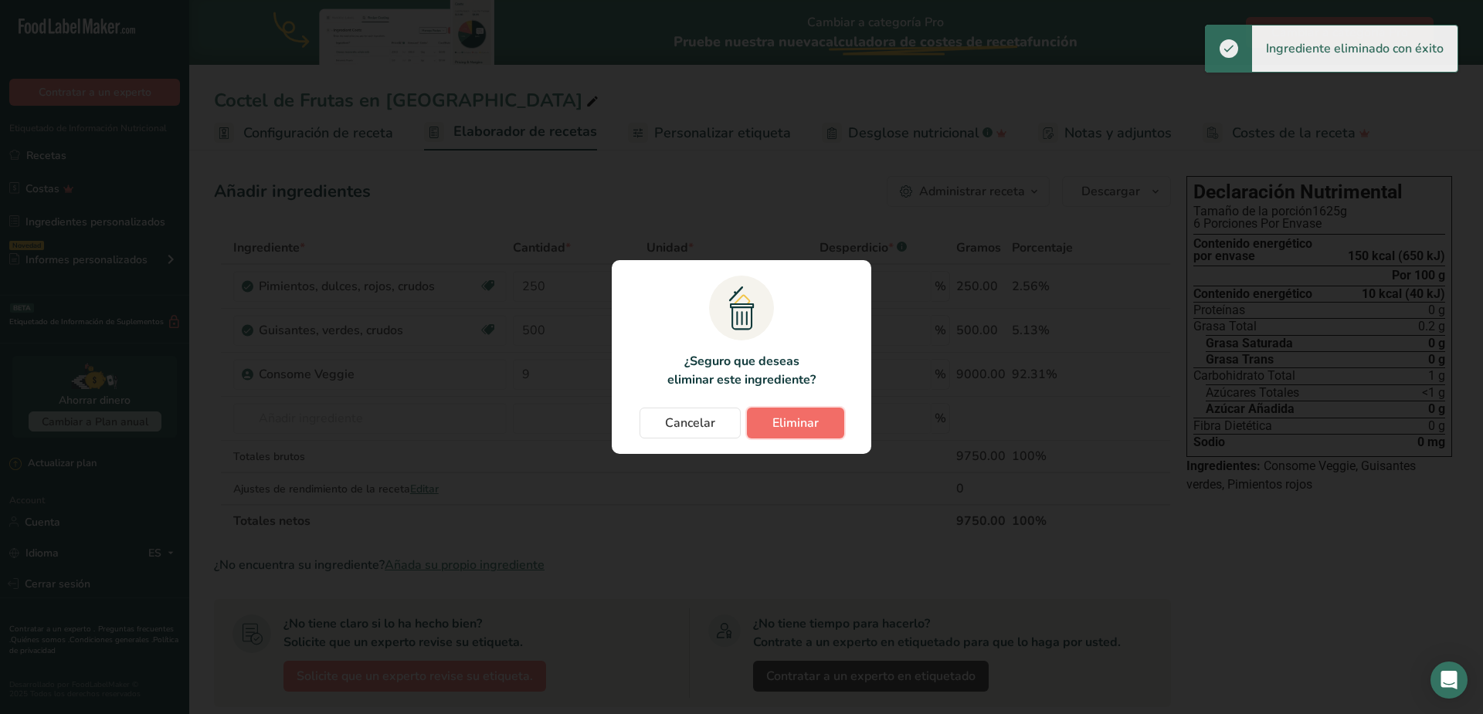
click at [796, 423] on span "Eliminar" at bounding box center [795, 423] width 46 height 19
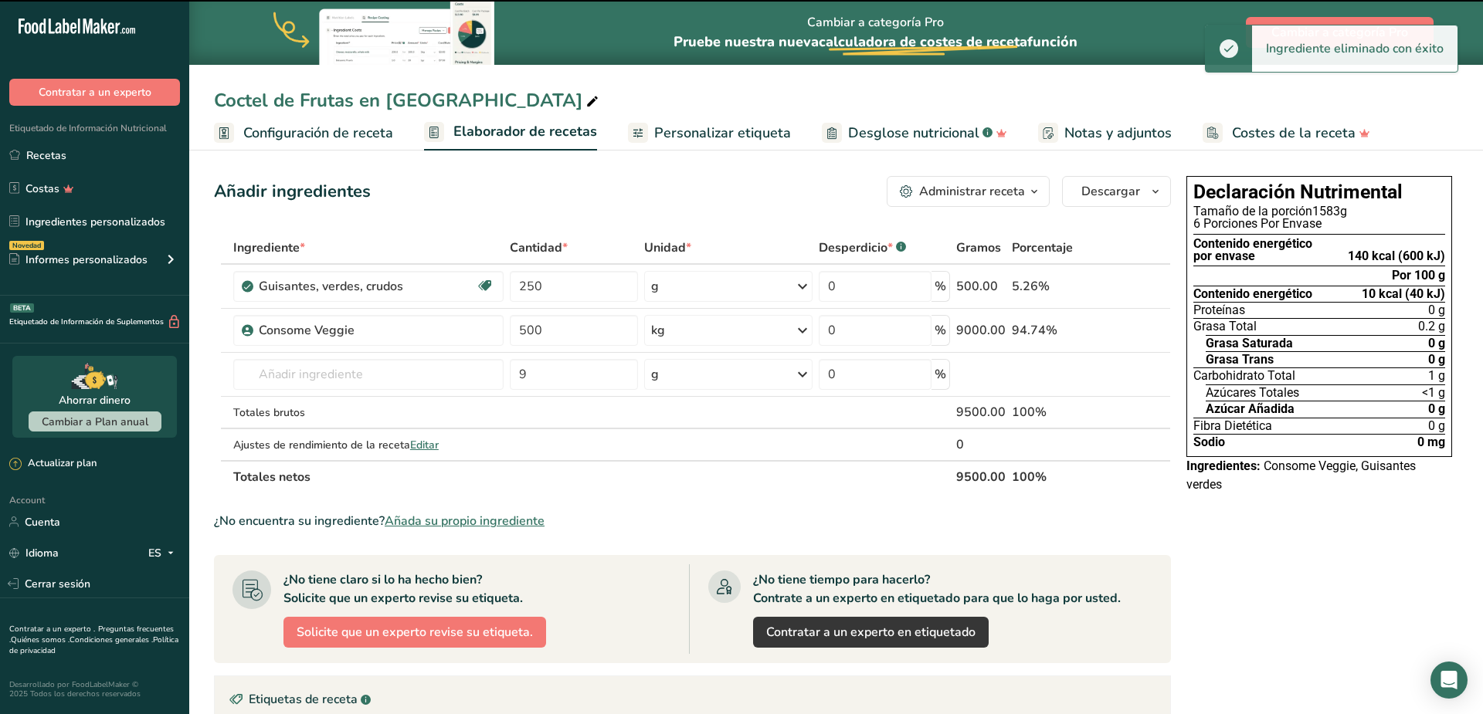
type input "500"
type input "9"
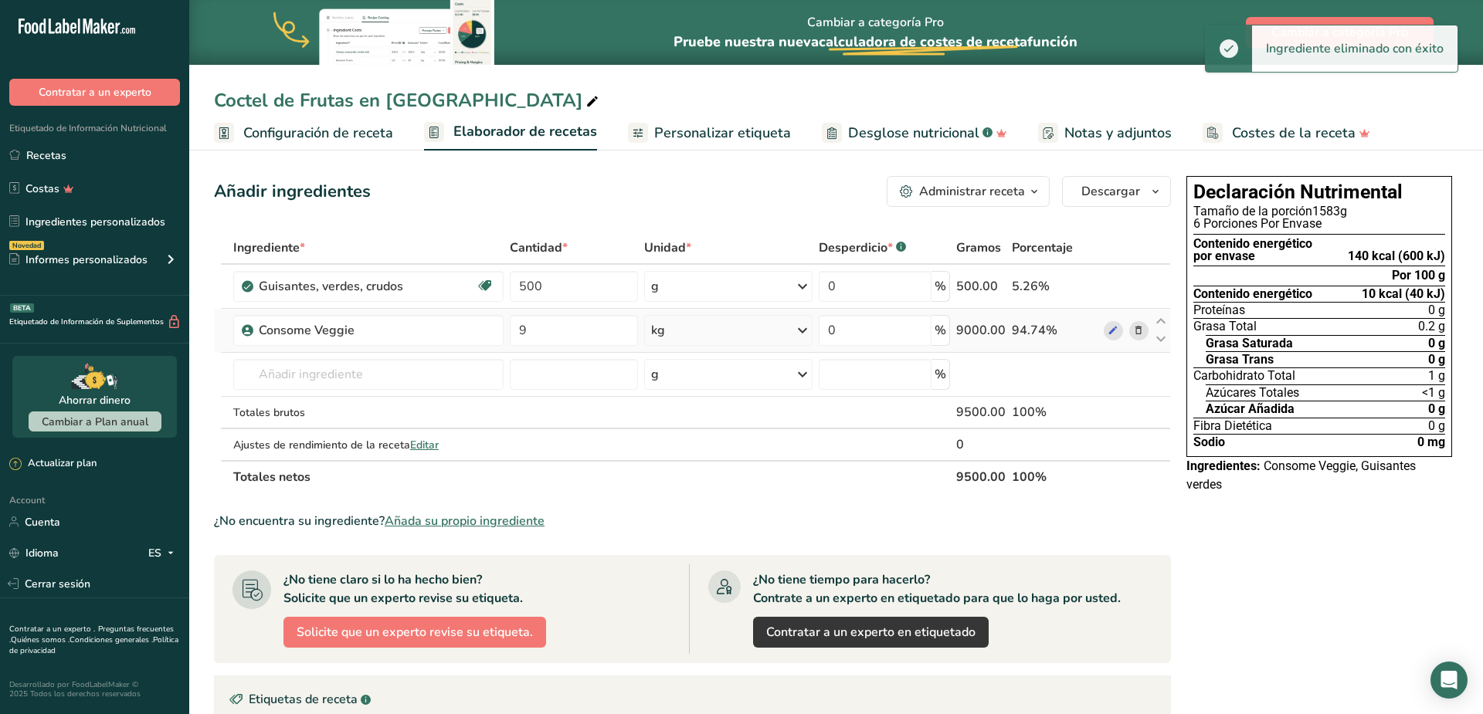
click at [1142, 336] on icon at bounding box center [1138, 331] width 11 height 16
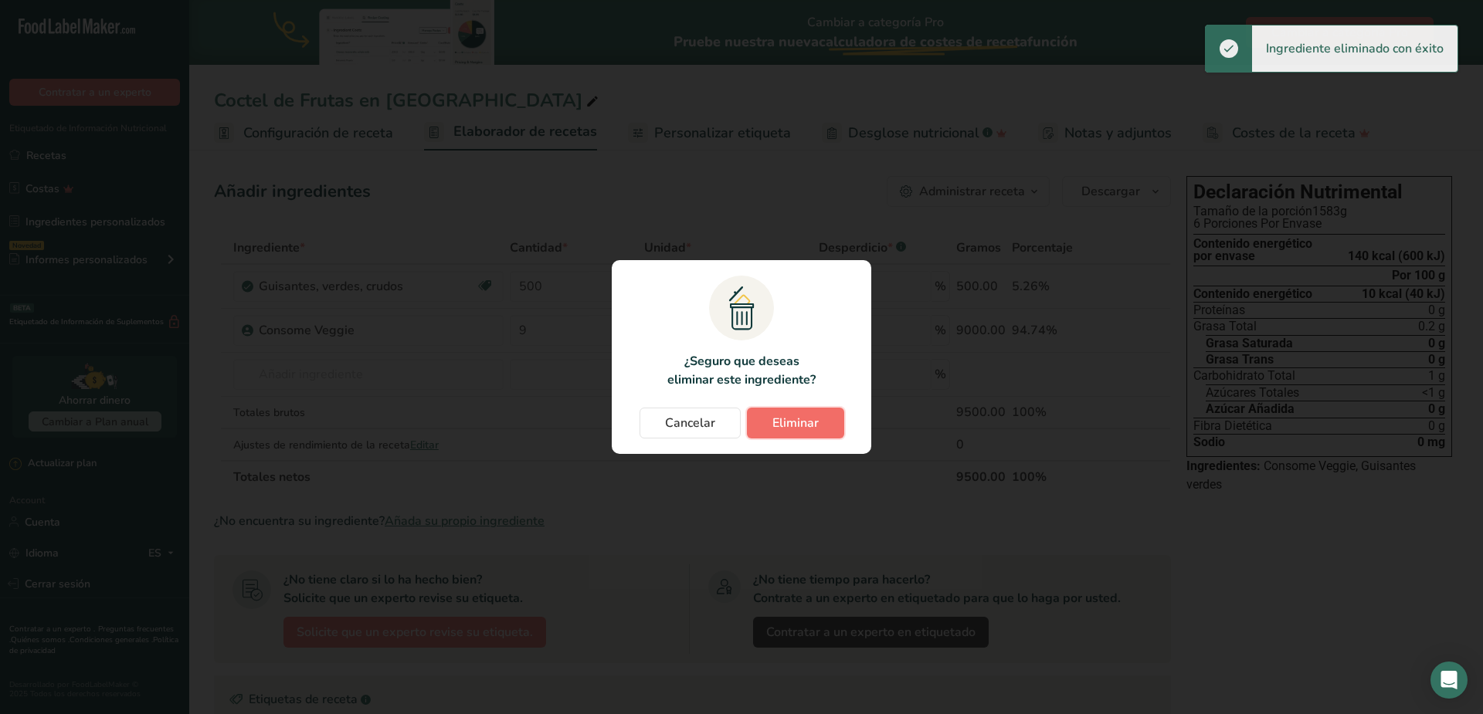
click at [819, 420] on button "Eliminar" at bounding box center [795, 423] width 97 height 31
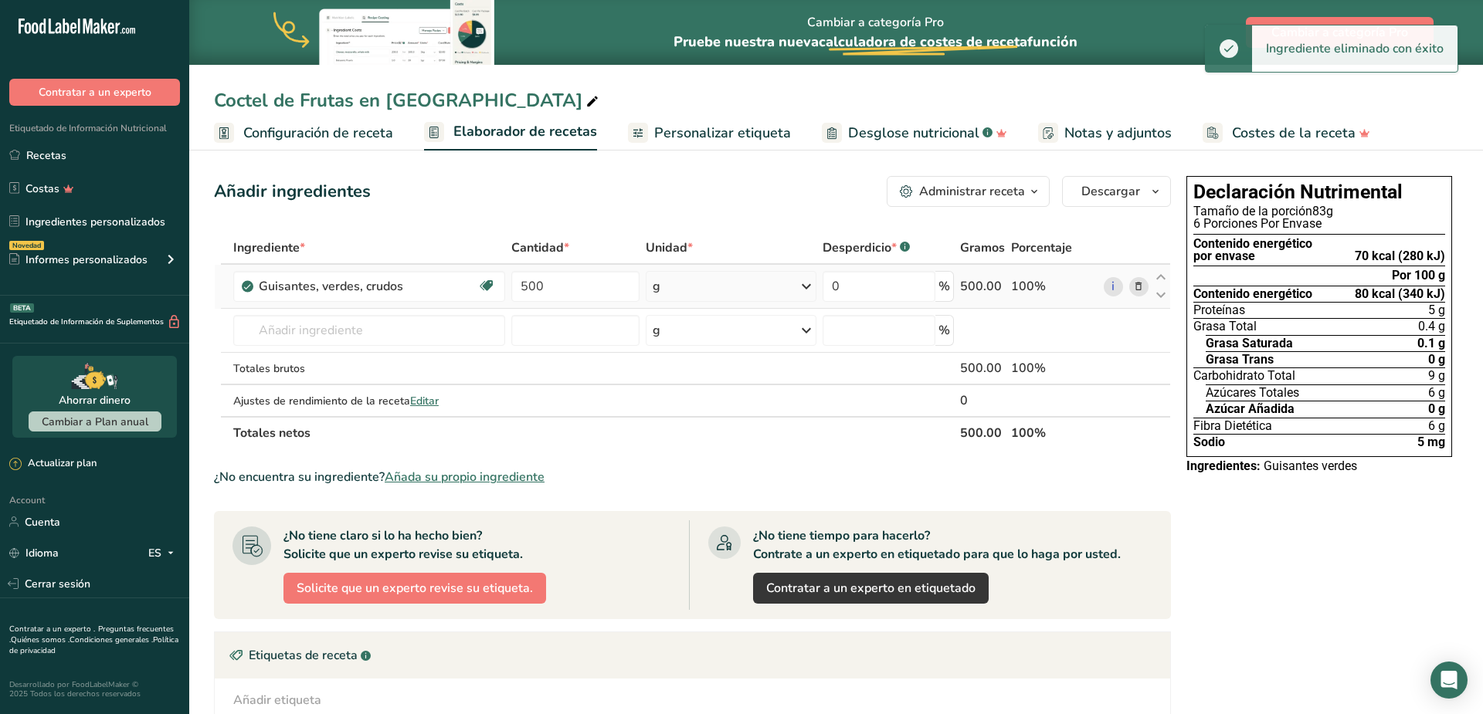
click at [1138, 290] on icon at bounding box center [1138, 287] width 11 height 16
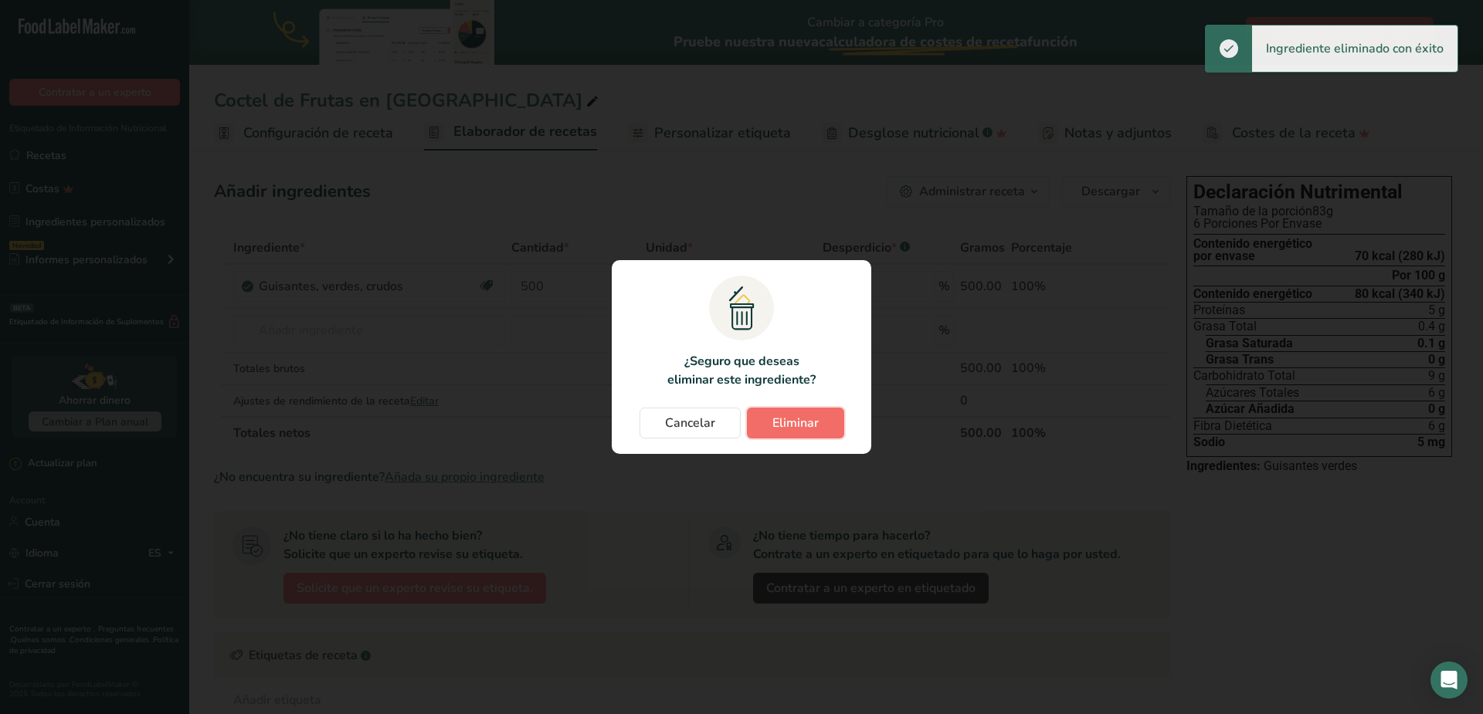
click at [806, 419] on span "Eliminar" at bounding box center [795, 423] width 46 height 19
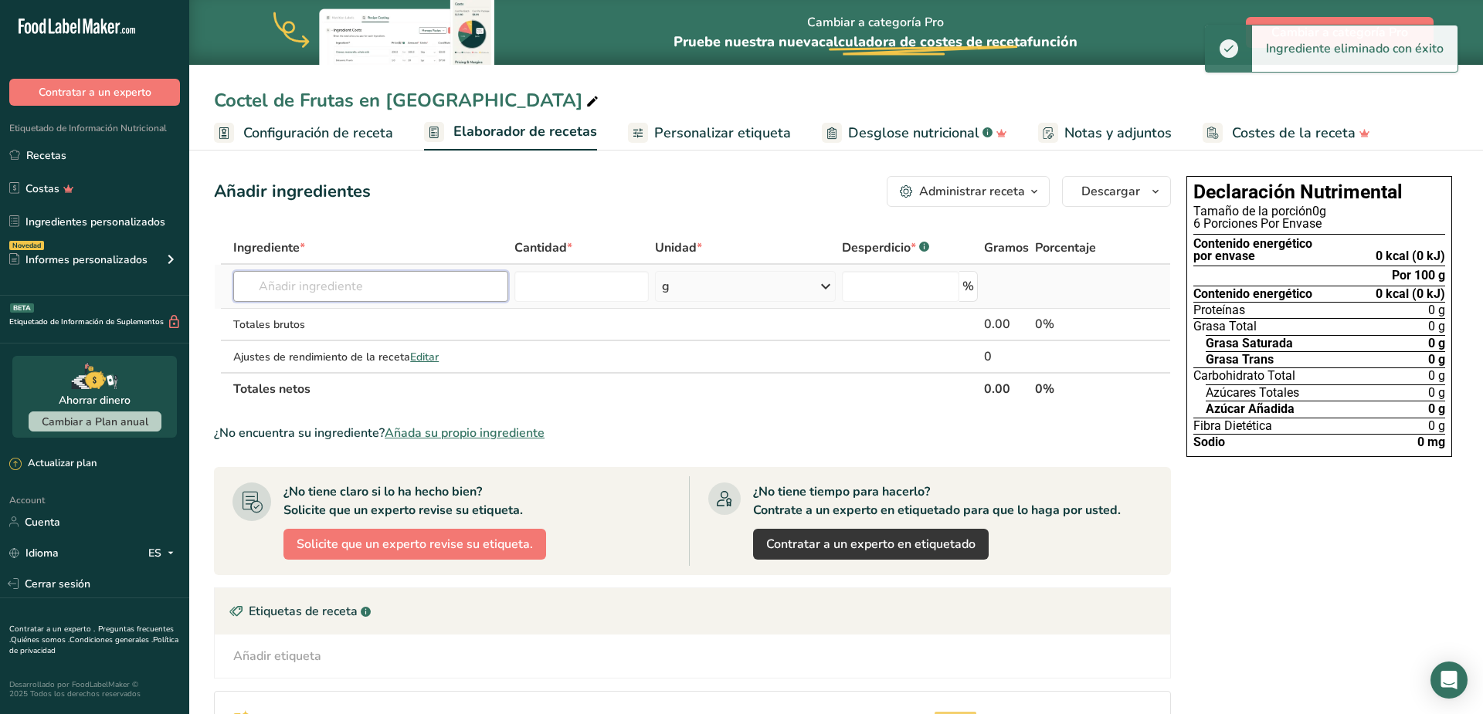
click at [293, 285] on input "text" at bounding box center [370, 286] width 274 height 31
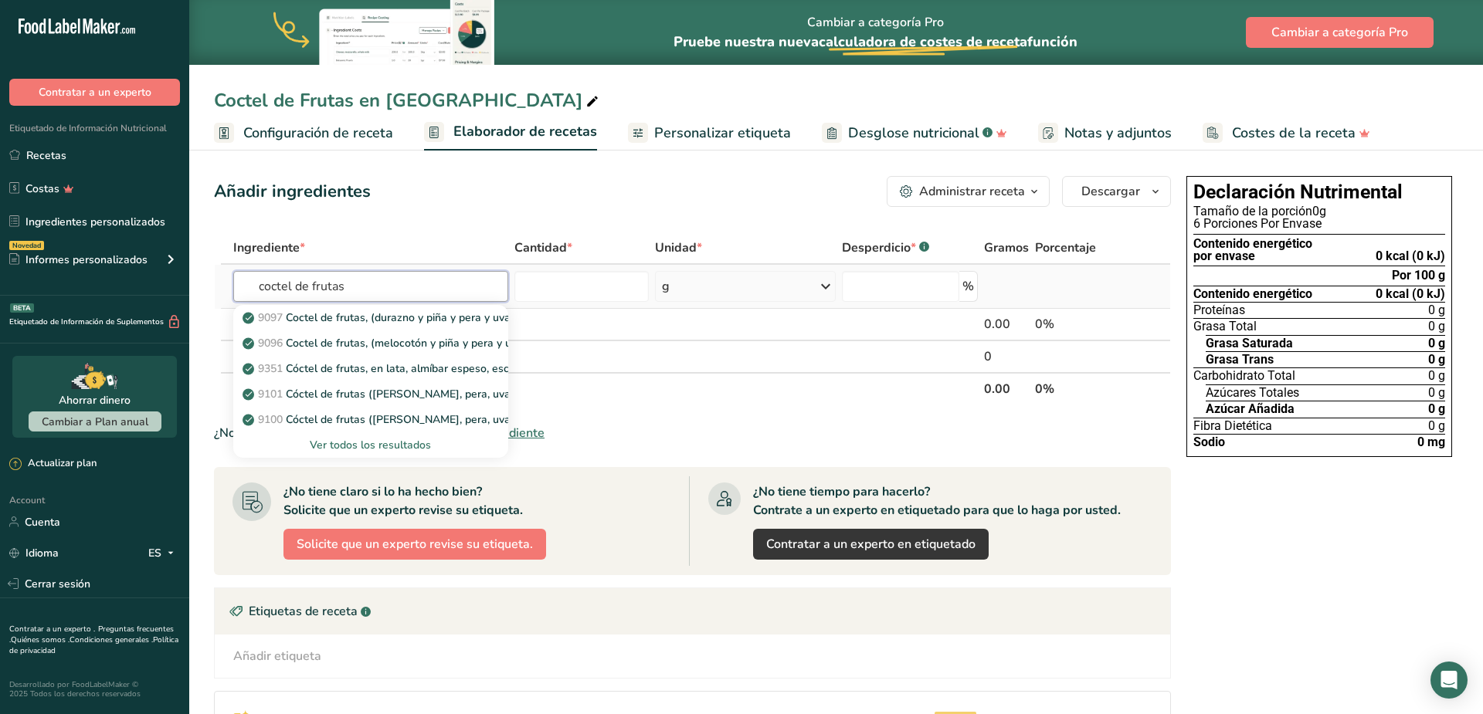
type input "coctel de frutas"
click at [346, 449] on div "Ver todos los resultados" at bounding box center [370, 445] width 249 height 16
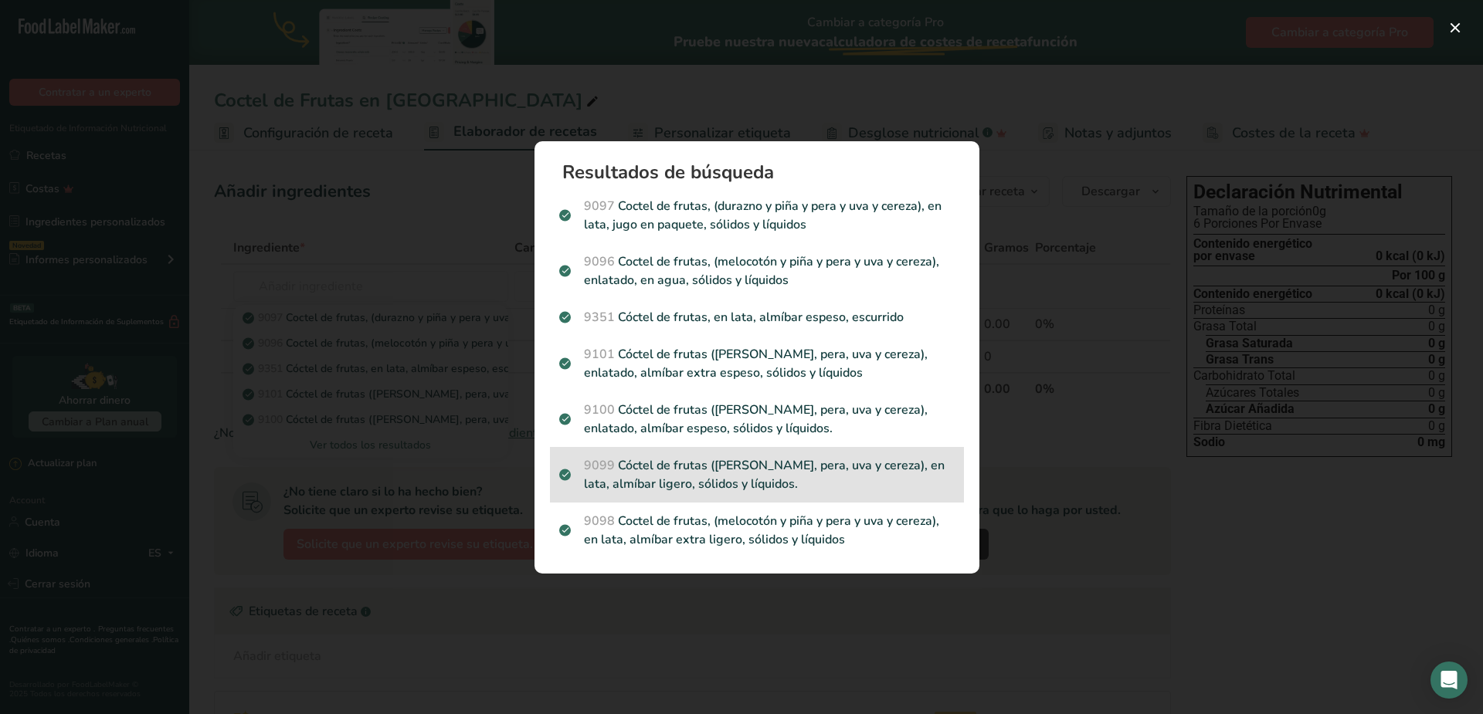
click at [821, 467] on p "9099 Cóctel de frutas (melocotón, piña, pera, uva y cereza), en lata, almíbar l…" at bounding box center [756, 474] width 395 height 37
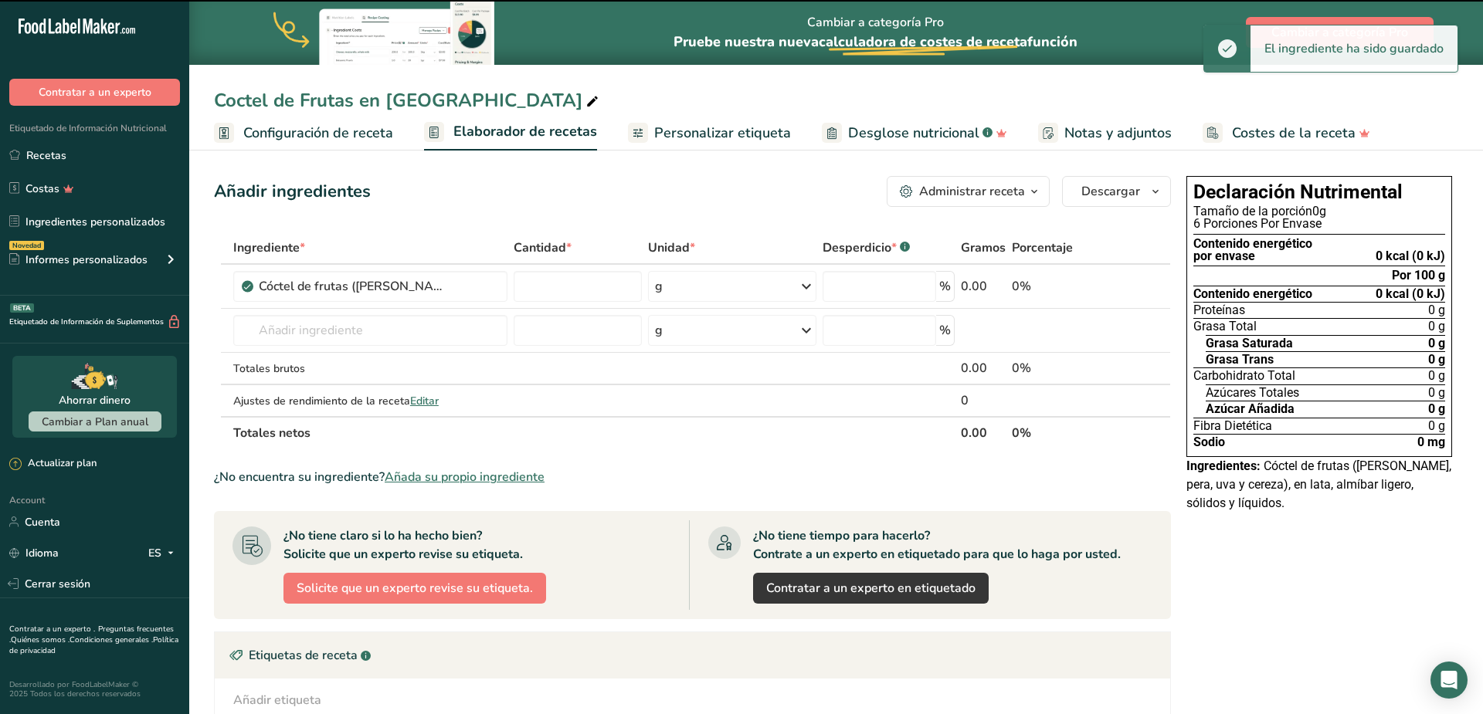
type input "0"
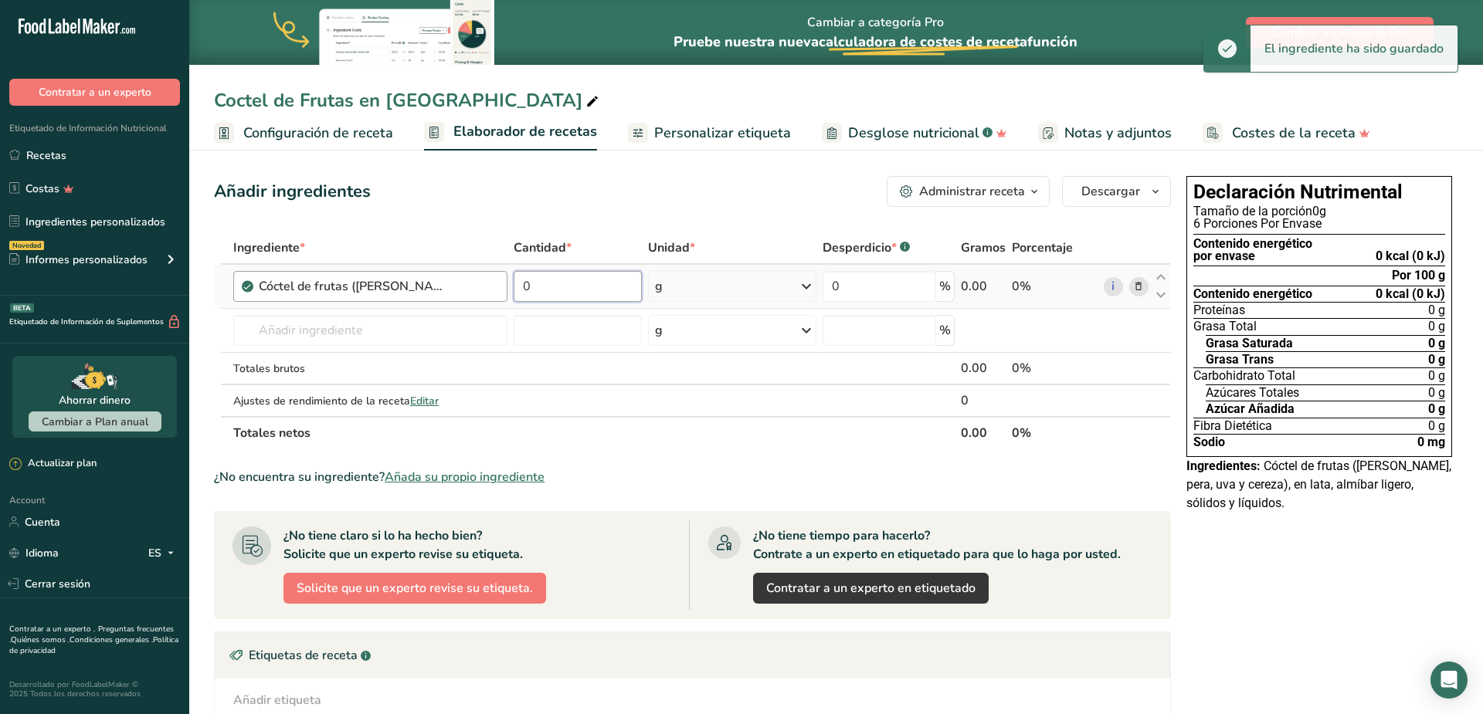
drag, startPoint x: 551, startPoint y: 287, endPoint x: 450, endPoint y: 280, distance: 101.4
click at [514, 280] on input "0" at bounding box center [578, 286] width 128 height 31
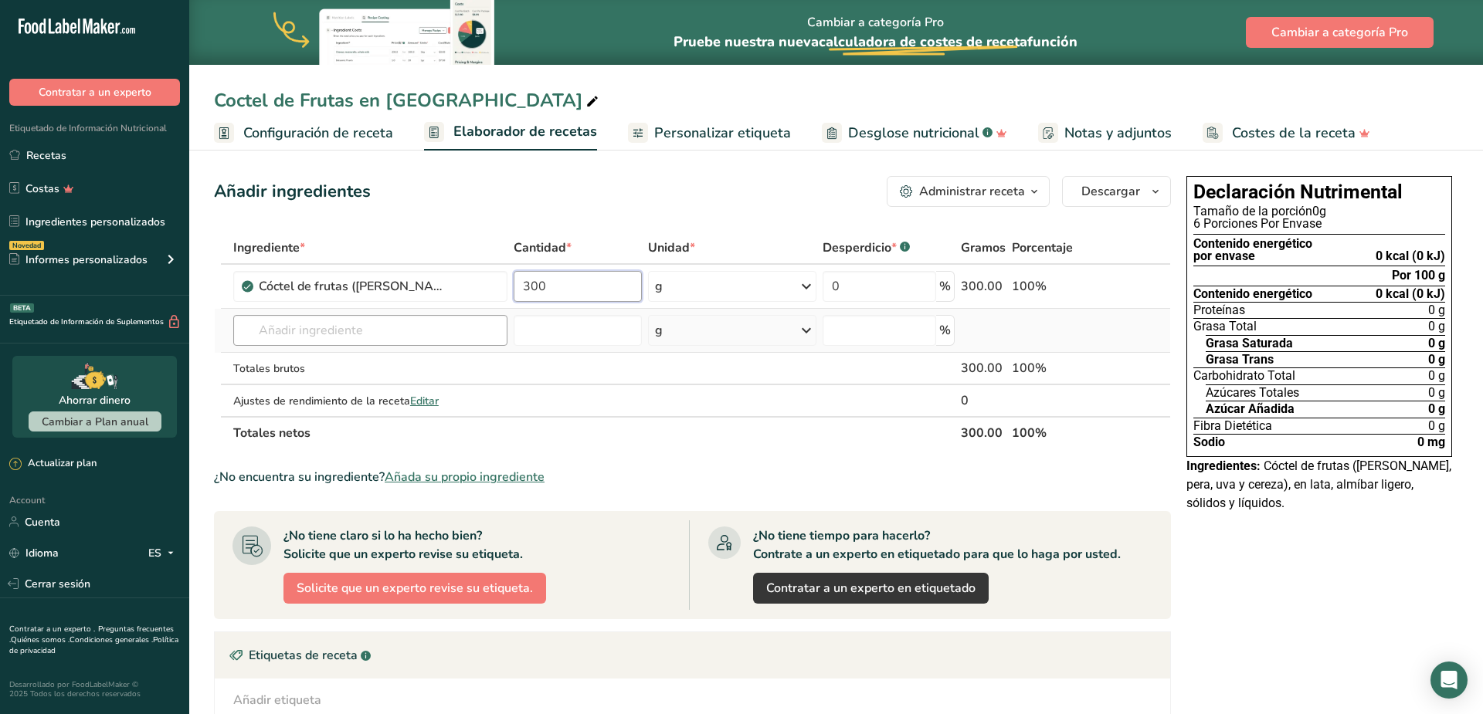
type input "300"
click at [392, 326] on input "text" at bounding box center [370, 330] width 274 height 31
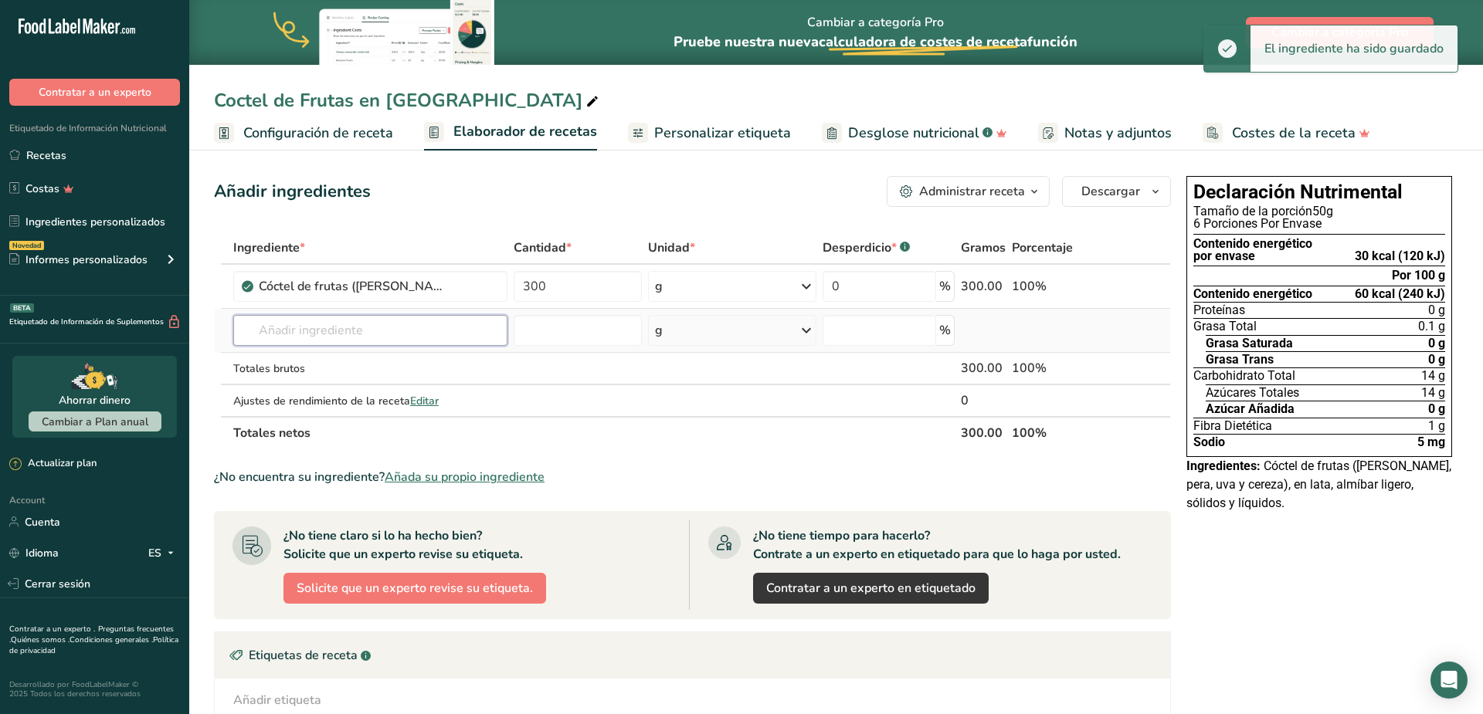
click at [392, 326] on input "text" at bounding box center [370, 330] width 274 height 31
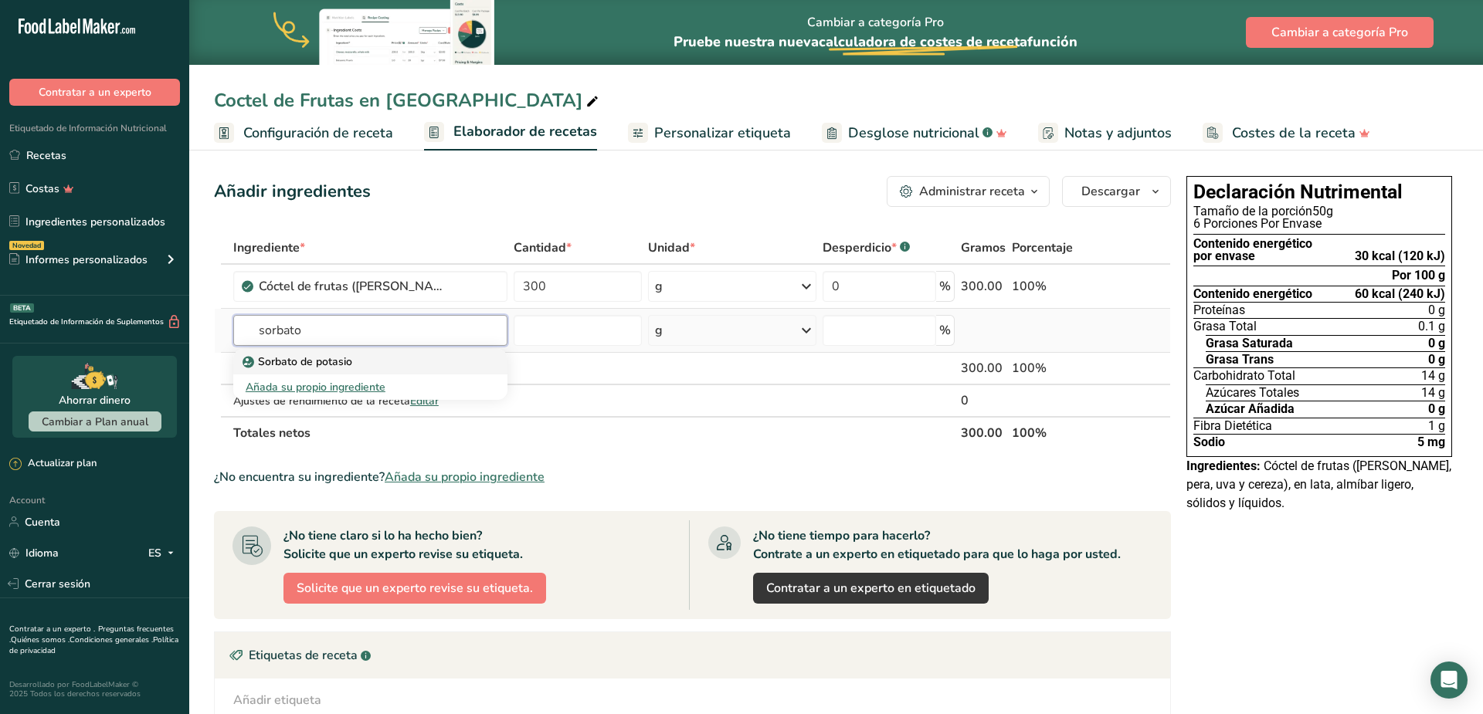
type input "sorbato"
click at [320, 361] on p "Sorbato de potasio" at bounding box center [299, 362] width 107 height 16
type input "Potassium Sorbate"
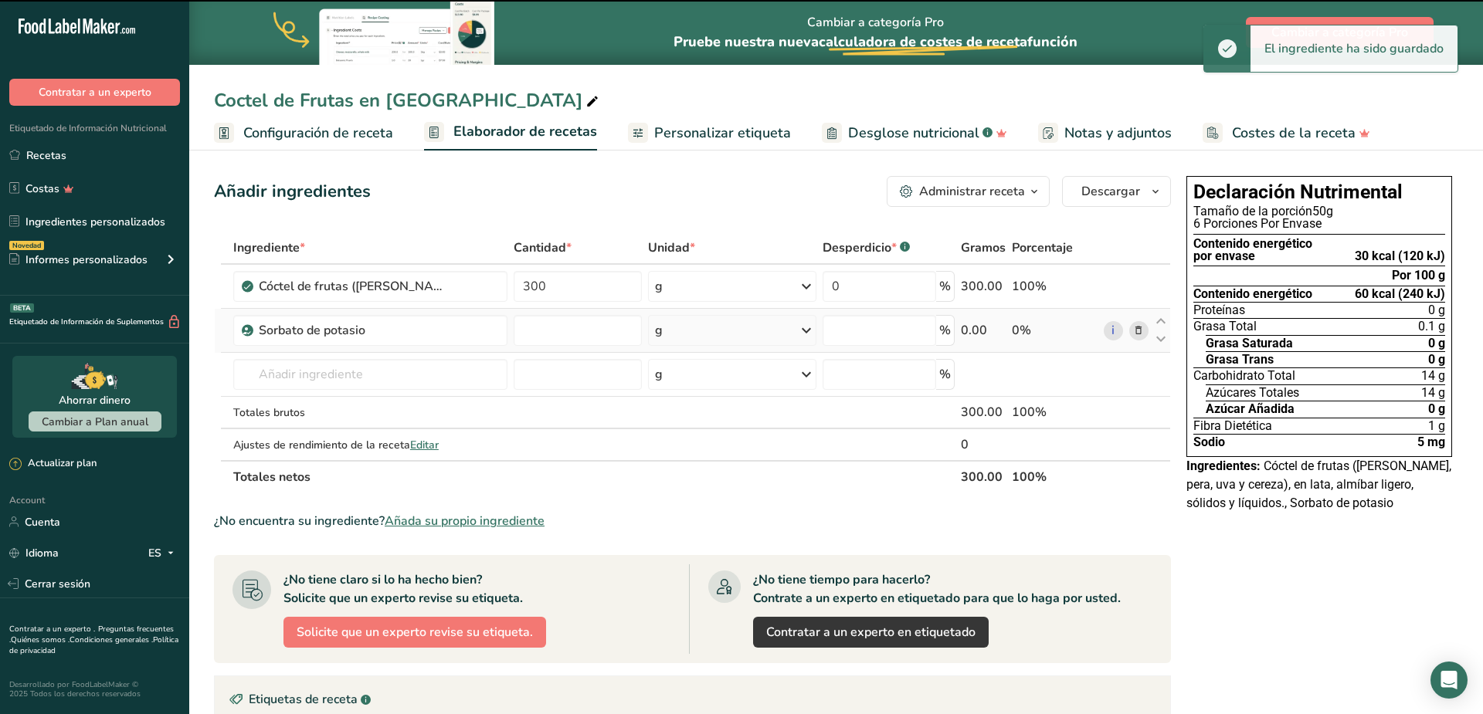
type input "0"
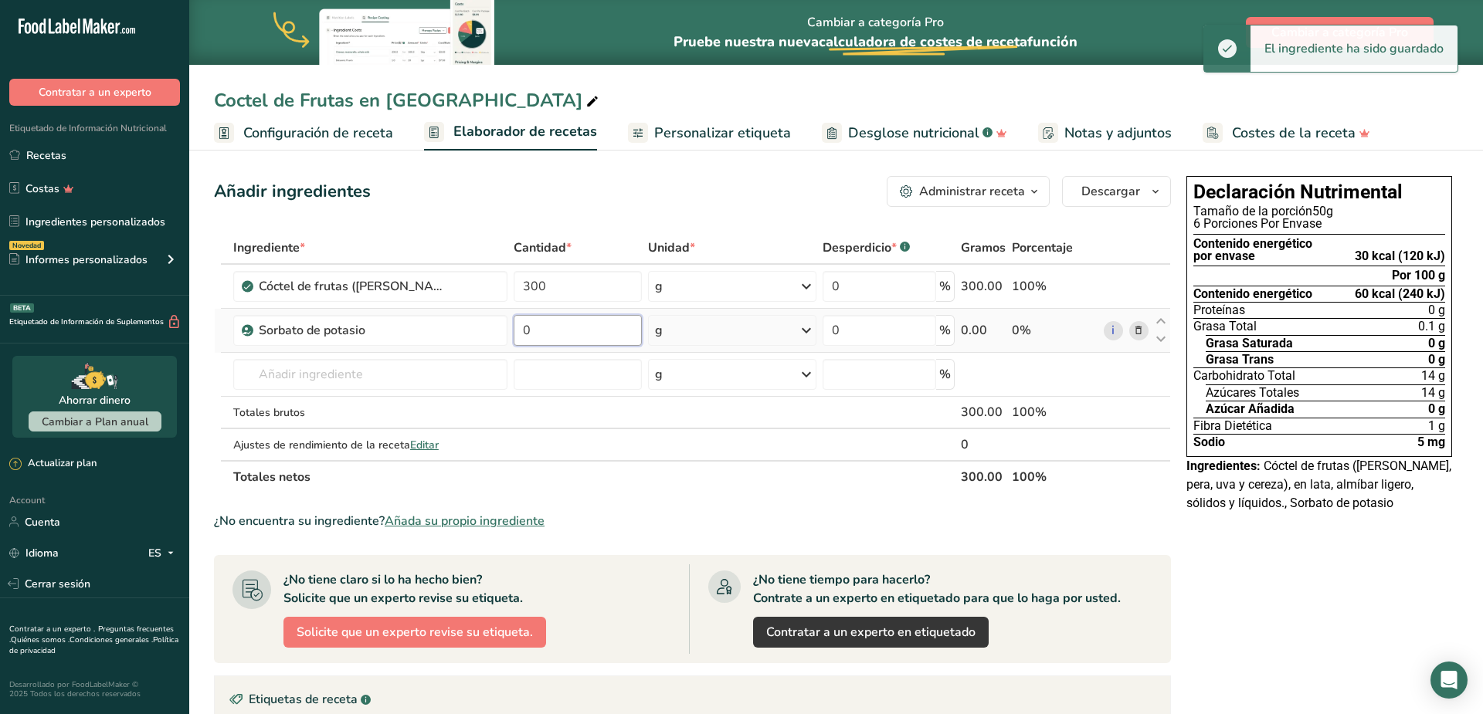
click at [560, 331] on input "0" at bounding box center [578, 330] width 128 height 31
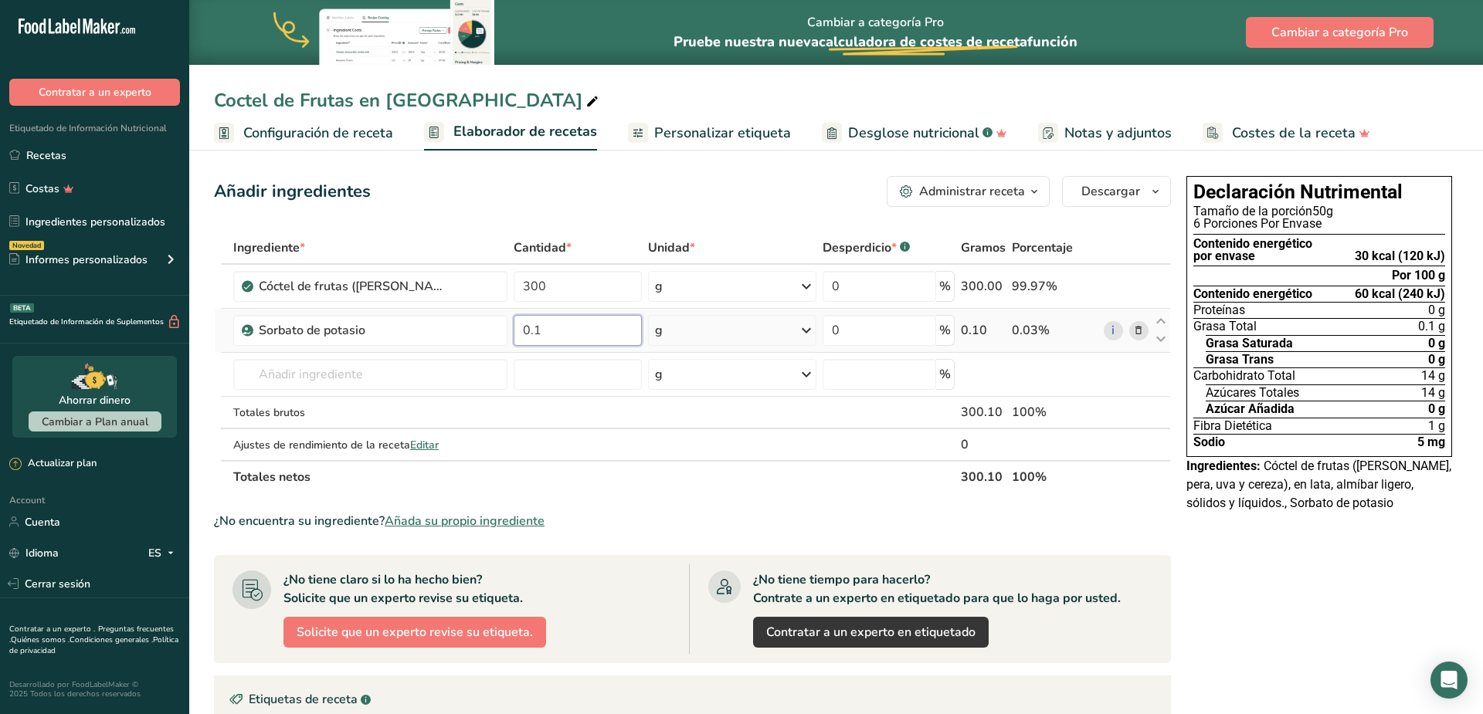
type input "0.1"
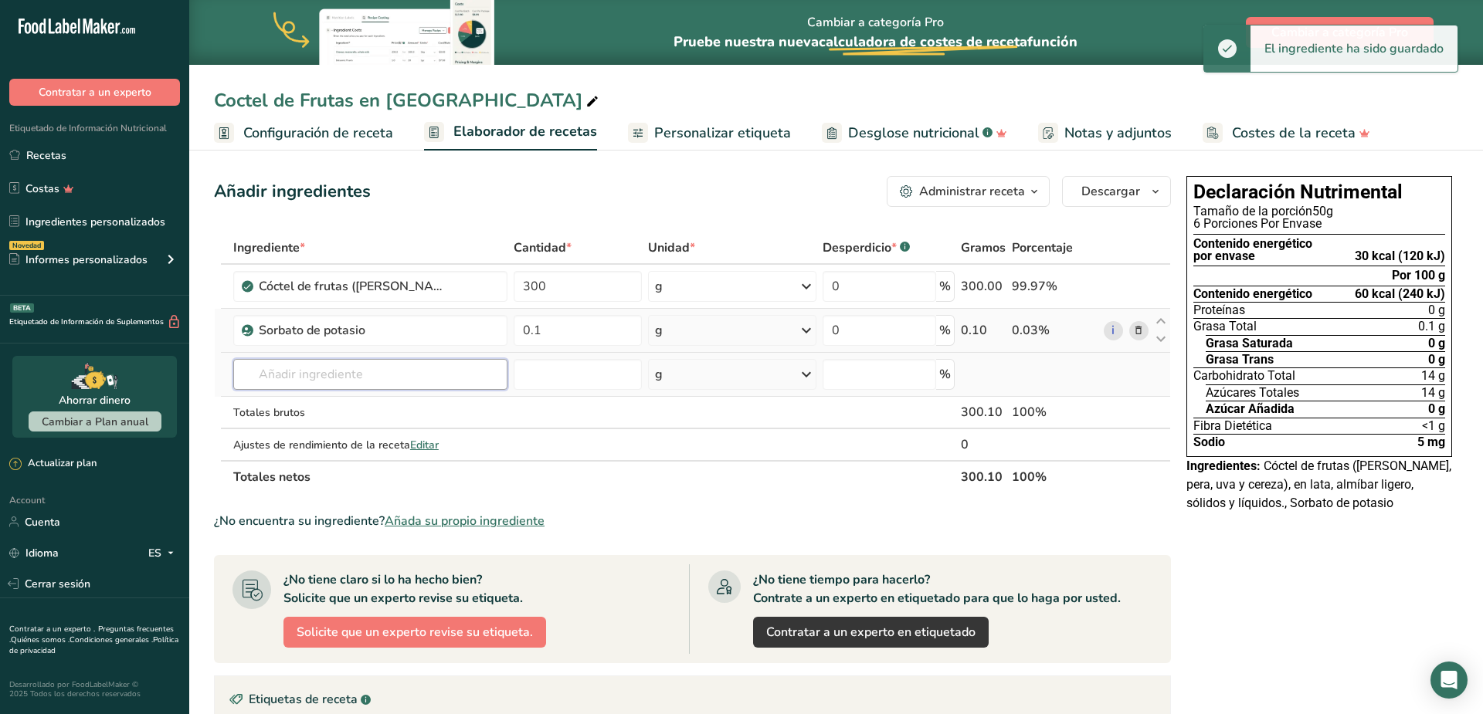
click at [406, 371] on input "text" at bounding box center [370, 374] width 274 height 31
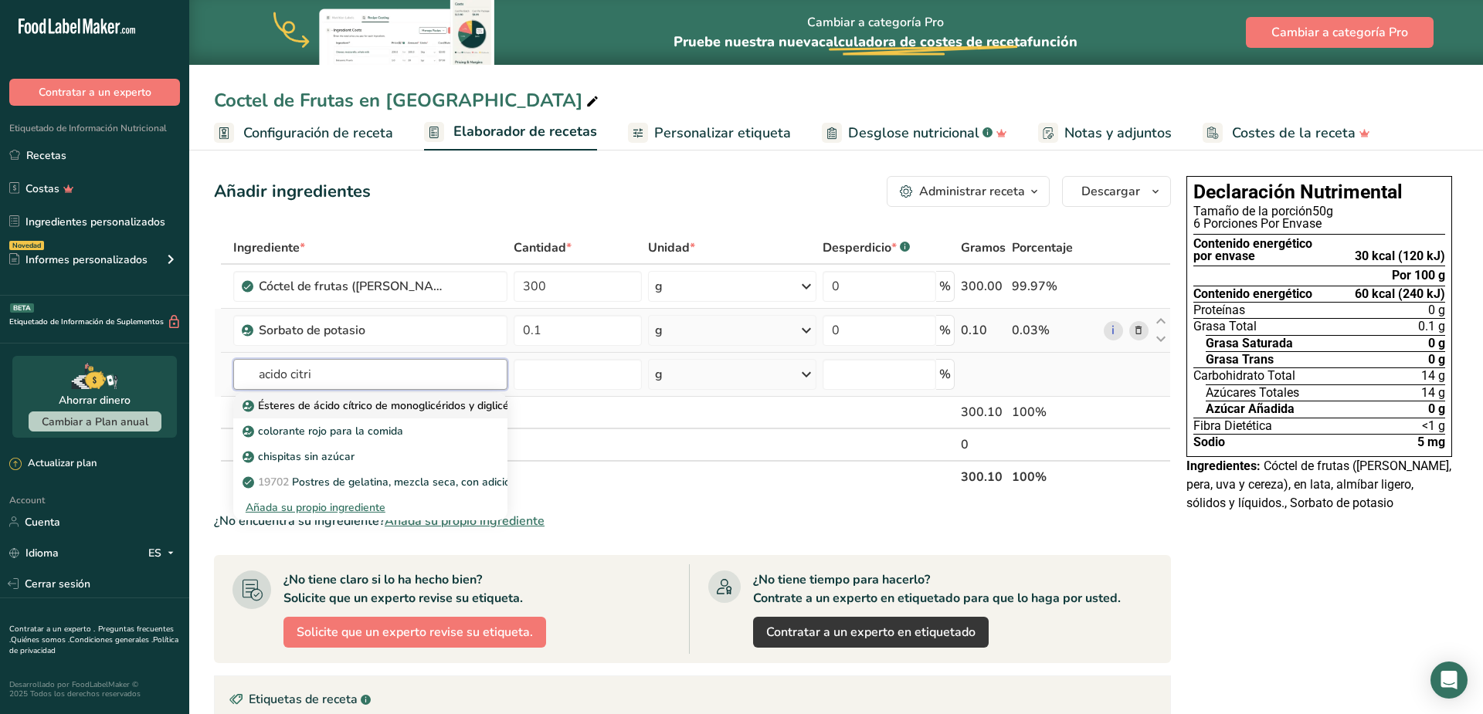
type input "acido citri"
click at [433, 406] on p "Ésteres de ácido cítrico de monoglicéridos y diglicéridos de ácidos grasos (E47…" at bounding box center [453, 406] width 415 height 16
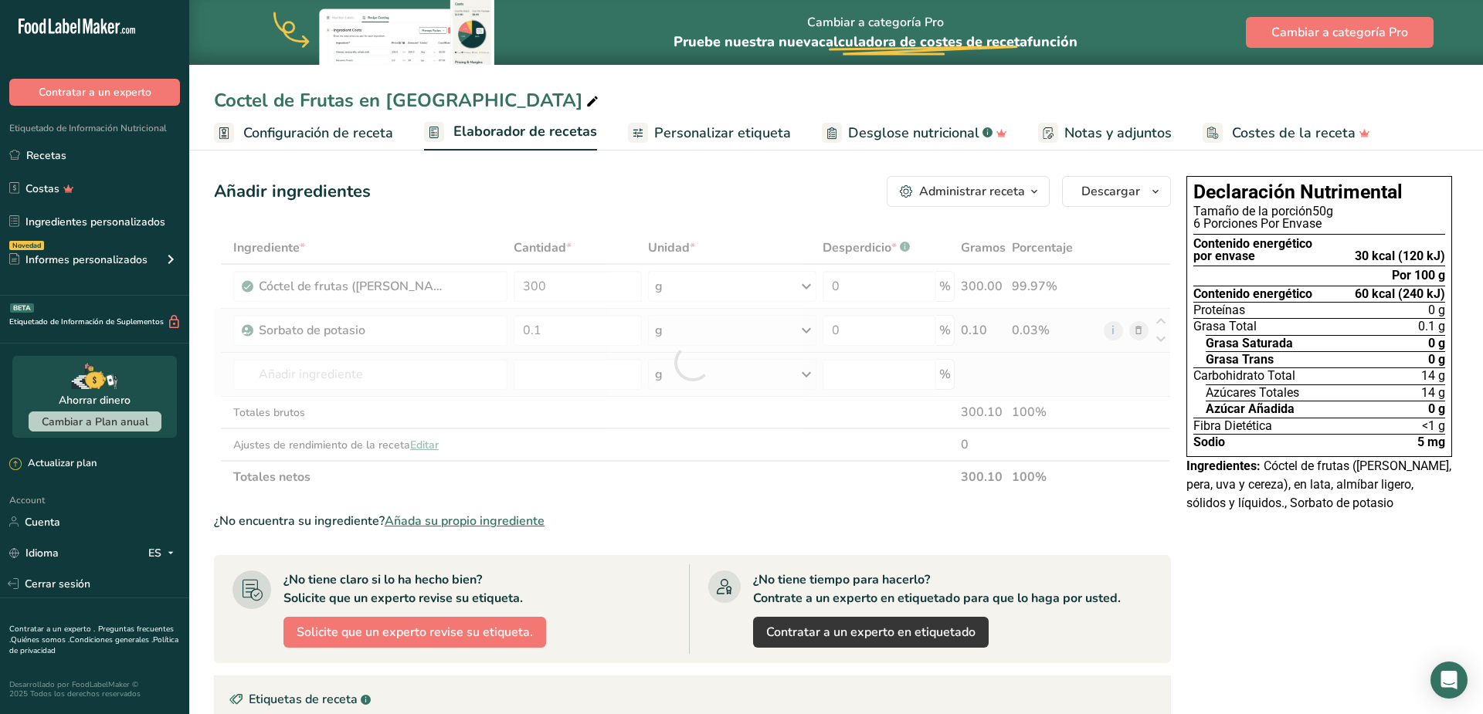
type input "Citric acid esters of mono- and diglycerides of fatty acids (E472c)"
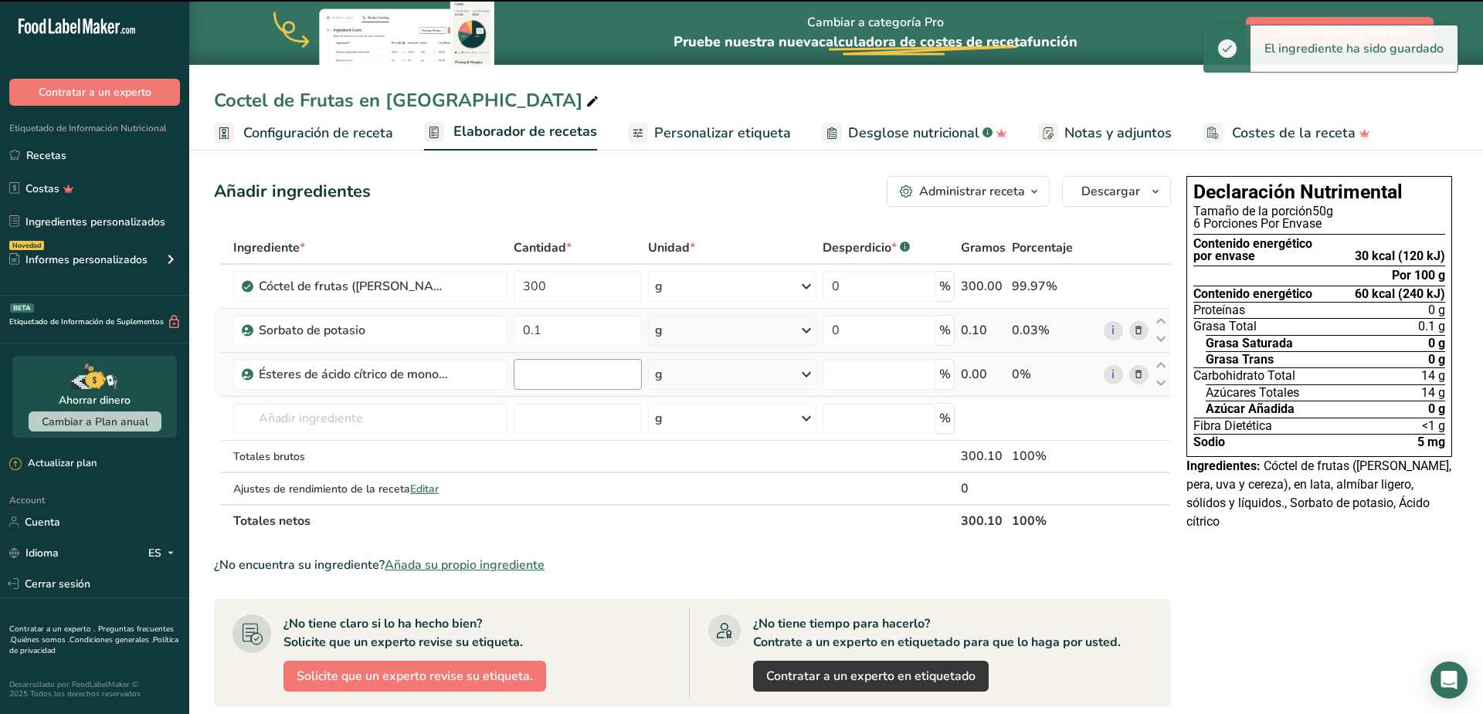
type input "0"
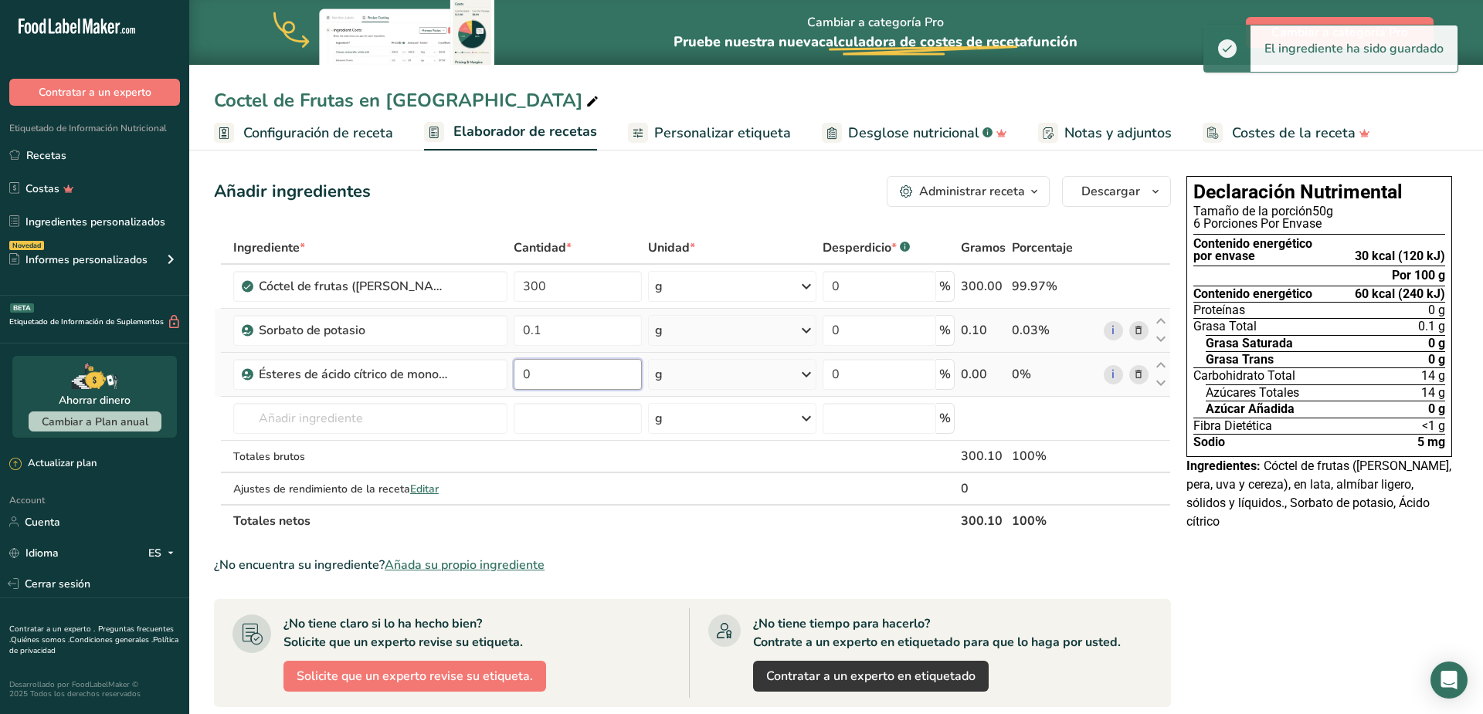
click at [575, 379] on input "0" at bounding box center [578, 374] width 128 height 31
type input "0.1"
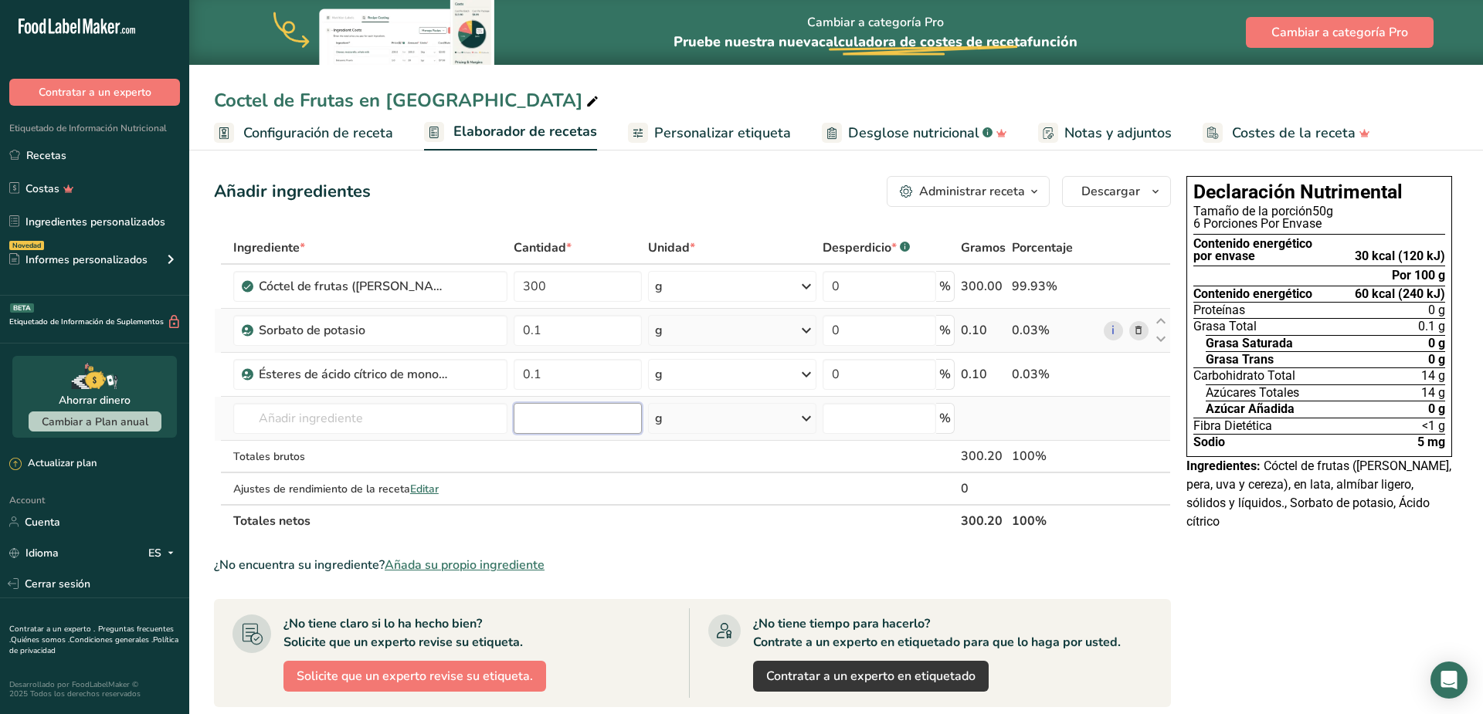
click at [562, 409] on input "number" at bounding box center [578, 418] width 128 height 31
click at [738, 140] on span "Personalizar etiqueta" at bounding box center [722, 133] width 137 height 21
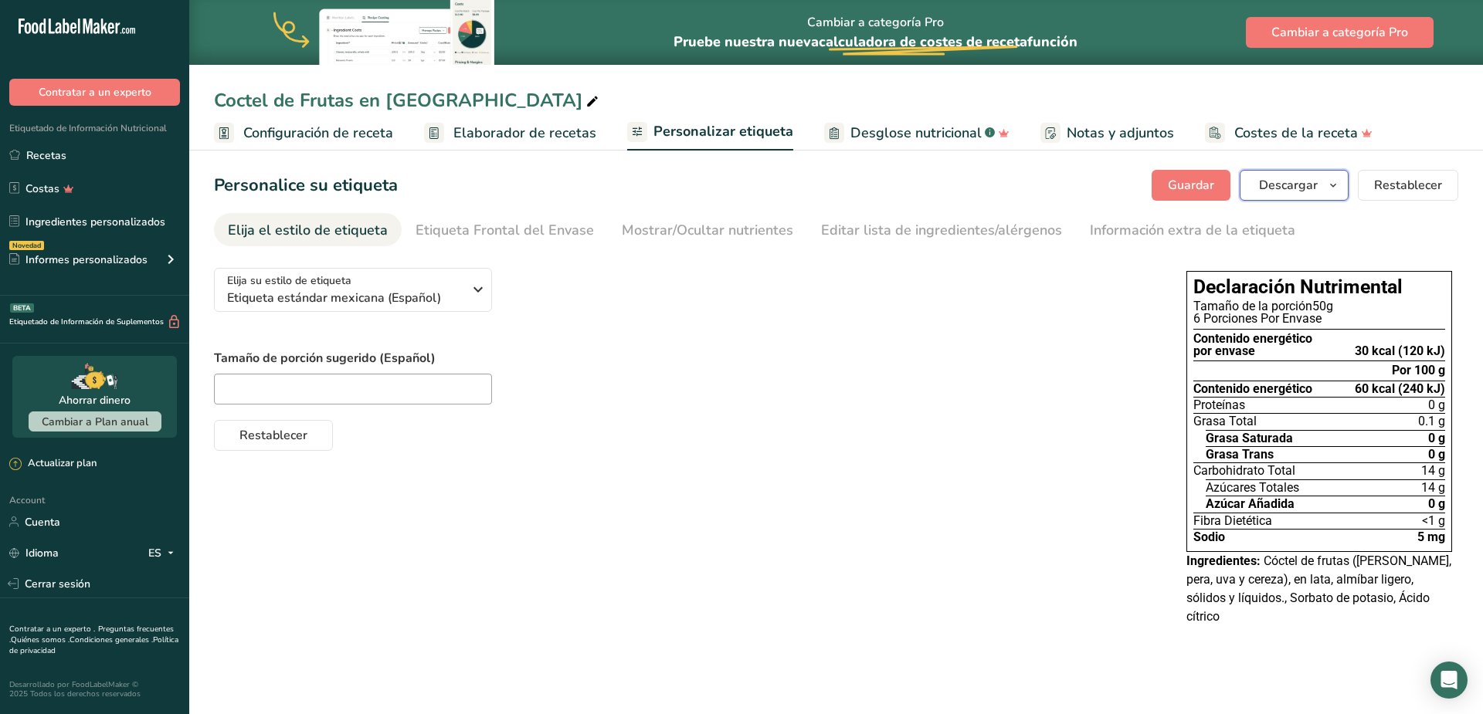
click at [1325, 175] on button "Descargar" at bounding box center [1294, 185] width 109 height 31
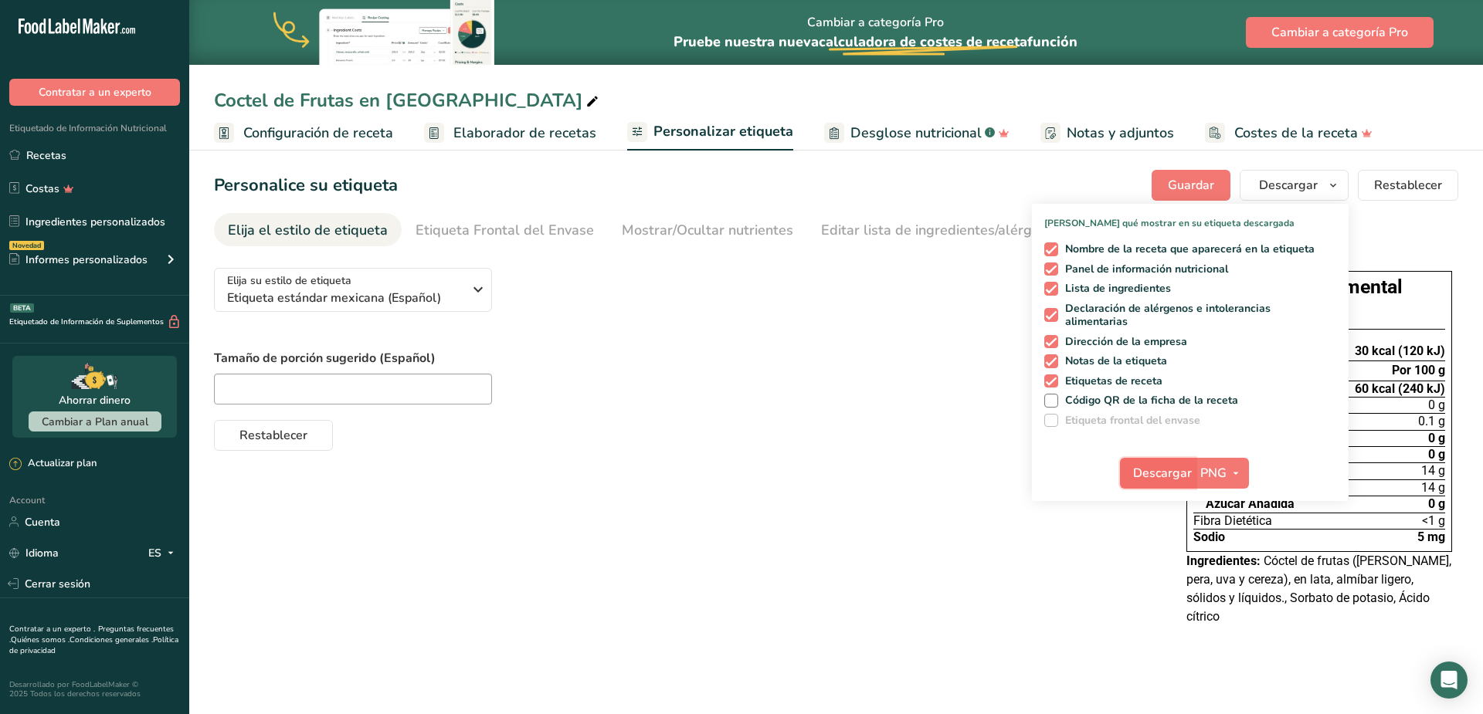
click at [1159, 473] on span "Descargar" at bounding box center [1162, 473] width 59 height 19
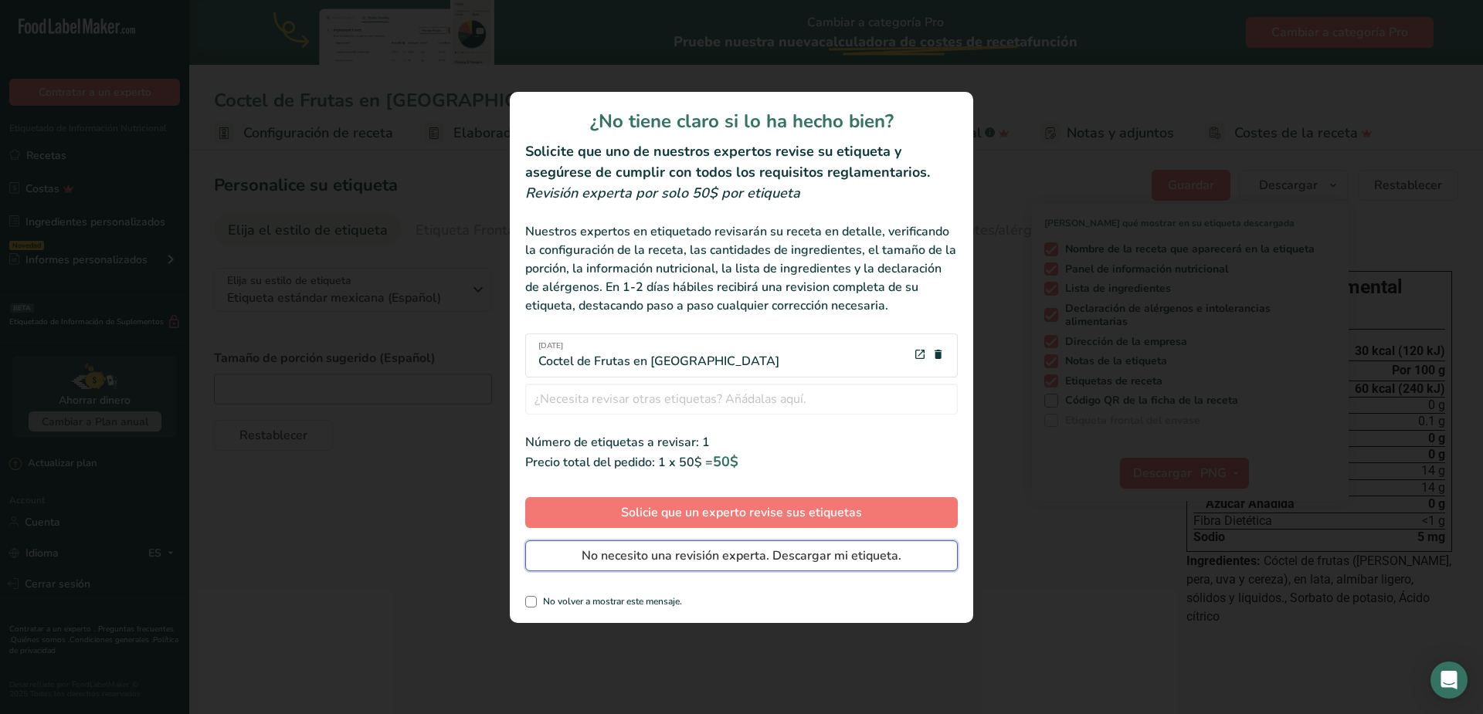
click at [758, 560] on span "No necesito una revisión experta. Descargar mi etiqueta." at bounding box center [742, 556] width 320 height 19
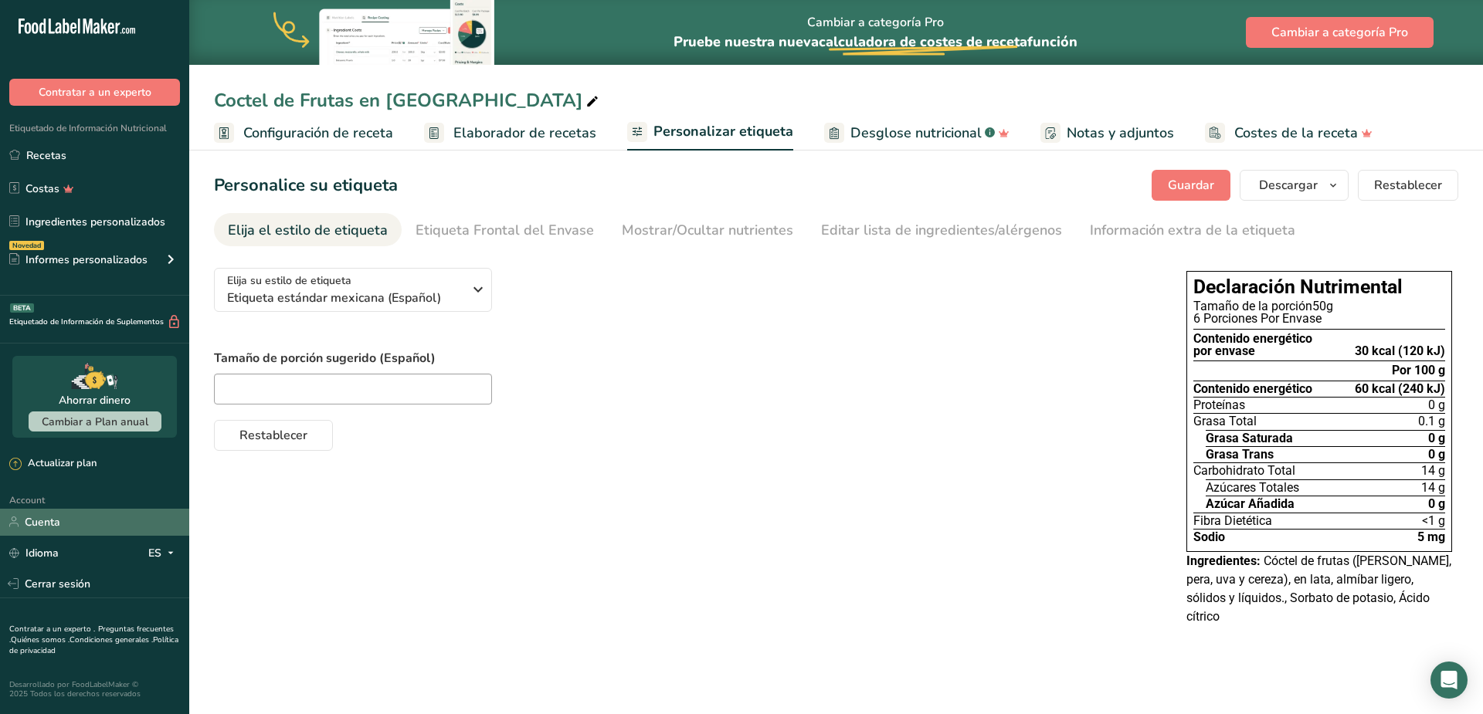
click at [65, 521] on link "Cuenta" at bounding box center [94, 522] width 189 height 27
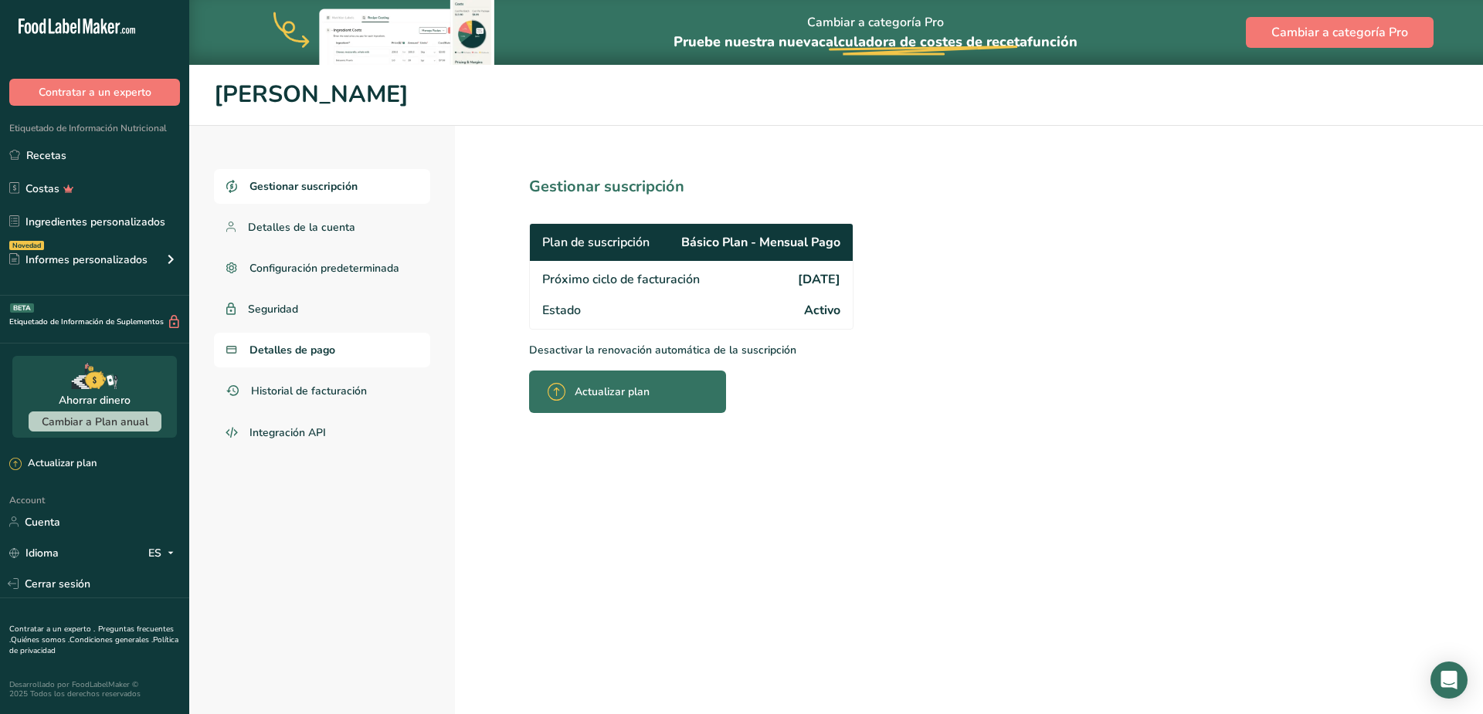
click at [338, 344] on link "Detalles de pago" at bounding box center [322, 350] width 216 height 35
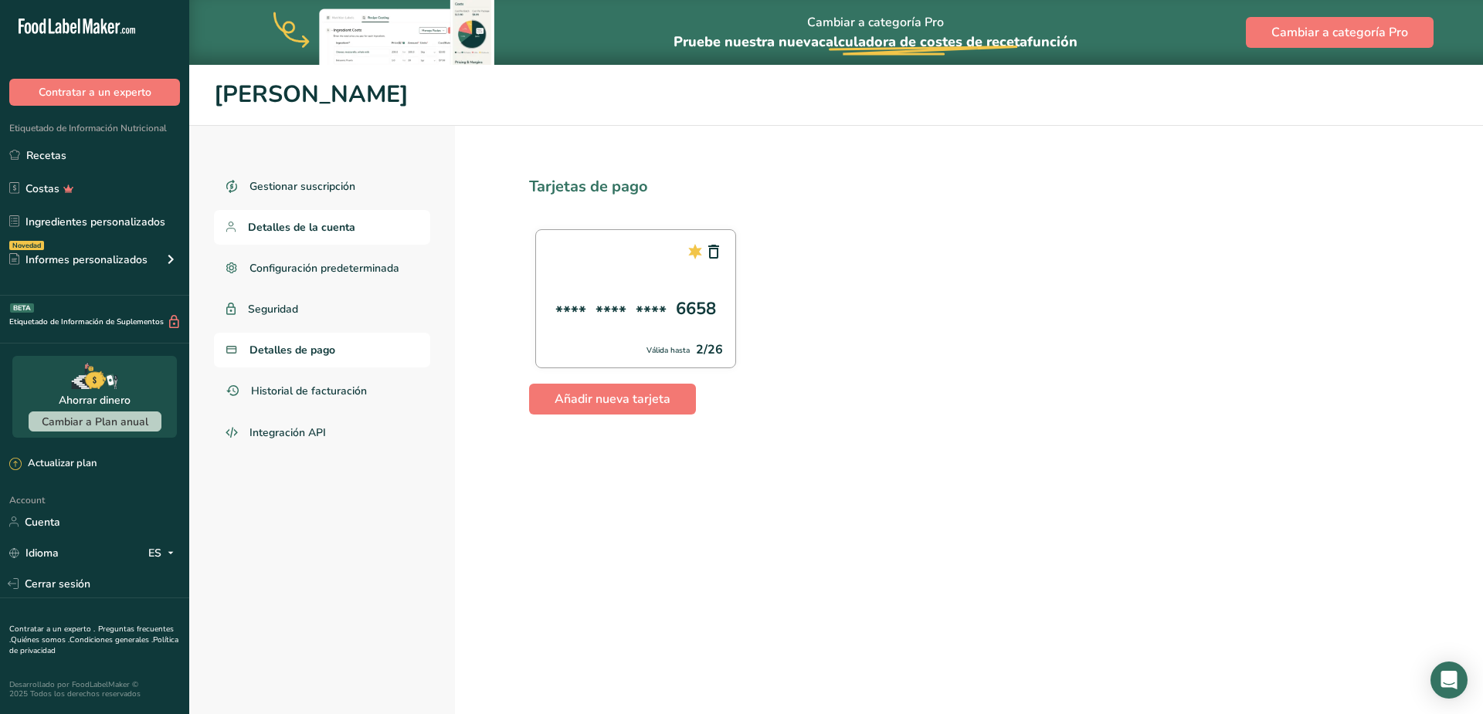
click at [355, 228] on link "Detalles de la cuenta" at bounding box center [322, 227] width 216 height 35
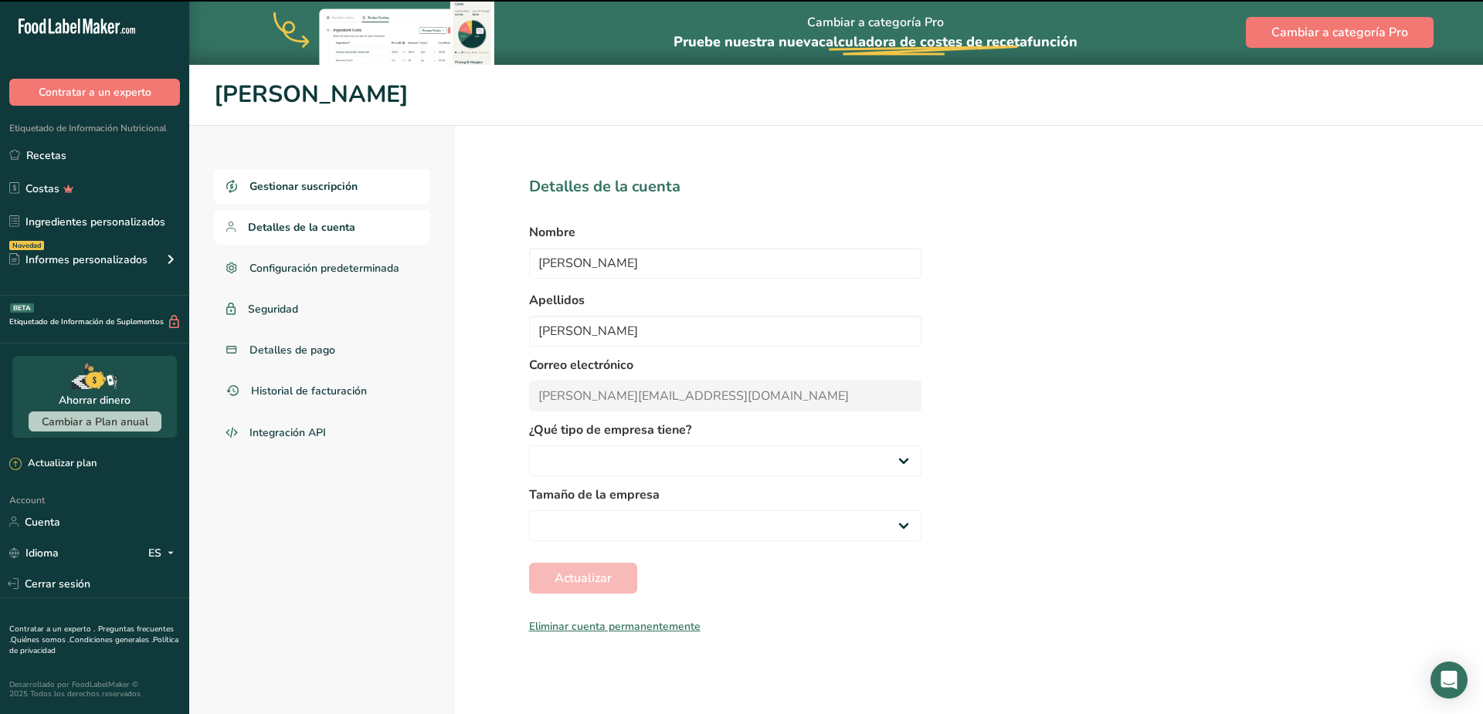
select select
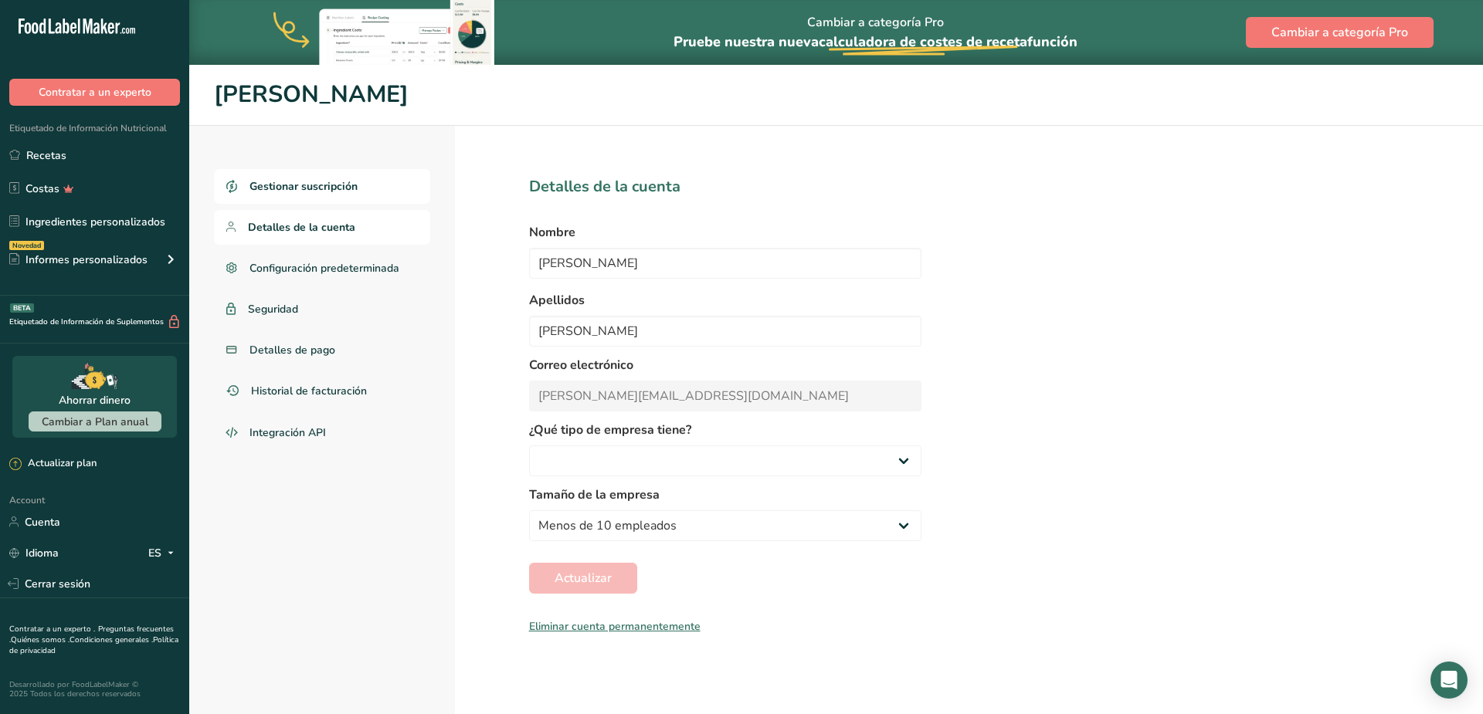
click at [344, 175] on link "Gestionar suscripción" at bounding box center [322, 186] width 216 height 35
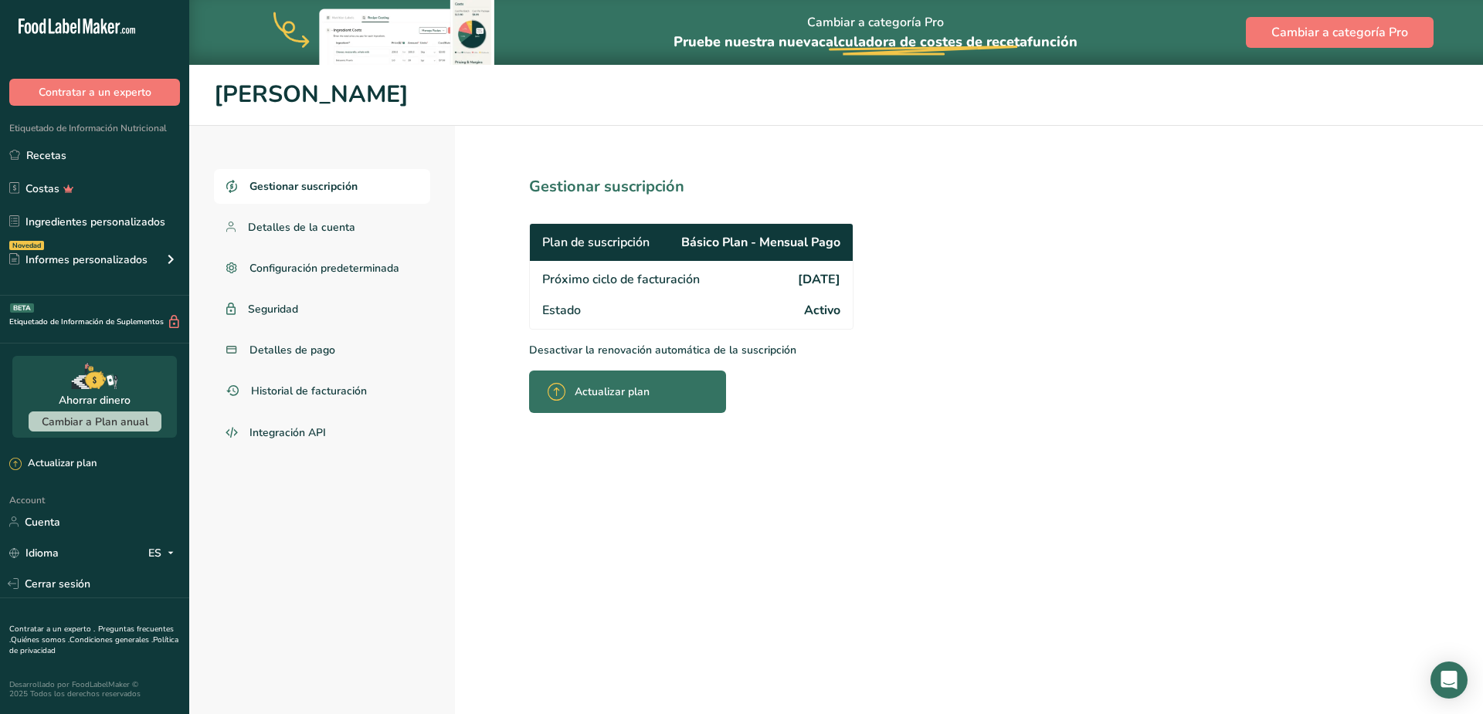
click at [670, 286] on span "Próximo ciclo de facturación" at bounding box center [621, 279] width 158 height 19
click at [721, 345] on p "Desactivar la renovación automática de la suscripción" at bounding box center [725, 350] width 392 height 16
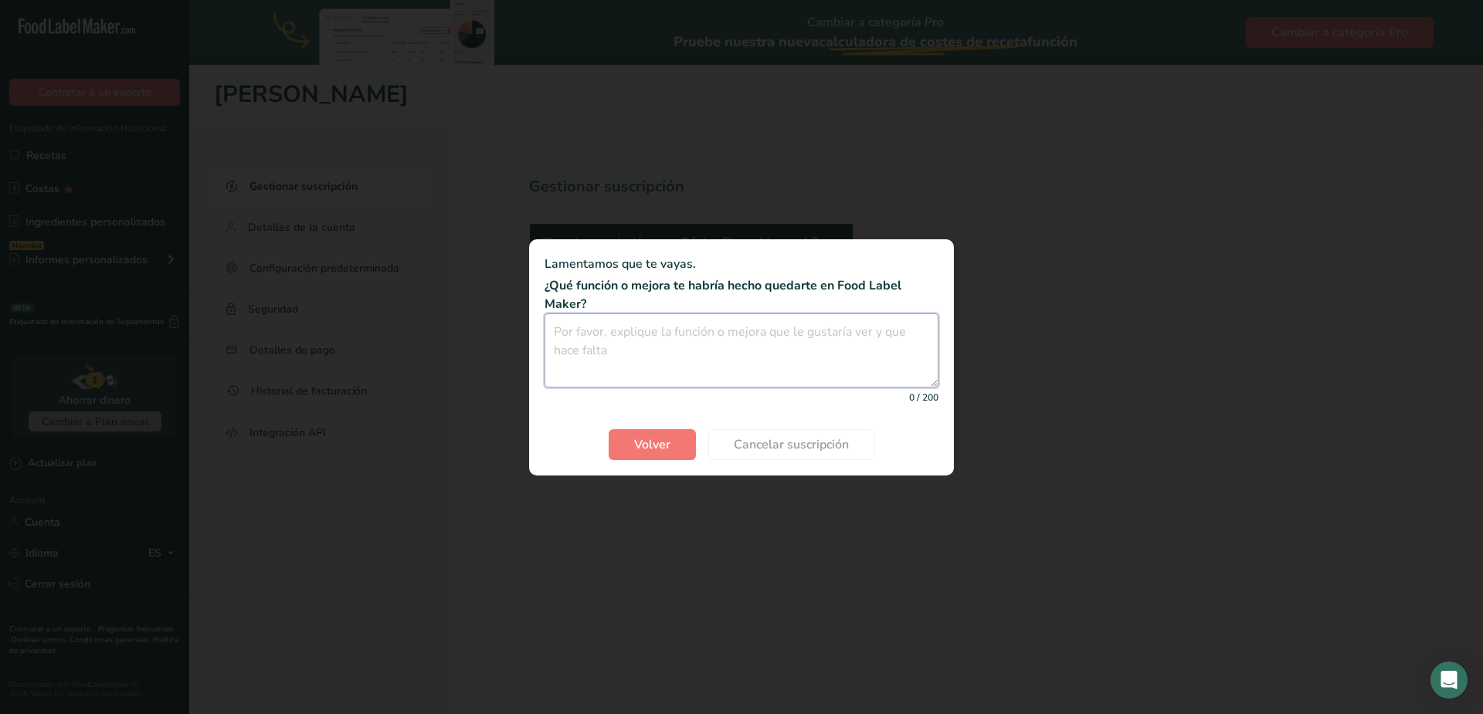
click at [721, 345] on textarea "Cancel subscription modal" at bounding box center [742, 351] width 394 height 74
drag, startPoint x: 617, startPoint y: 334, endPoint x: 528, endPoint y: 334, distance: 89.6
click at [545, 334] on textarea "Poco uso" at bounding box center [742, 351] width 394 height 74
click at [674, 342] on textarea "Poco uso" at bounding box center [742, 351] width 394 height 74
drag, startPoint x: 616, startPoint y: 330, endPoint x: 461, endPoint y: 318, distance: 155.7
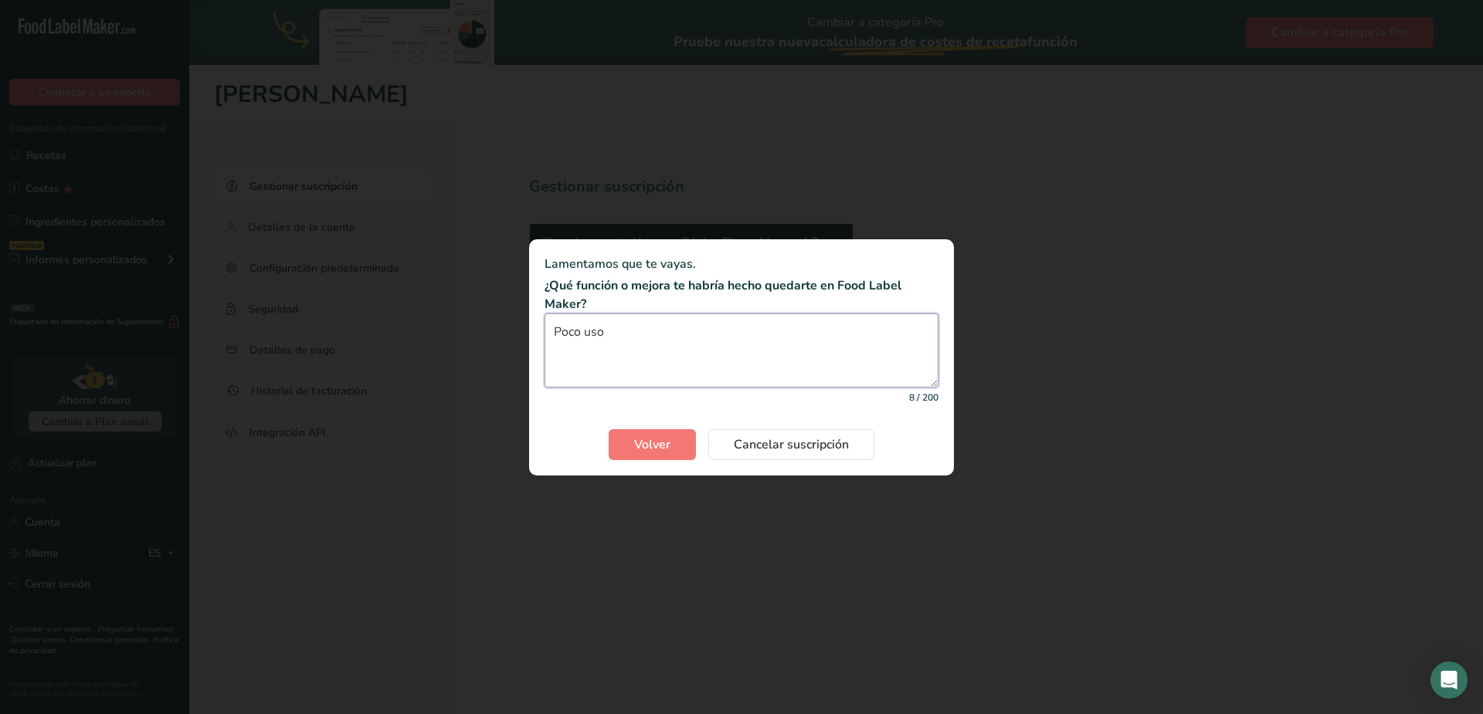
click at [545, 316] on textarea "Poco uso" at bounding box center [742, 351] width 394 height 74
type textarea "Son muy pocas recetas en este plan para un emprendedor"
click at [788, 444] on span "Cancelar suscripción" at bounding box center [791, 445] width 115 height 19
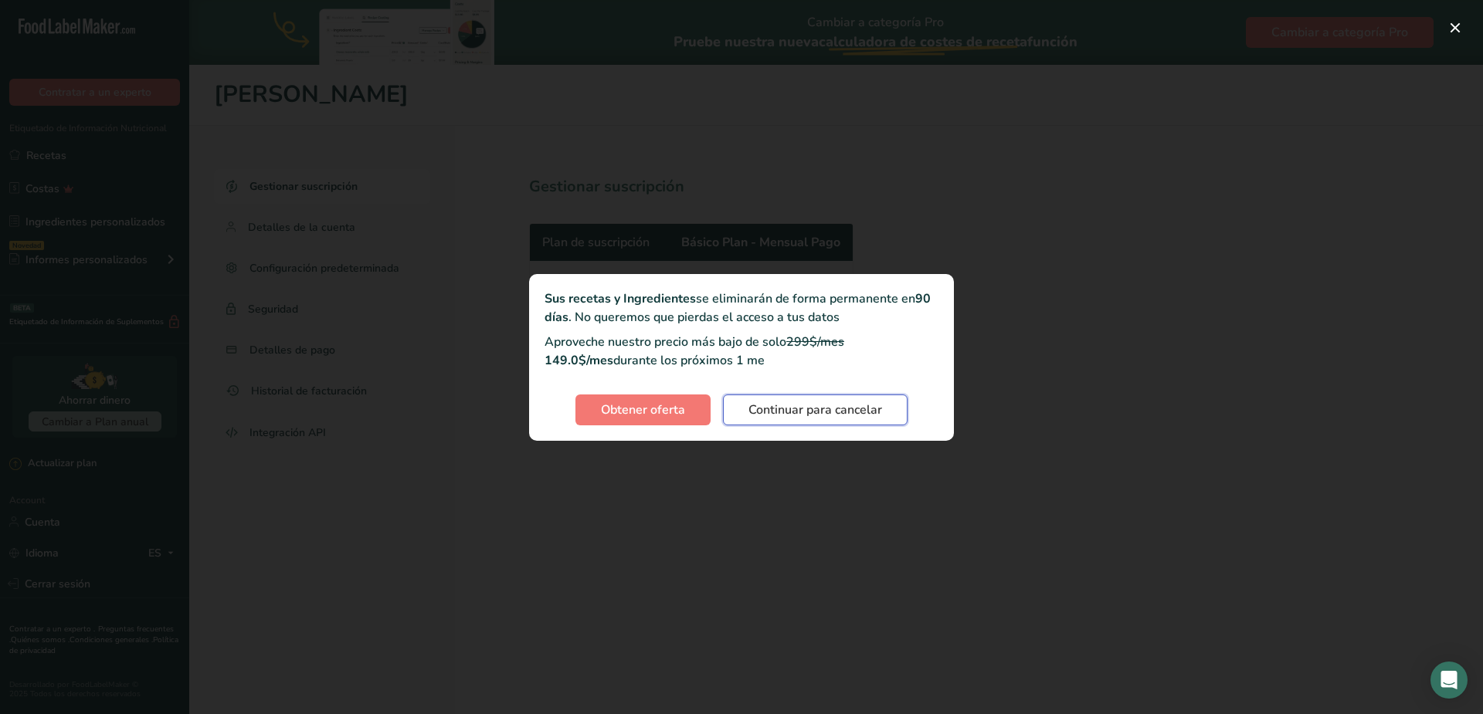
click at [874, 419] on span "Continuar para cancelar" at bounding box center [815, 410] width 134 height 19
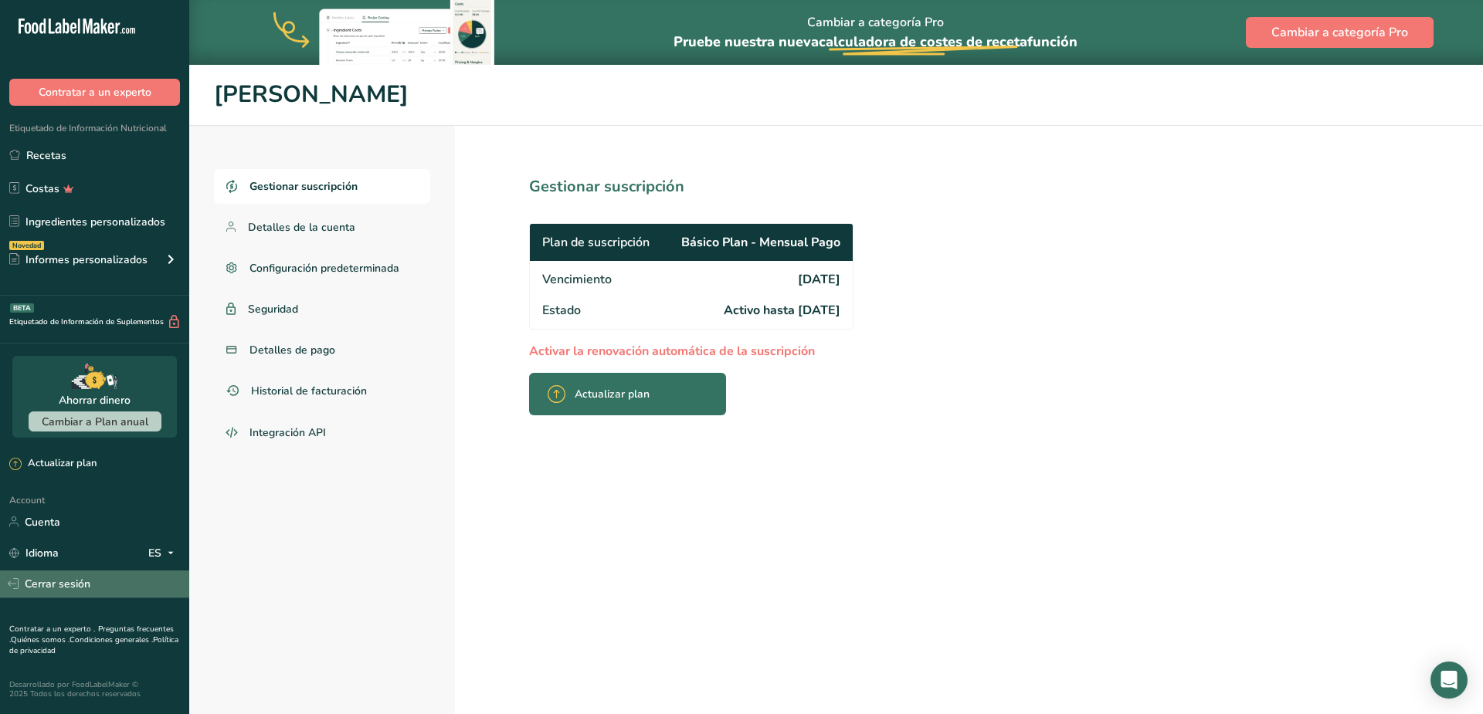
click at [54, 578] on link "Cerrar sesión" at bounding box center [94, 584] width 189 height 27
